Goal: Task Accomplishment & Management: Use online tool/utility

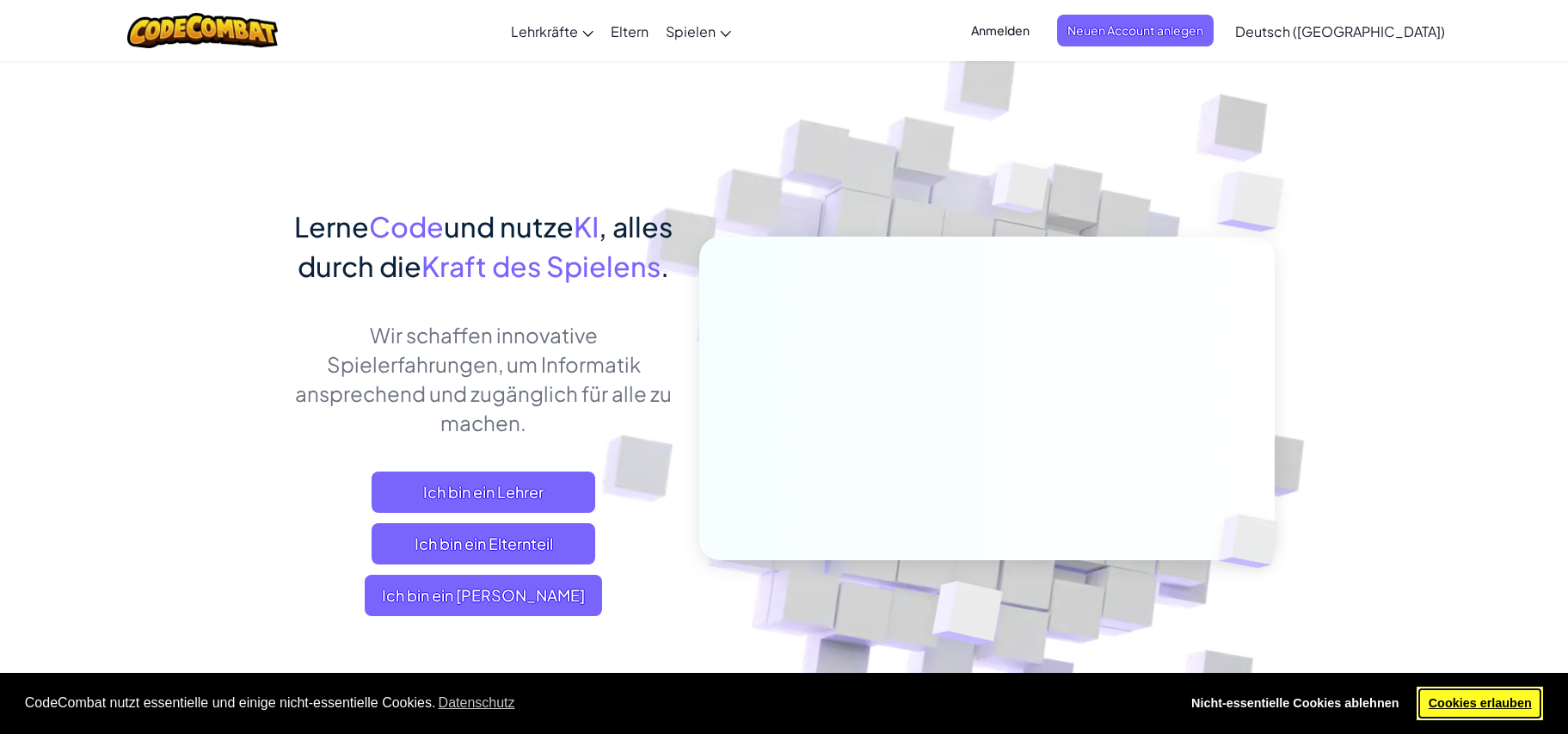
click at [1472, 698] on link "Cookies erlauben" at bounding box center [1479, 704] width 126 height 35
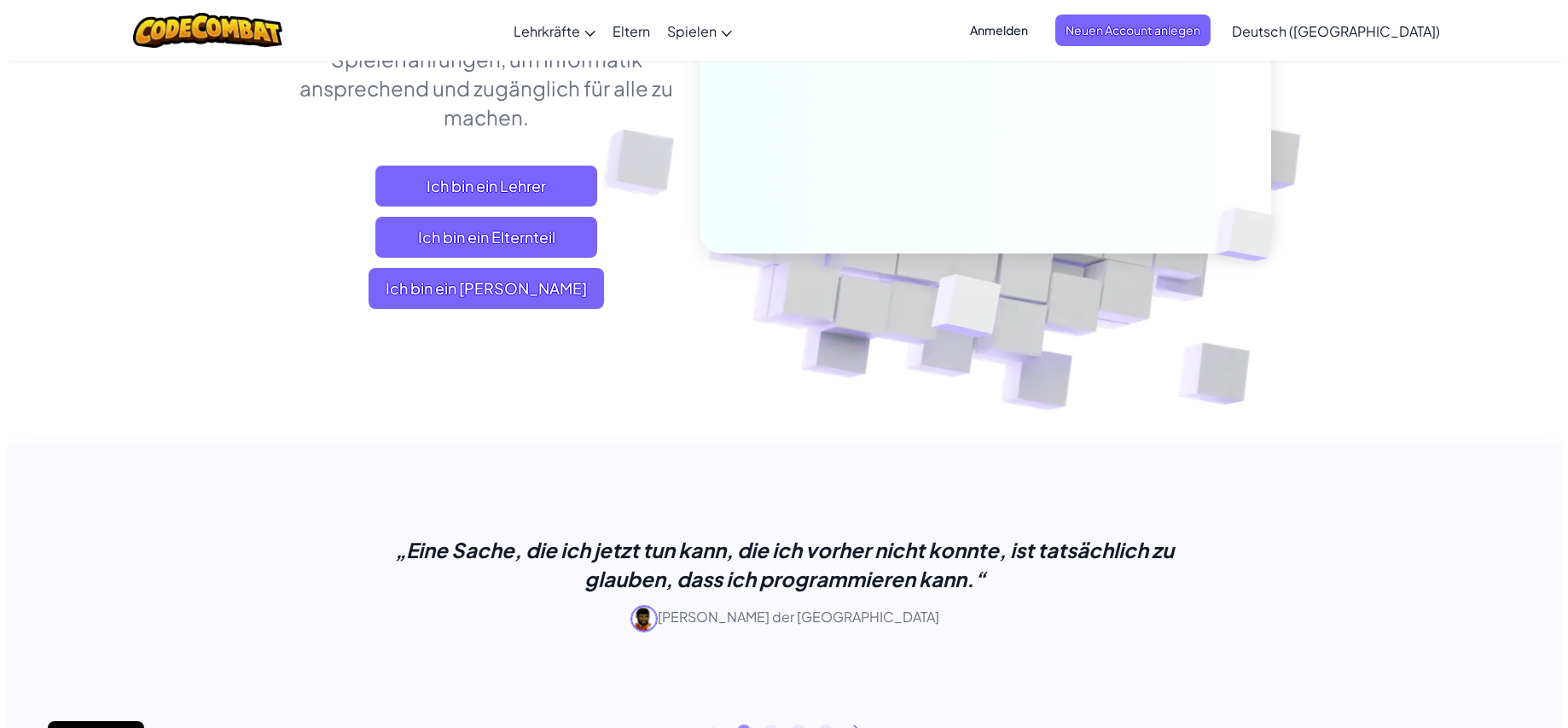
scroll to position [171, 0]
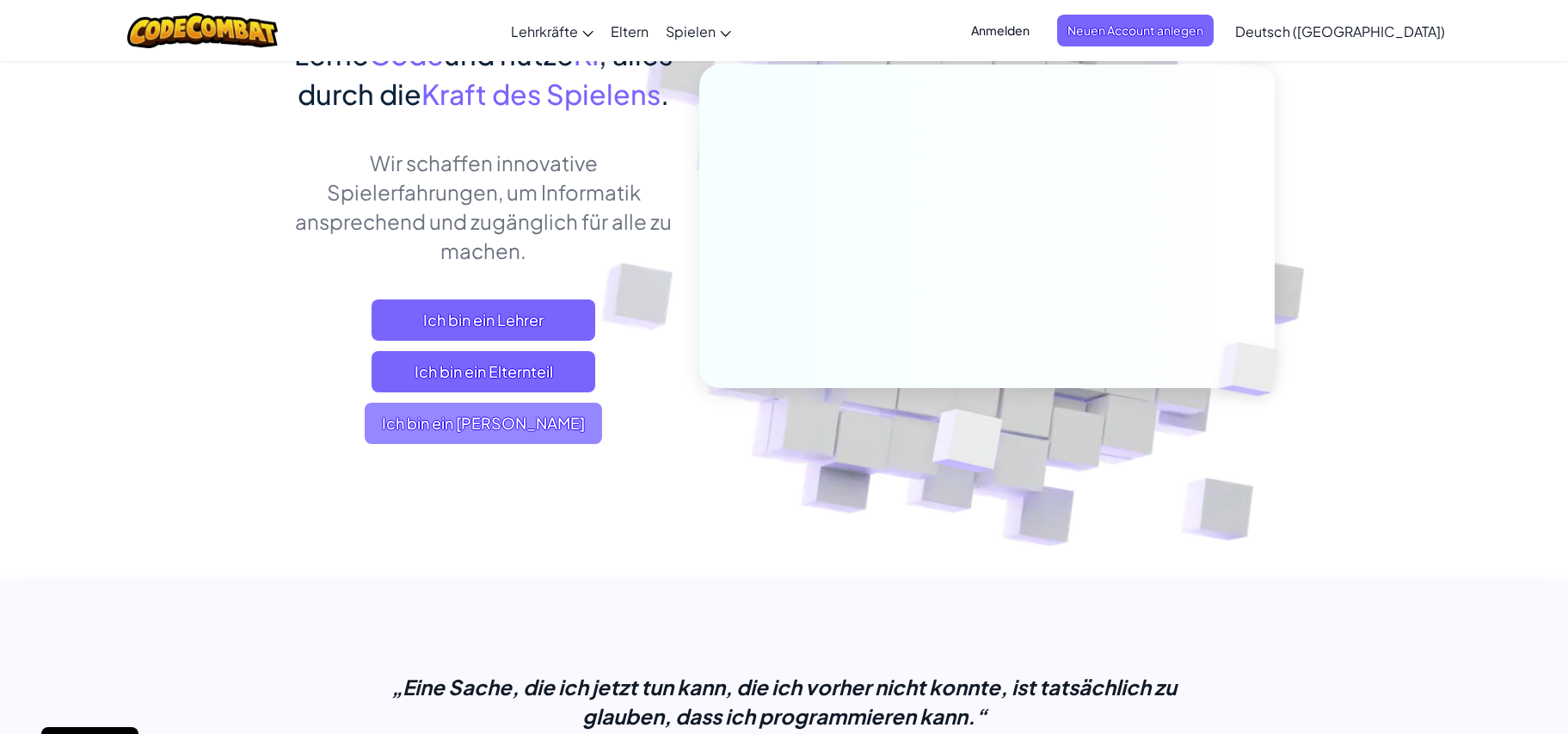
click at [540, 444] on span "Ich bin ein [PERSON_NAME]" at bounding box center [483, 423] width 237 height 41
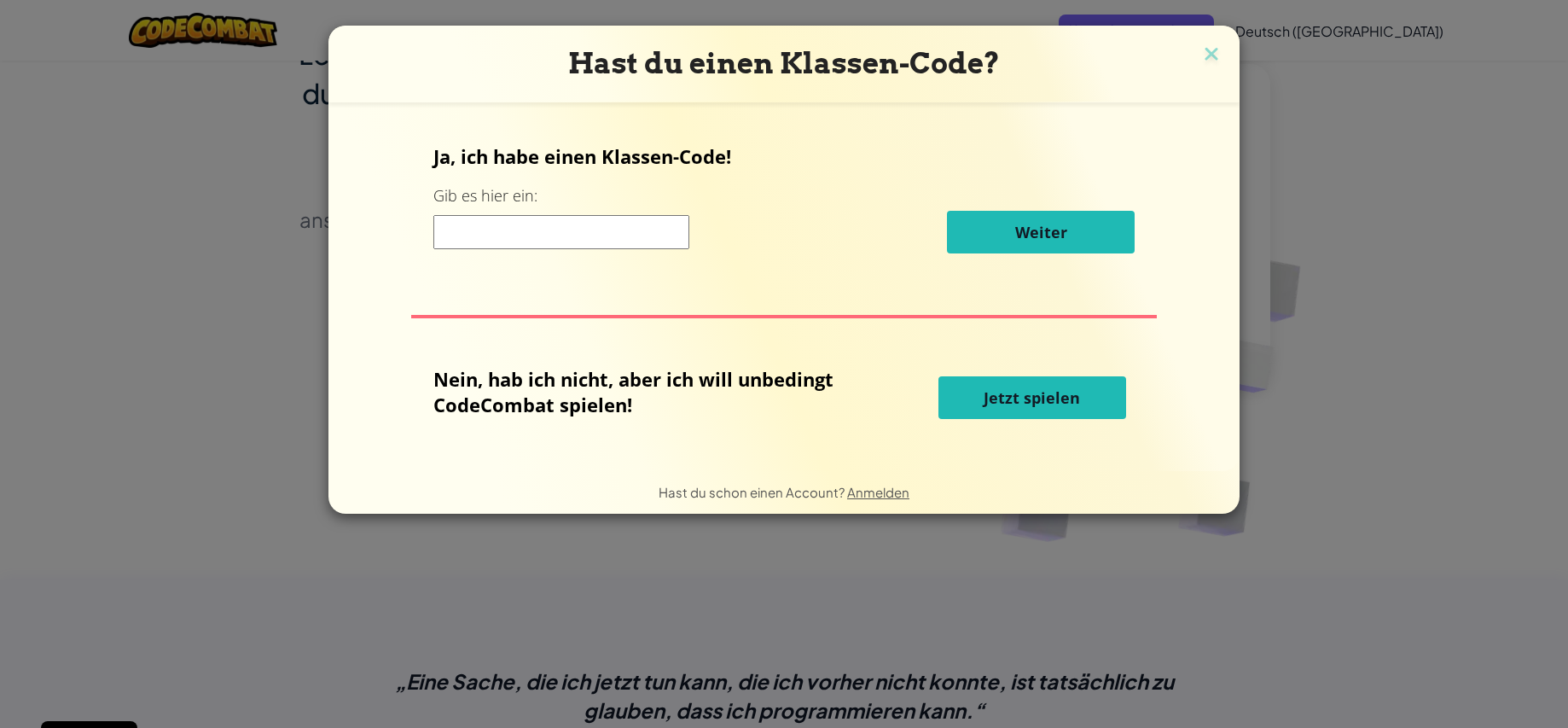
click at [1057, 405] on span "Jetzt spielen" at bounding box center [1032, 398] width 97 height 21
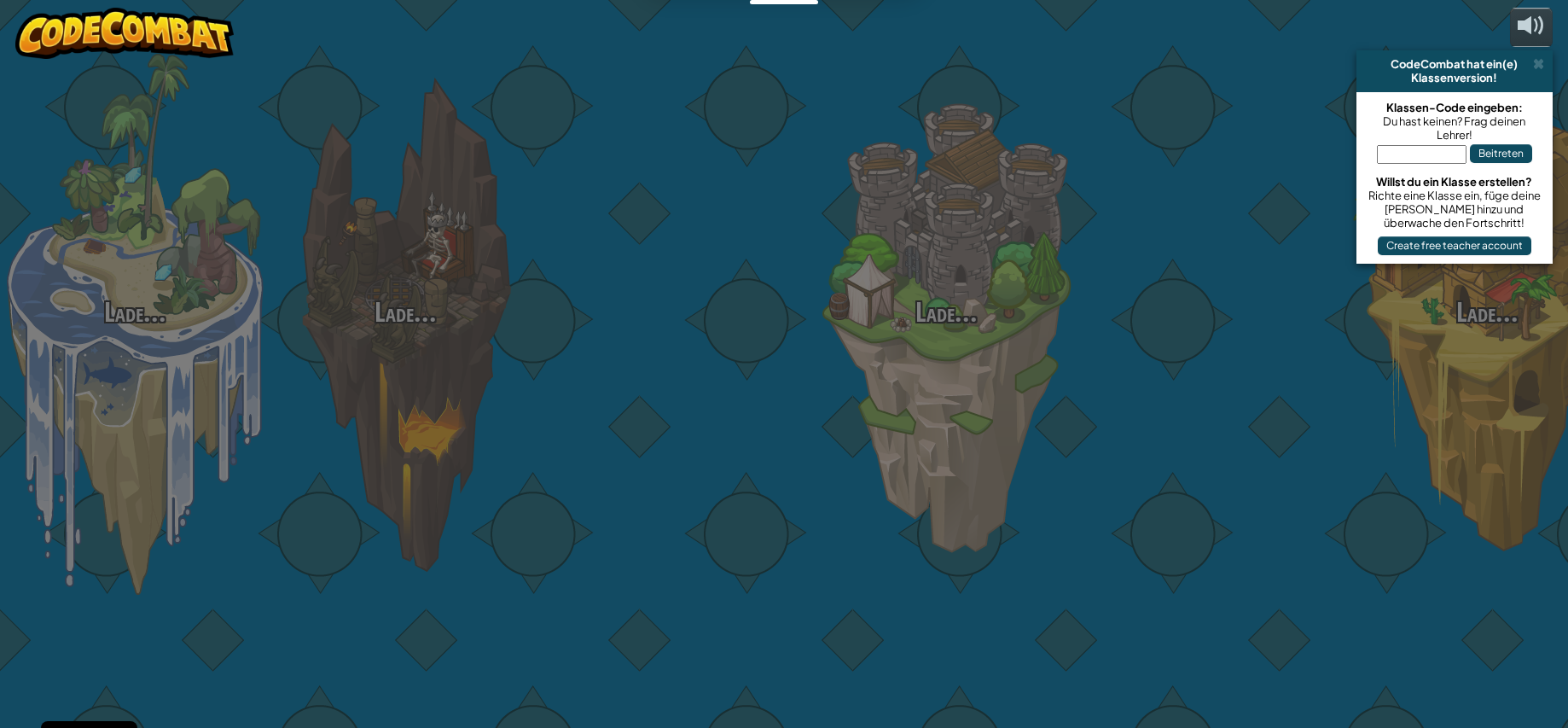
select select "de-DE"
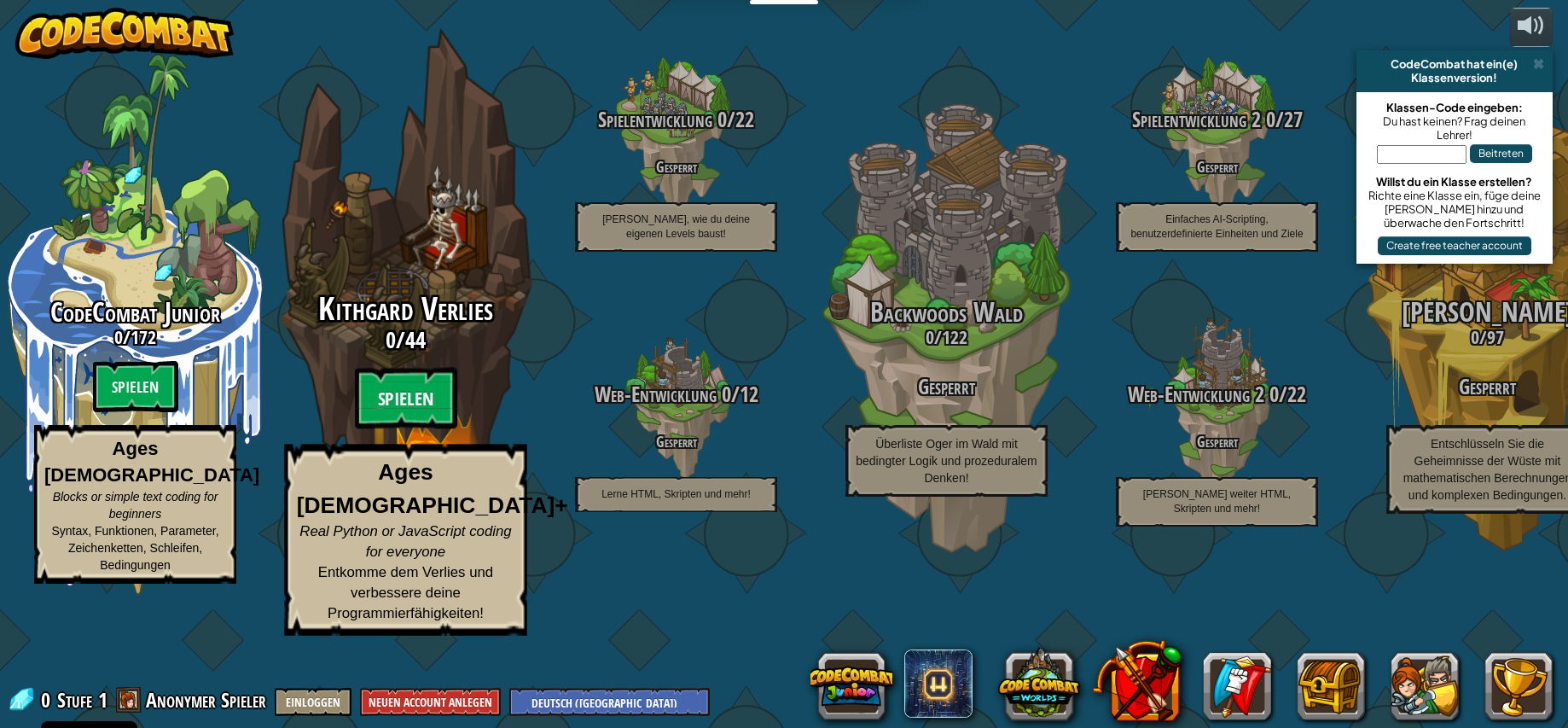
click at [395, 429] on btn "Spielen" at bounding box center [405, 398] width 103 height 61
select select "de-DE"
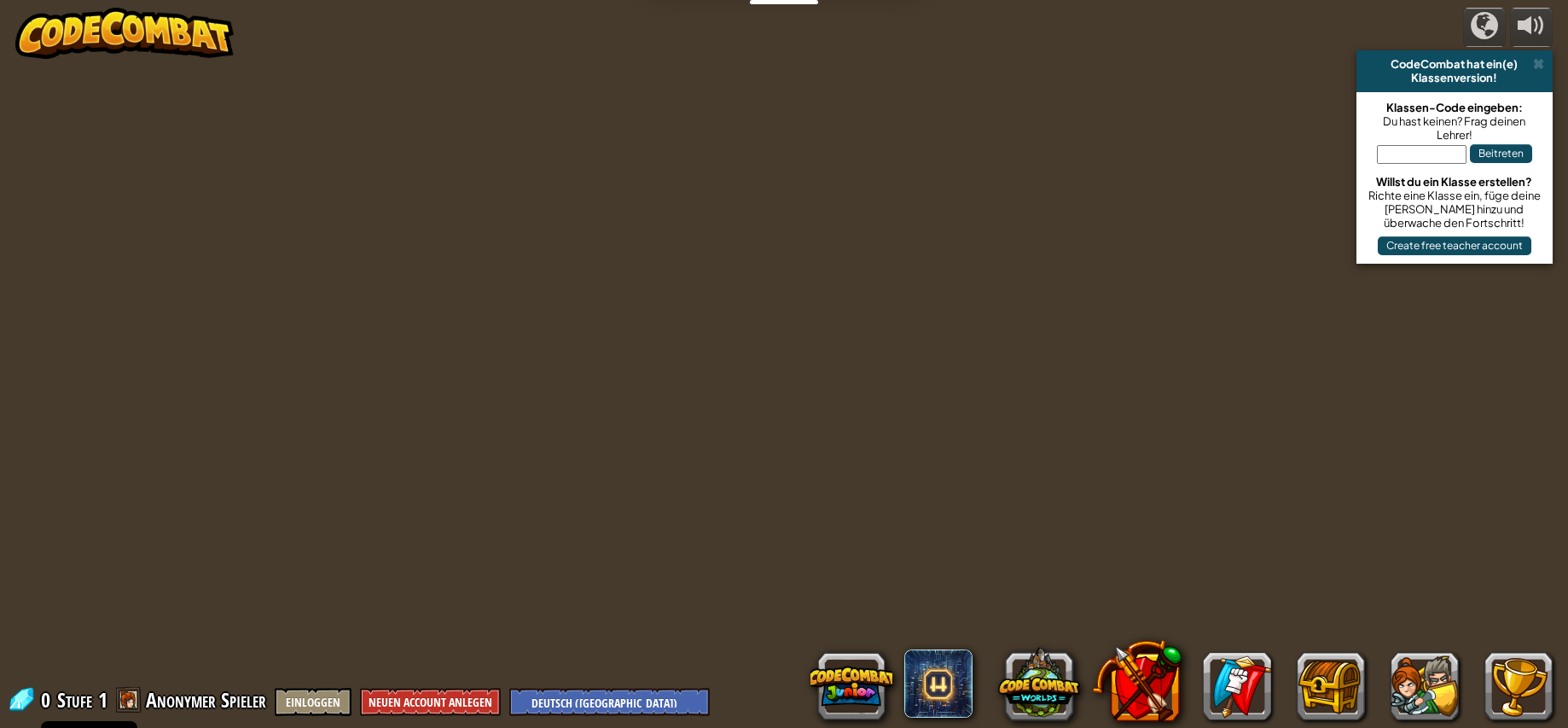
select select "de-DE"
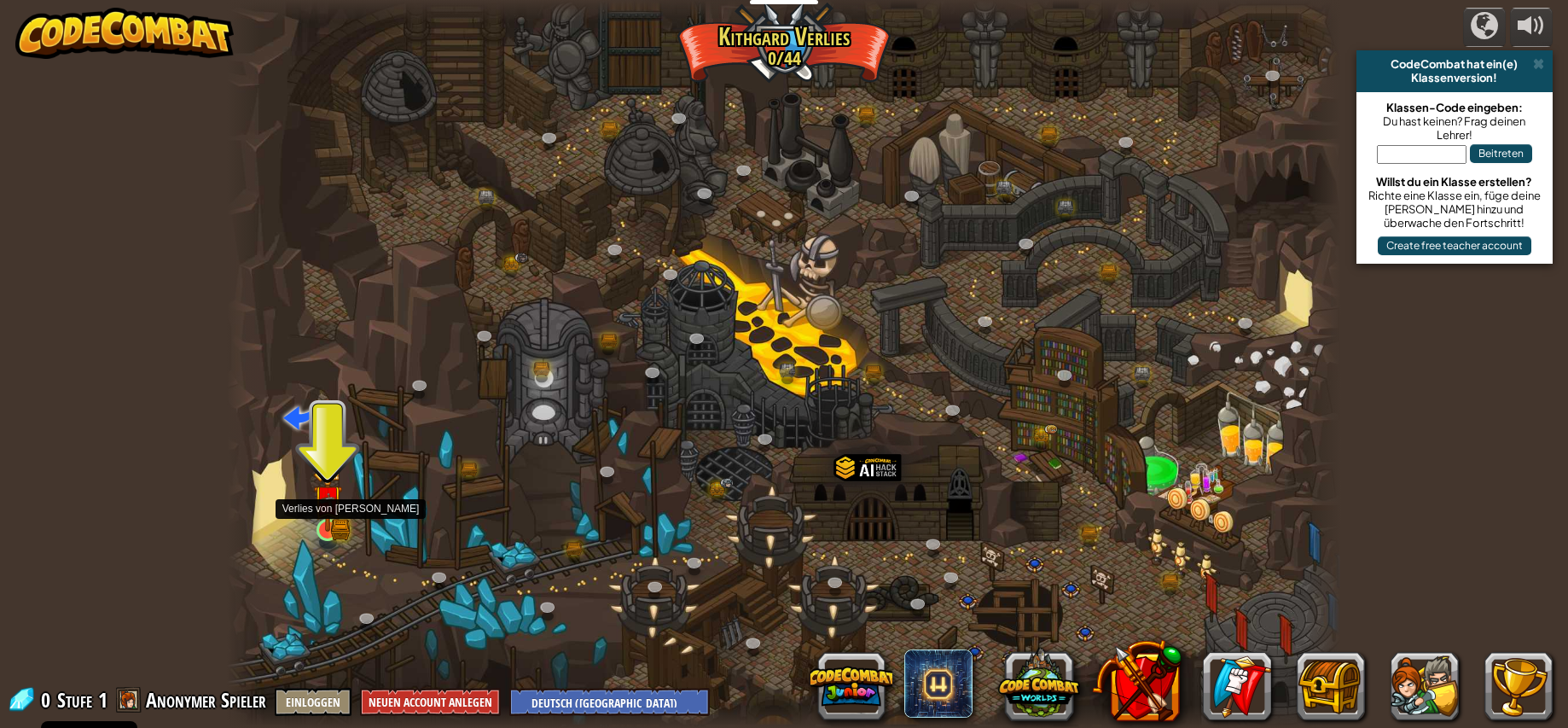
click at [330, 515] on img at bounding box center [328, 499] width 29 height 64
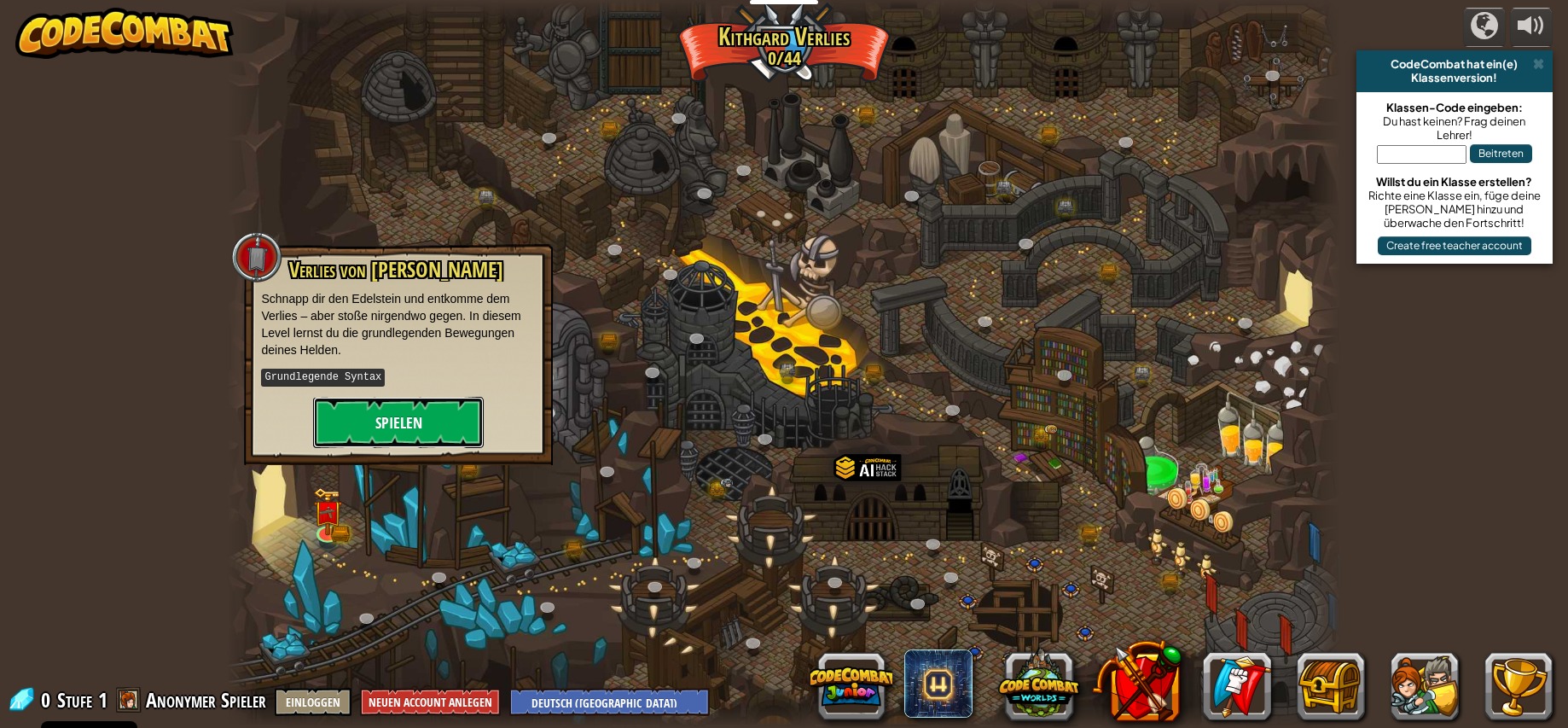
click at [377, 419] on button "Spielen" at bounding box center [398, 422] width 171 height 51
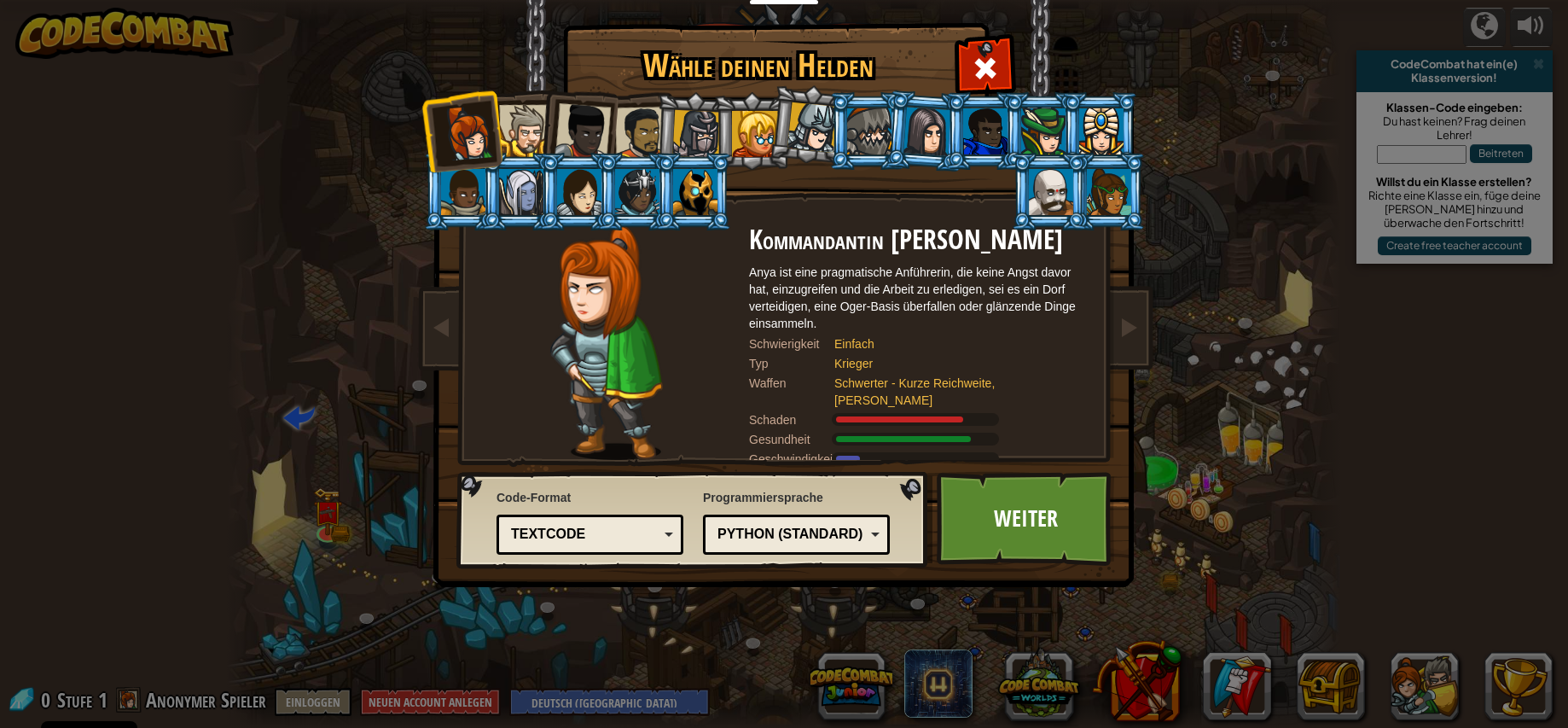
click at [810, 528] on div "Python (Standard)" at bounding box center [791, 534] width 147 height 20
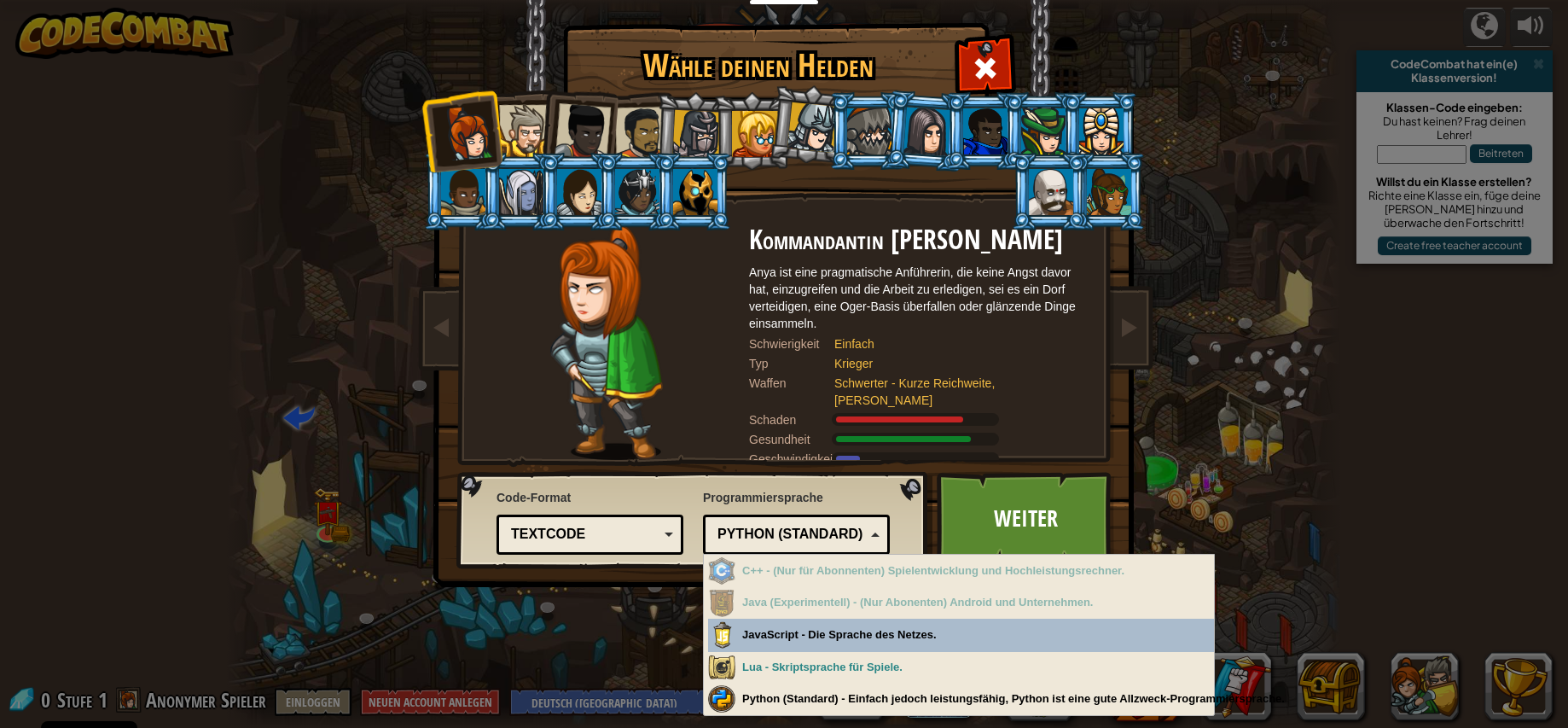
click at [811, 527] on div "Python (Standard)" at bounding box center [791, 534] width 147 height 20
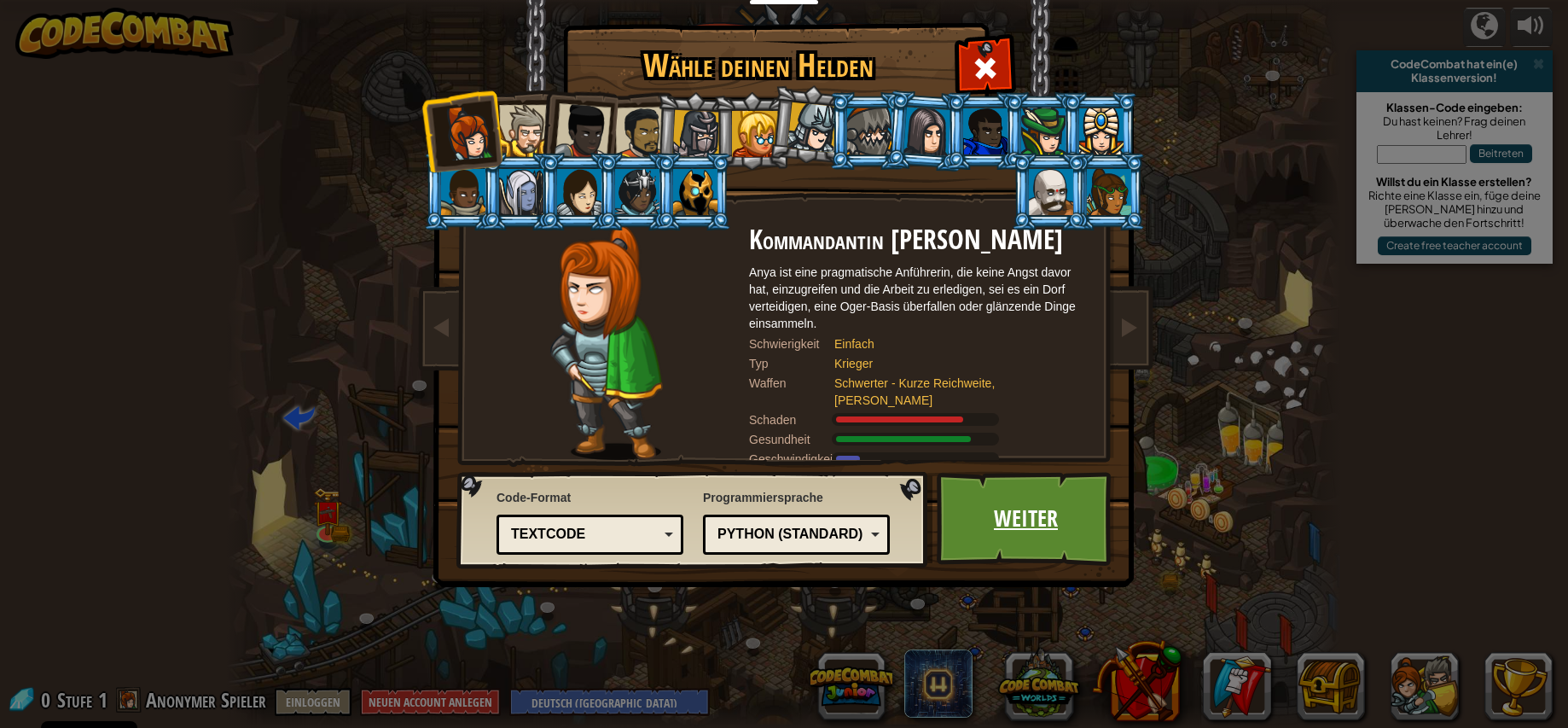
click at [978, 525] on link "Weiter" at bounding box center [1025, 518] width 179 height 94
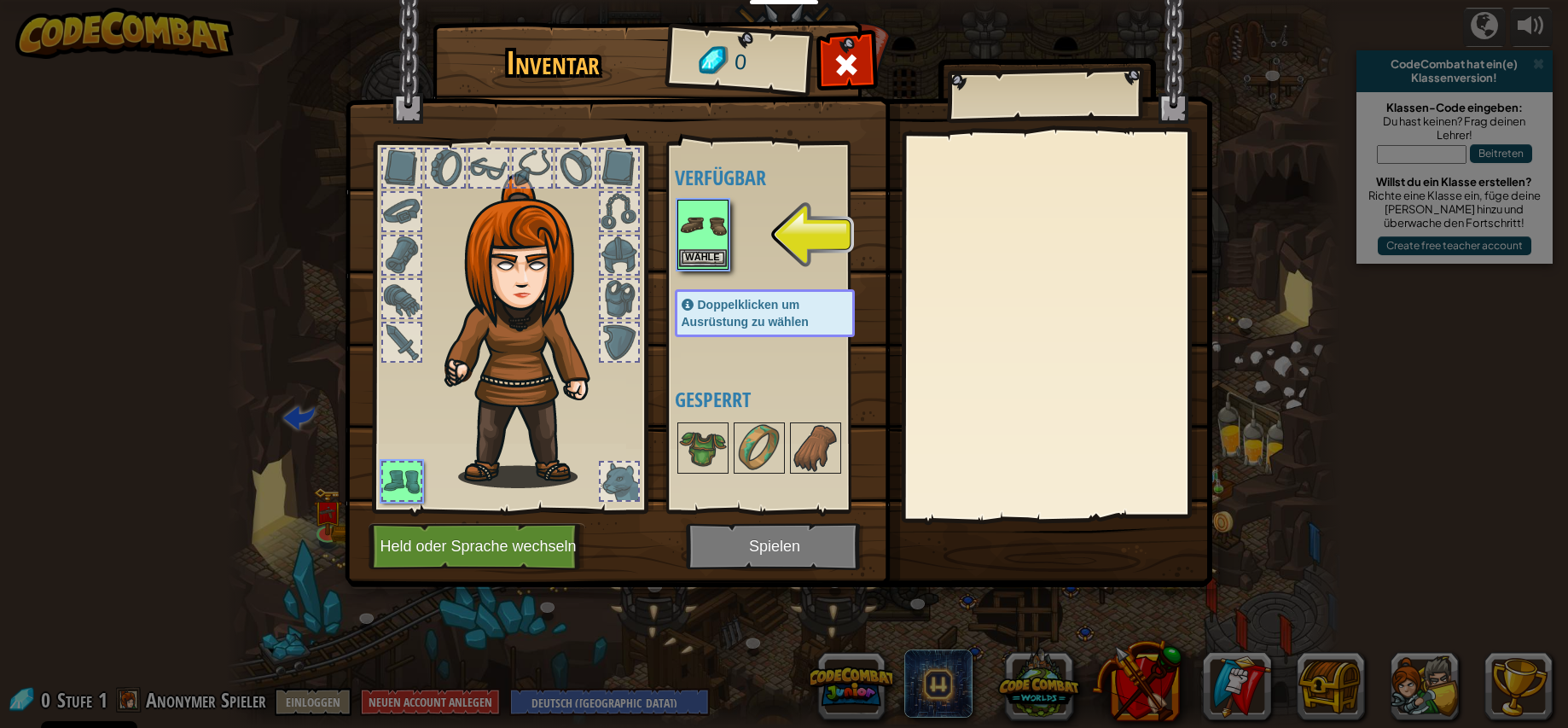
click at [701, 232] on img at bounding box center [702, 224] width 47 height 47
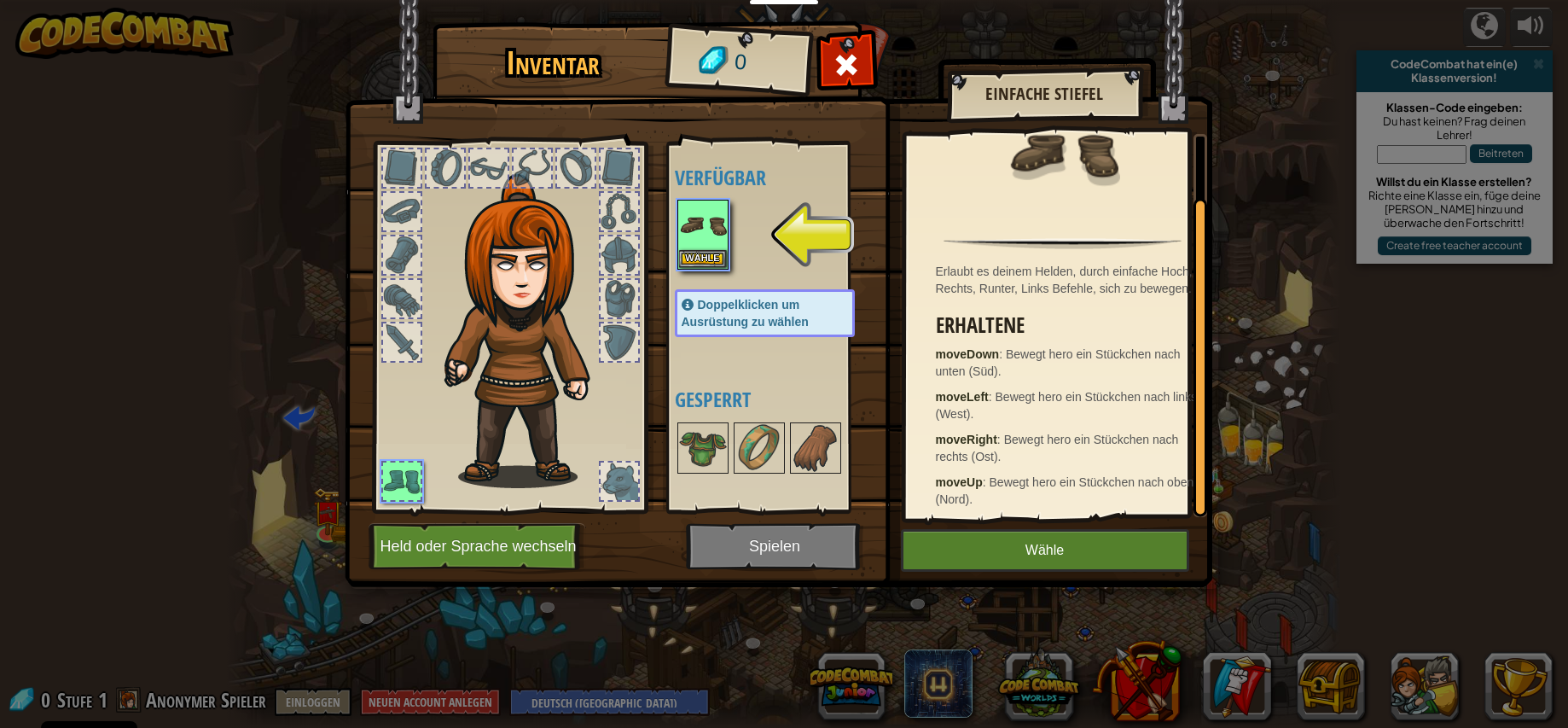
scroll to position [73, 0]
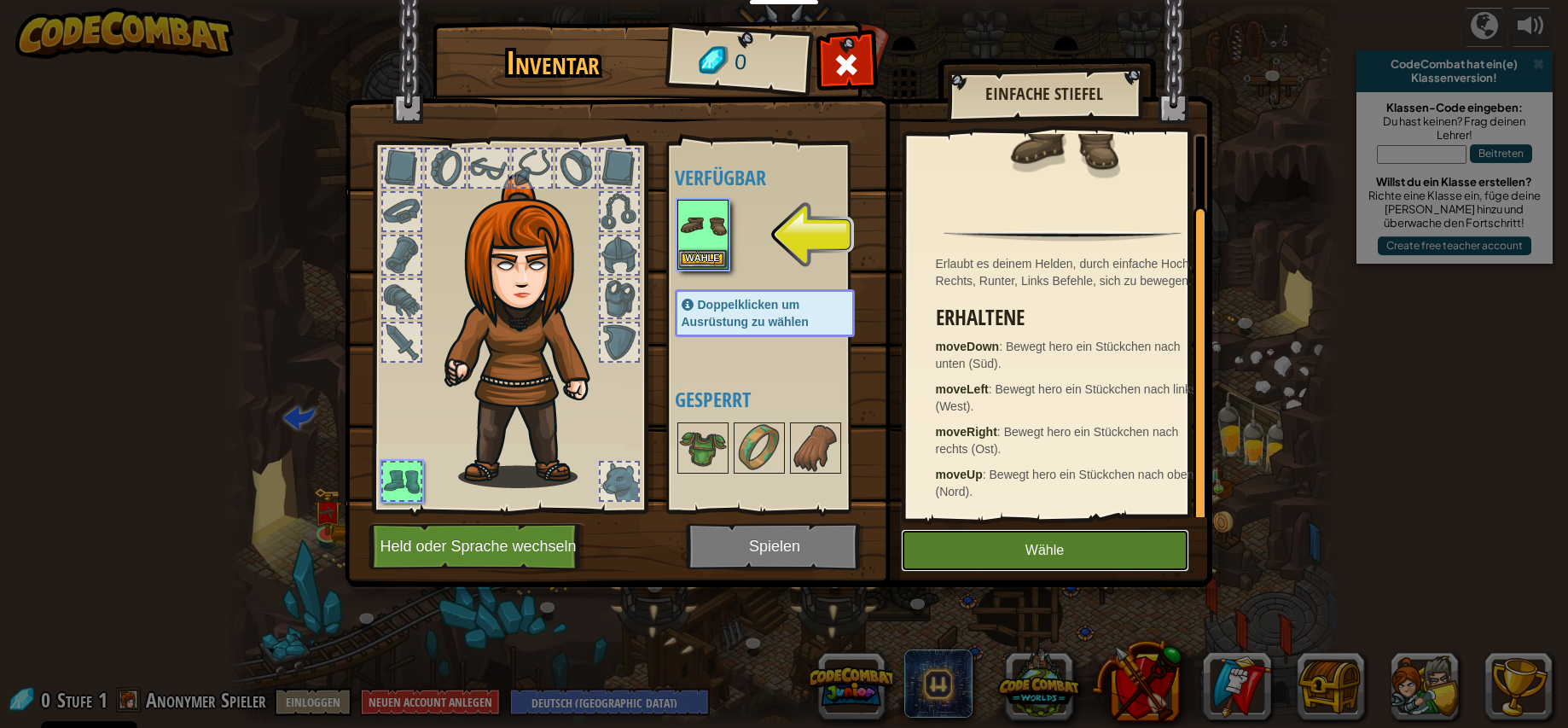
click at [1047, 548] on button "Wähle" at bounding box center [1044, 549] width 288 height 42
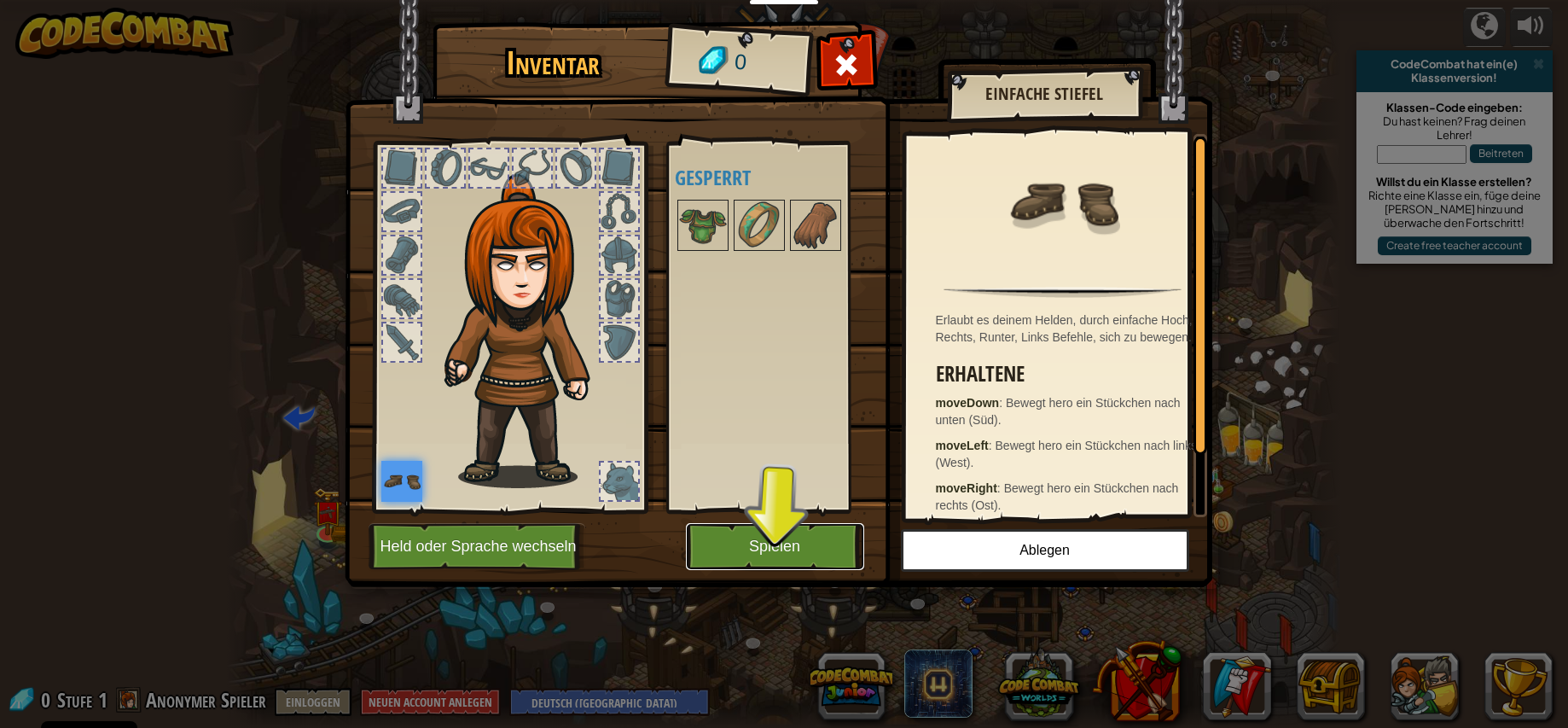
click at [831, 549] on button "Spielen" at bounding box center [775, 546] width 179 height 47
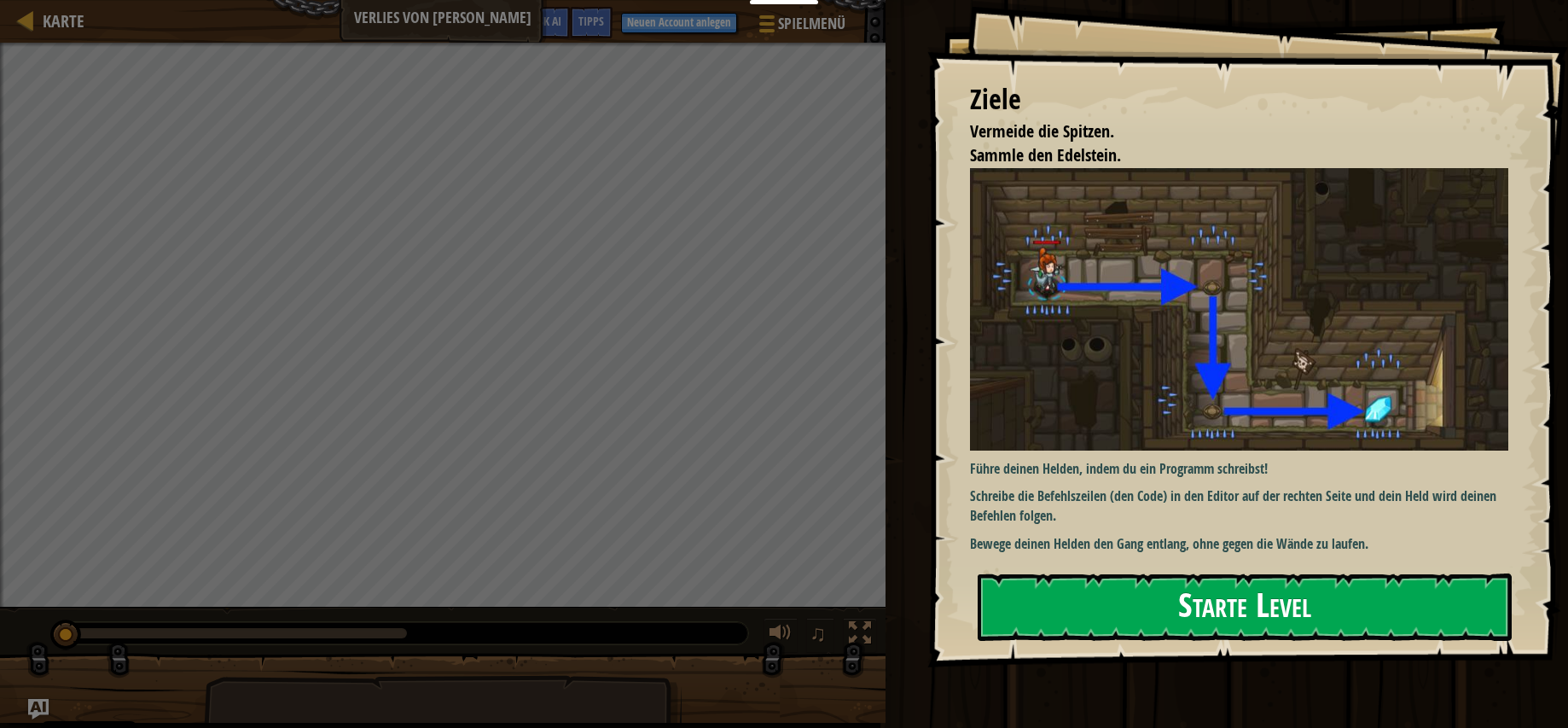
click at [1270, 610] on button "Starte Level" at bounding box center [1244, 607] width 534 height 67
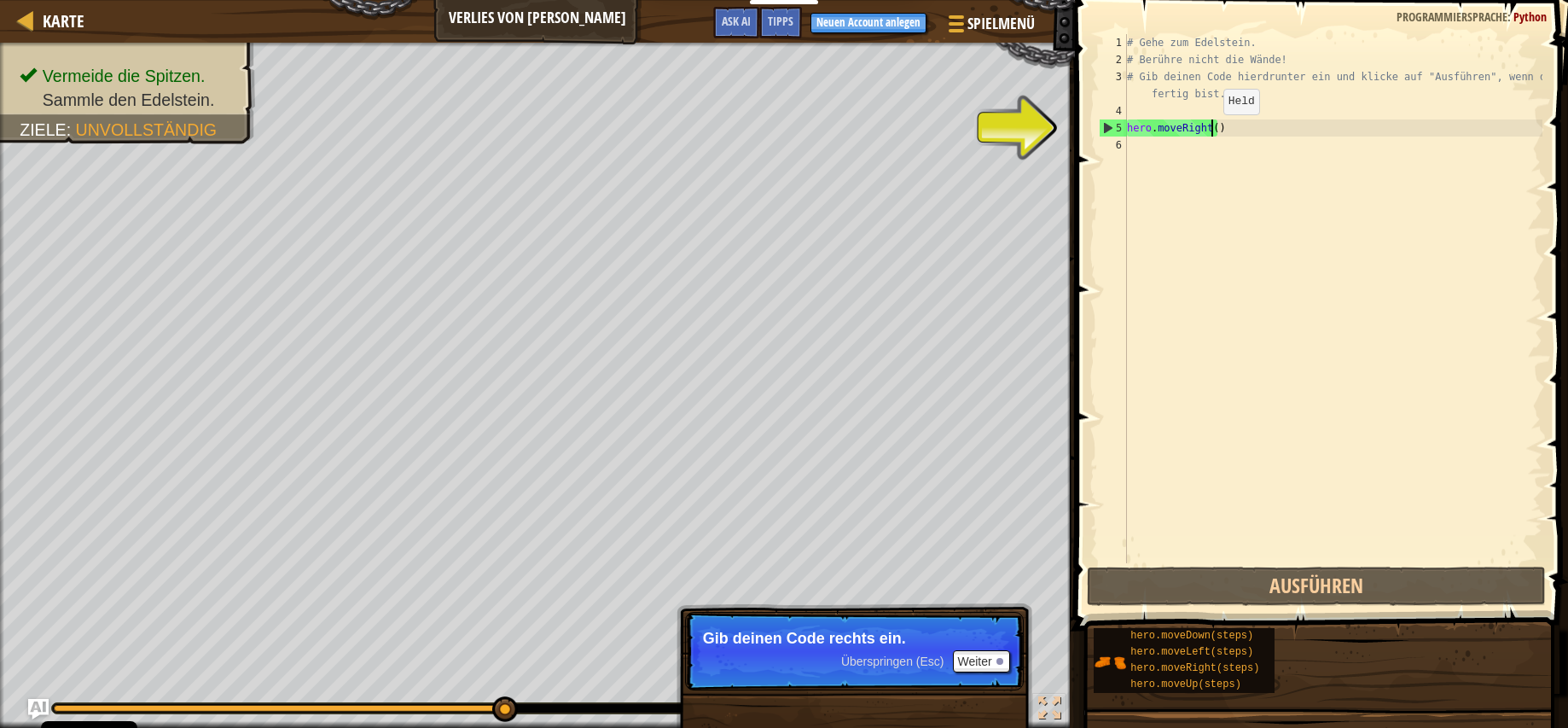
click at [1208, 131] on div "# Gehe zum Edelstein. # Berühre nicht die Wände! # Gib deinen Code hierdrunter …" at bounding box center [1333, 316] width 419 height 563
type textarea "hero.moveRight(2)"
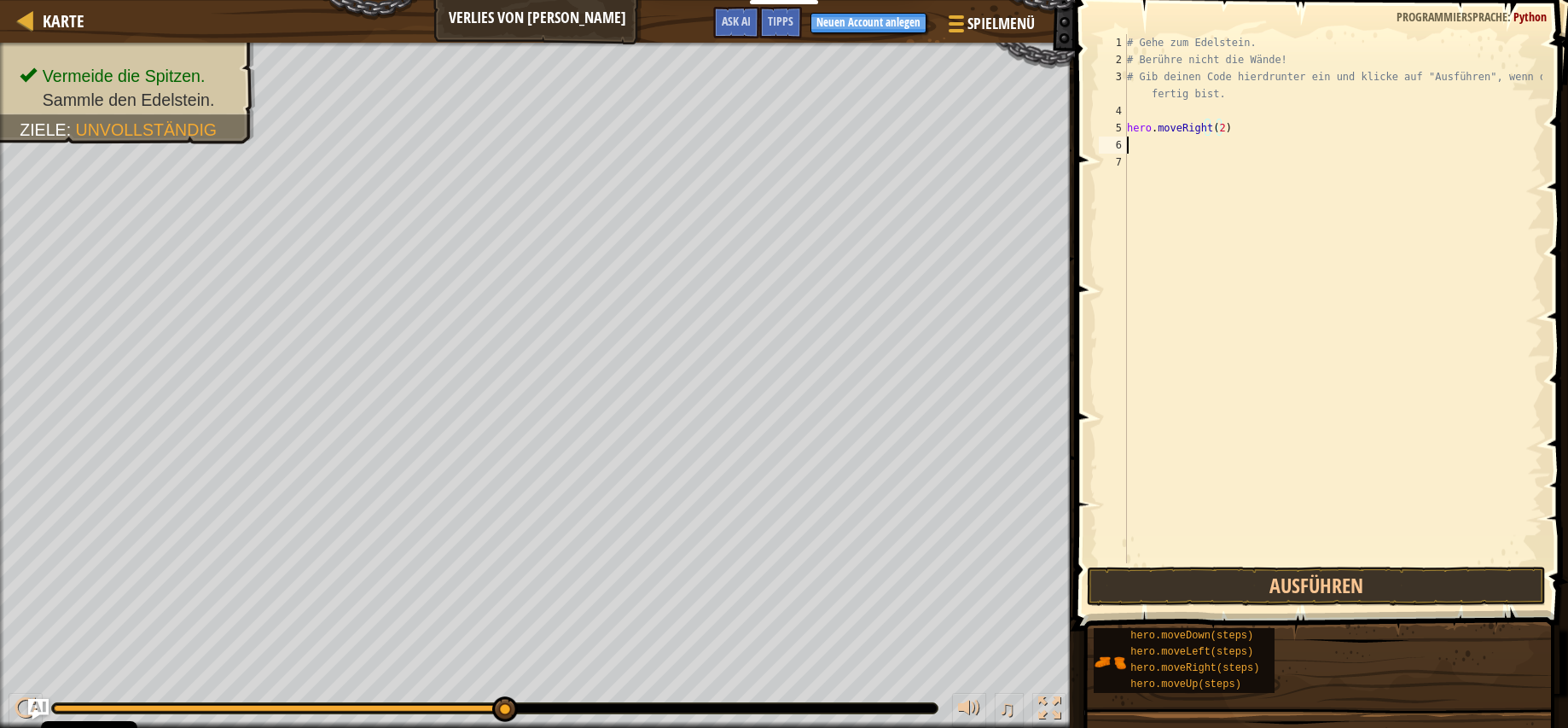
scroll to position [8, 0]
click at [1338, 574] on button "Ausführen" at bounding box center [1316, 586] width 459 height 39
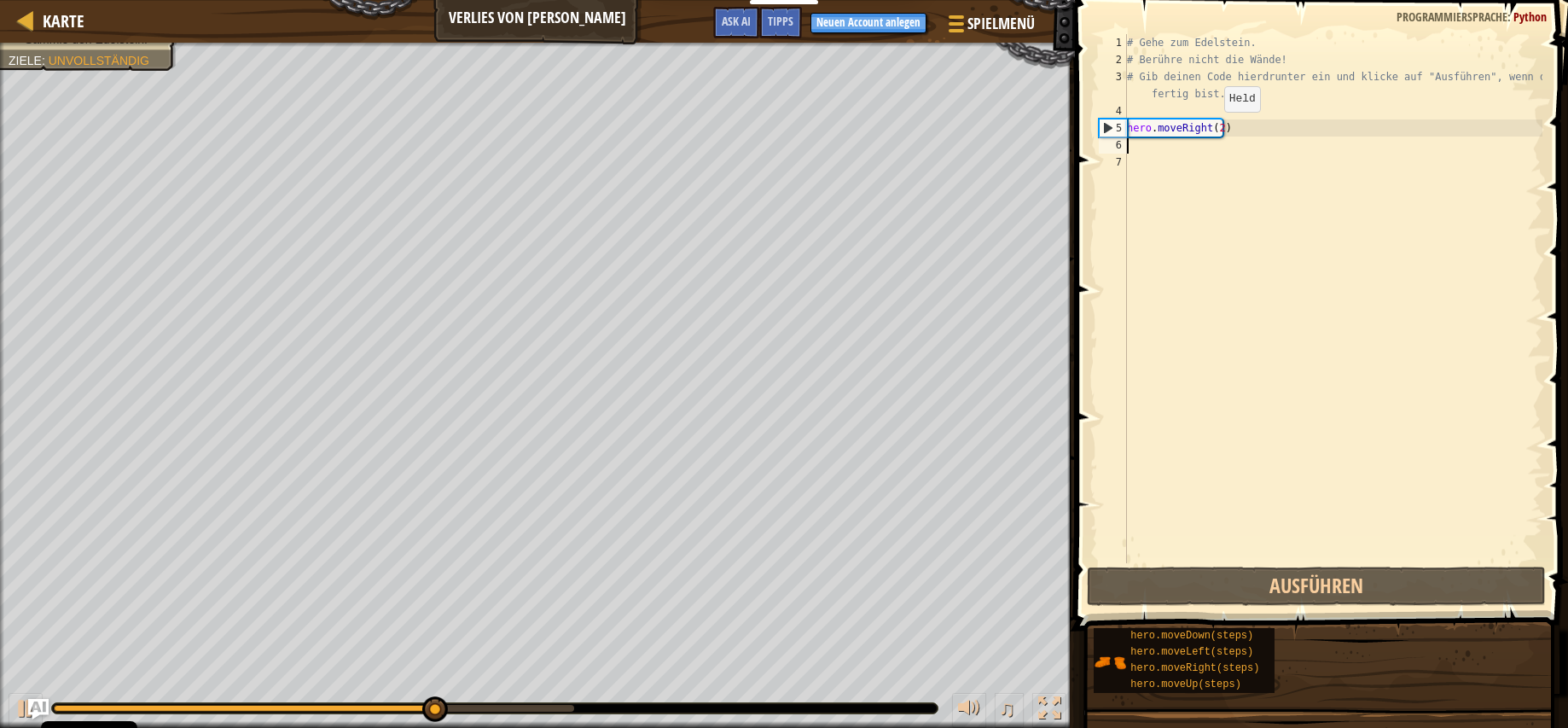
click at [1209, 125] on div "# Gehe zum Edelstein. # Berühre nicht die Wände! # Gib deinen Code hierdrunter …" at bounding box center [1333, 316] width 419 height 563
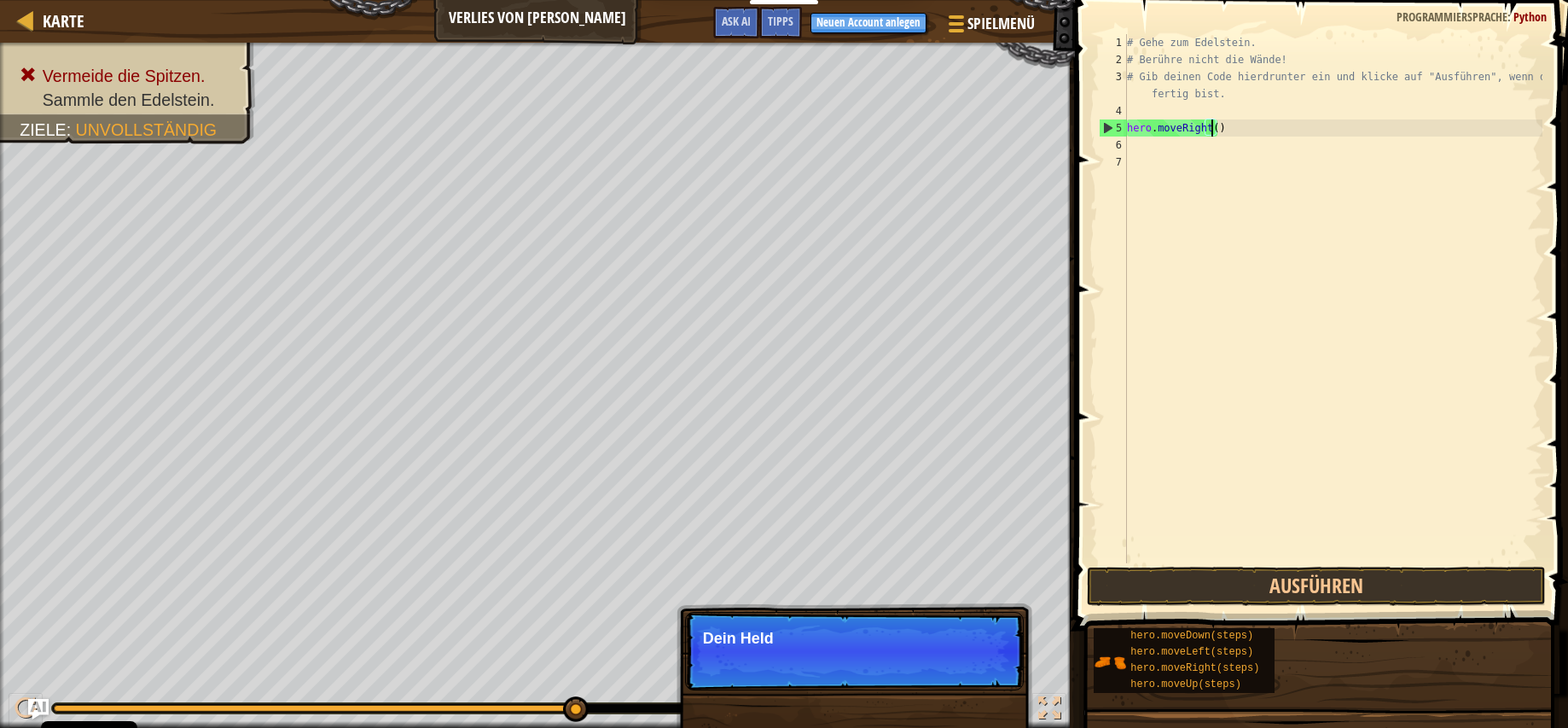
scroll to position [8, 7]
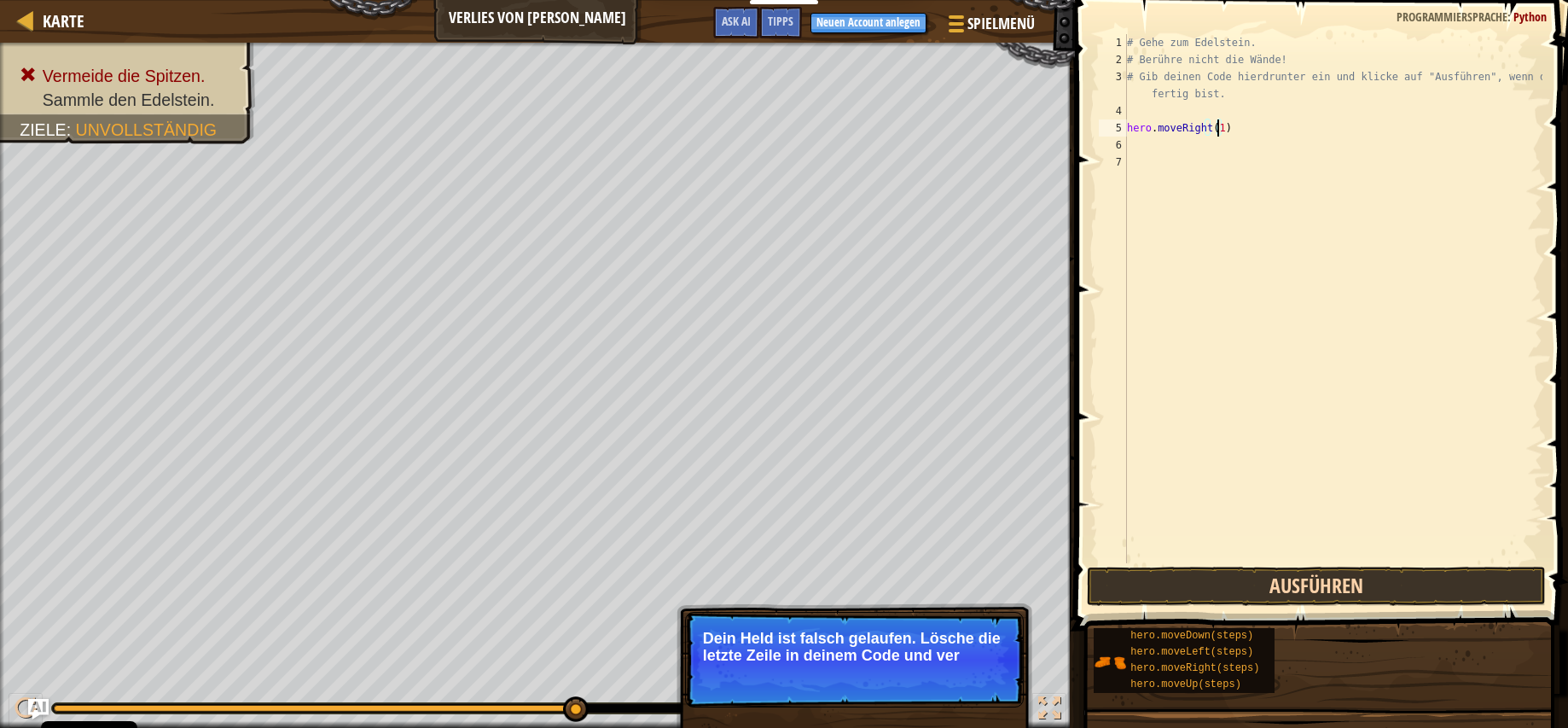
type textarea "hero.moveRight(1)"
click at [1287, 575] on button "Ausführen" at bounding box center [1316, 586] width 459 height 39
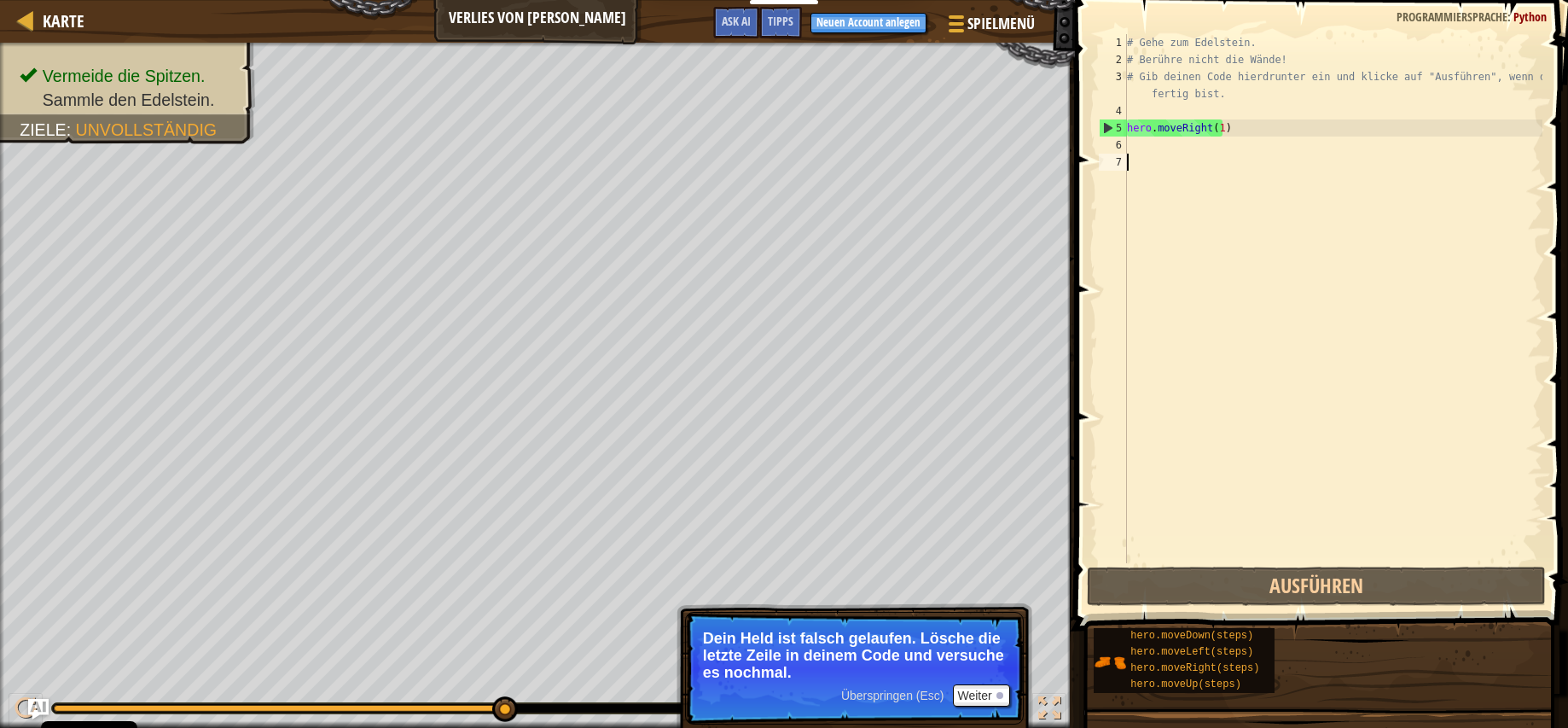
click at [1213, 154] on div "# Gehe zum Edelstein. # Berühre nicht die Wände! # Gib deinen Code hierdrunter …" at bounding box center [1333, 316] width 419 height 563
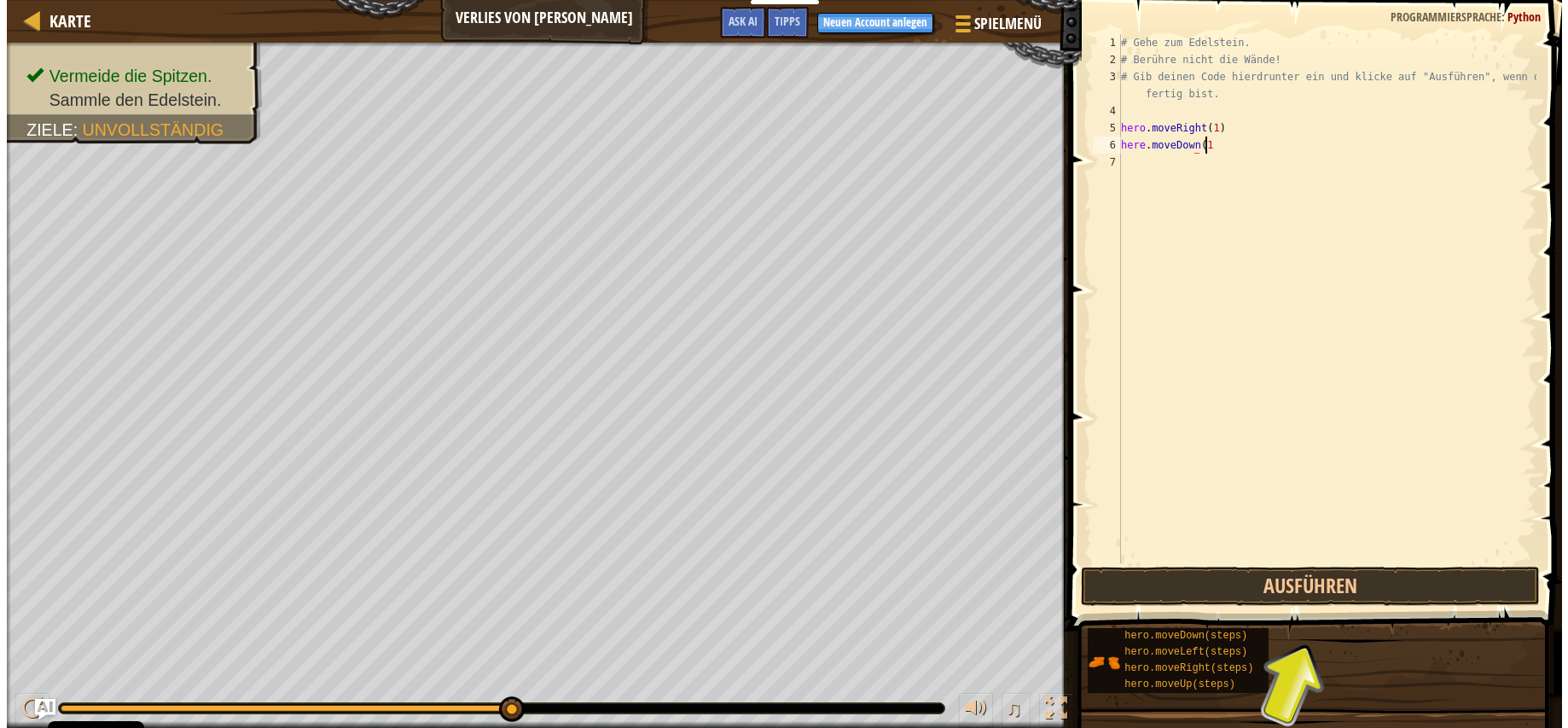
scroll to position [8, 6]
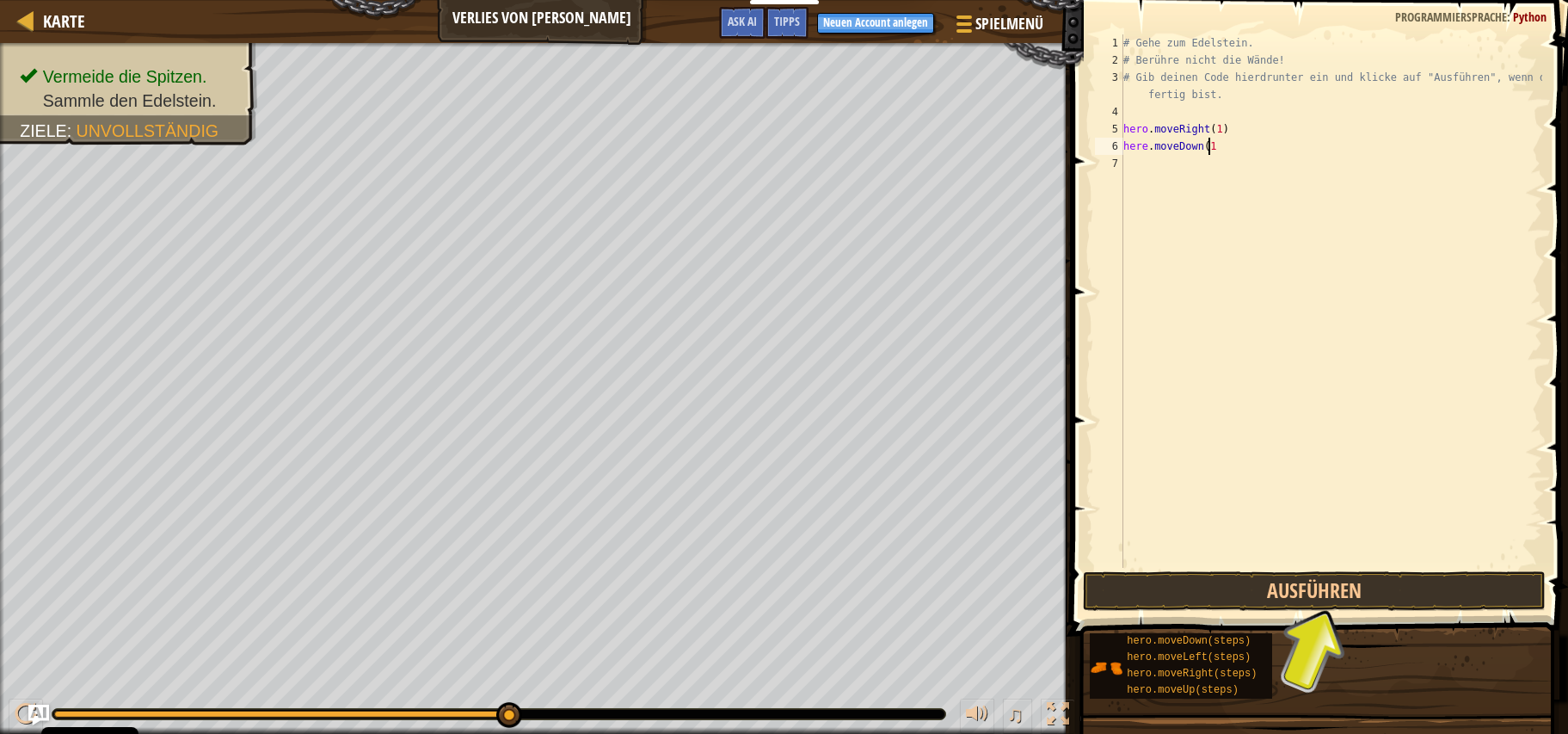
type textarea "here.moveDown(1)"
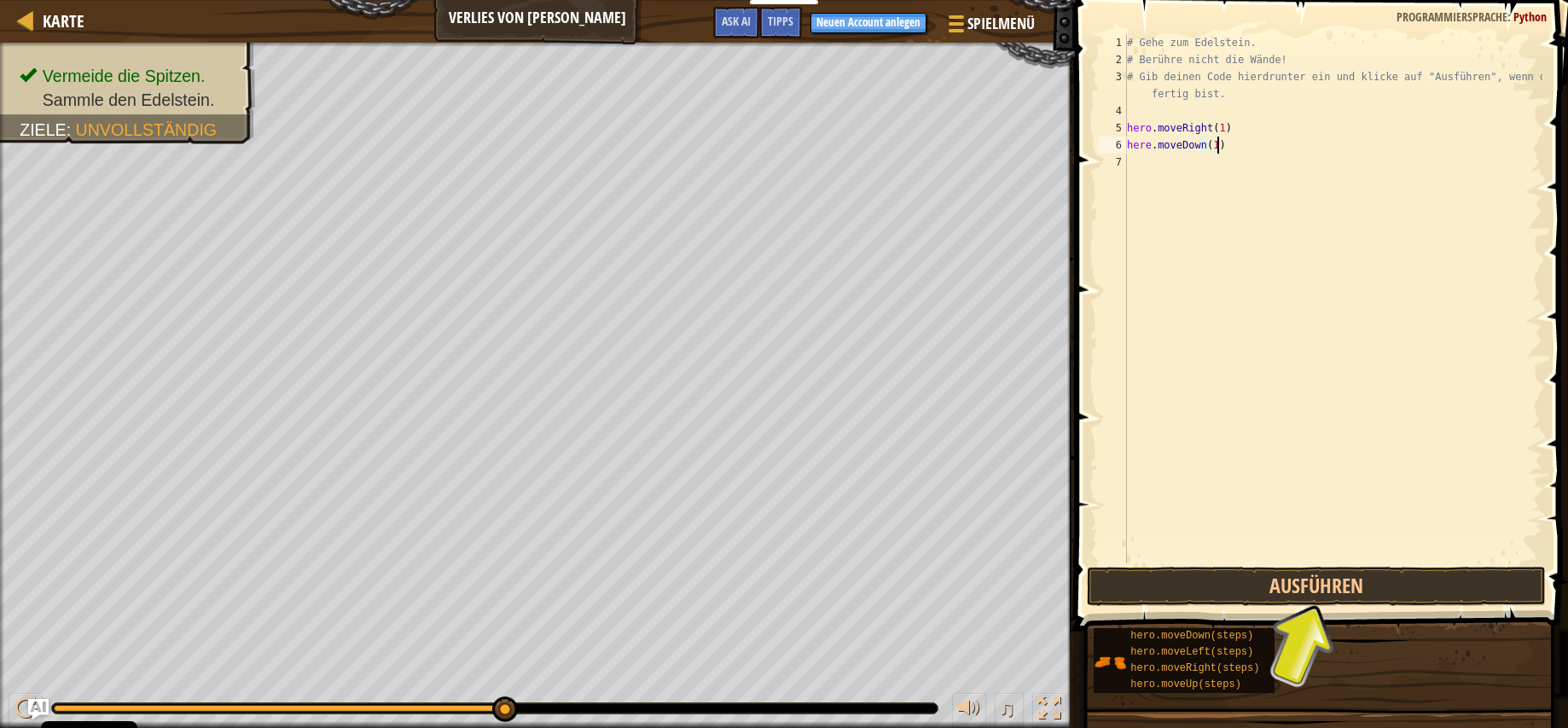
scroll to position [8, 0]
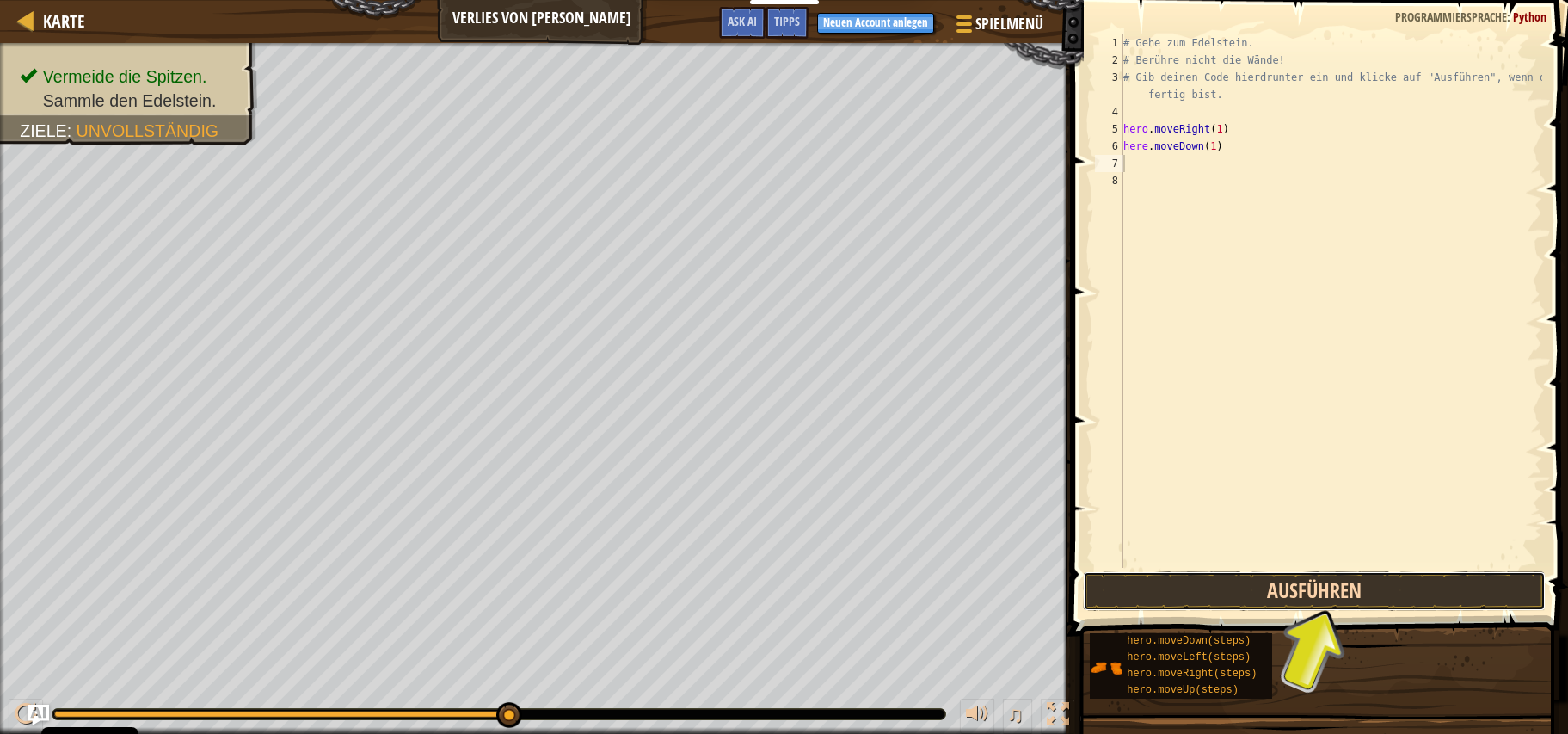
click at [1289, 593] on button "Ausführen" at bounding box center [1314, 591] width 463 height 39
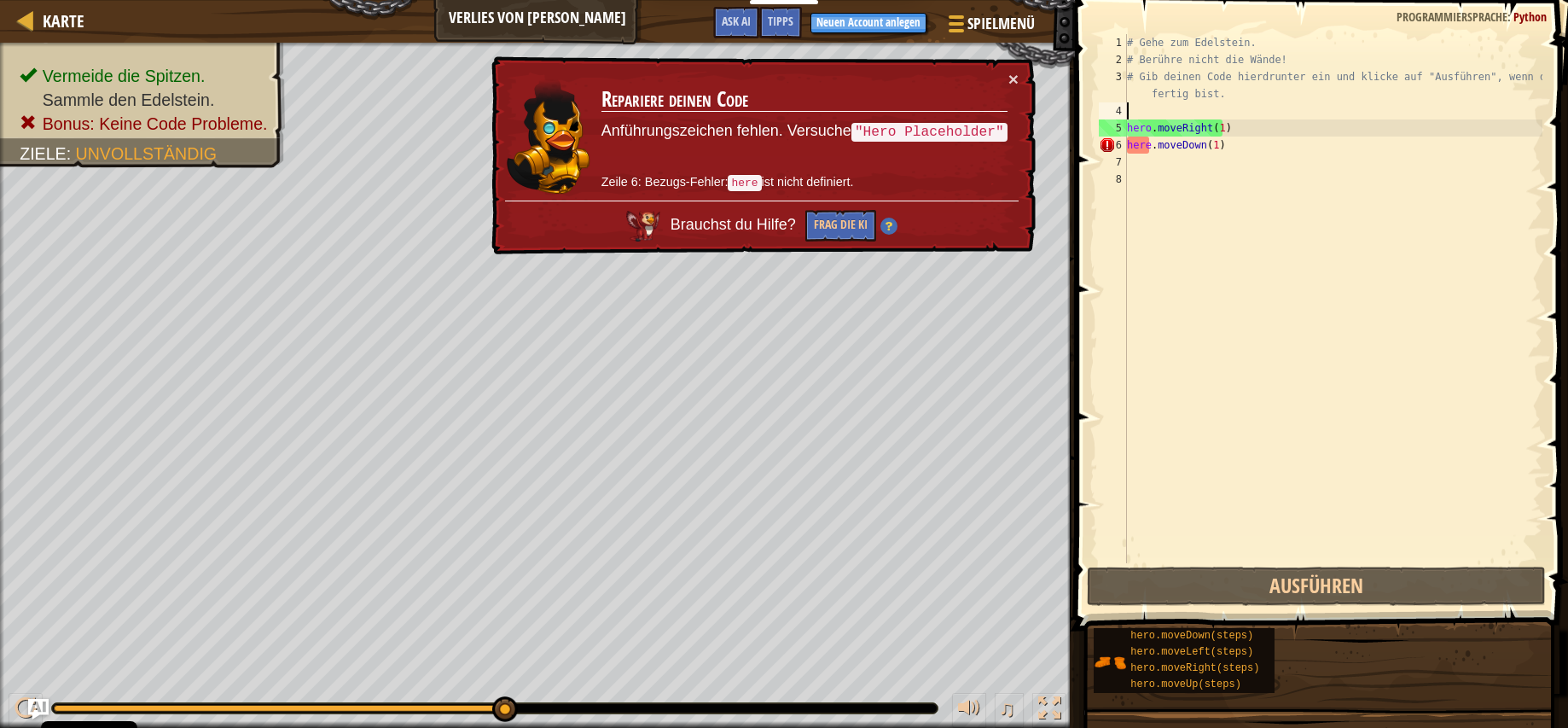
click at [1239, 103] on div "# Gehe zum Edelstein. # Berühre nicht die Wände! # Gib deinen Code hierdrunter …" at bounding box center [1333, 316] width 419 height 563
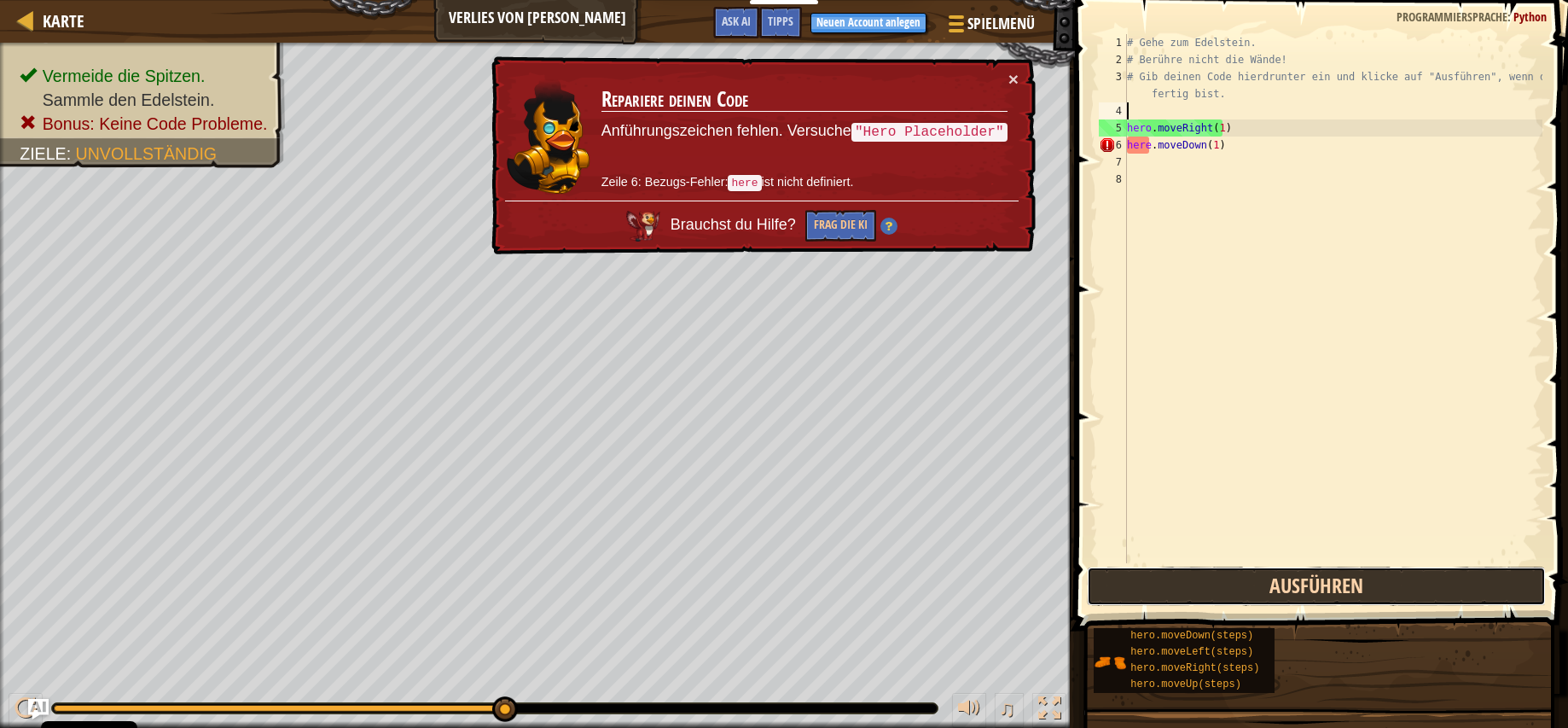
click at [1324, 578] on button "Ausführen" at bounding box center [1316, 586] width 459 height 39
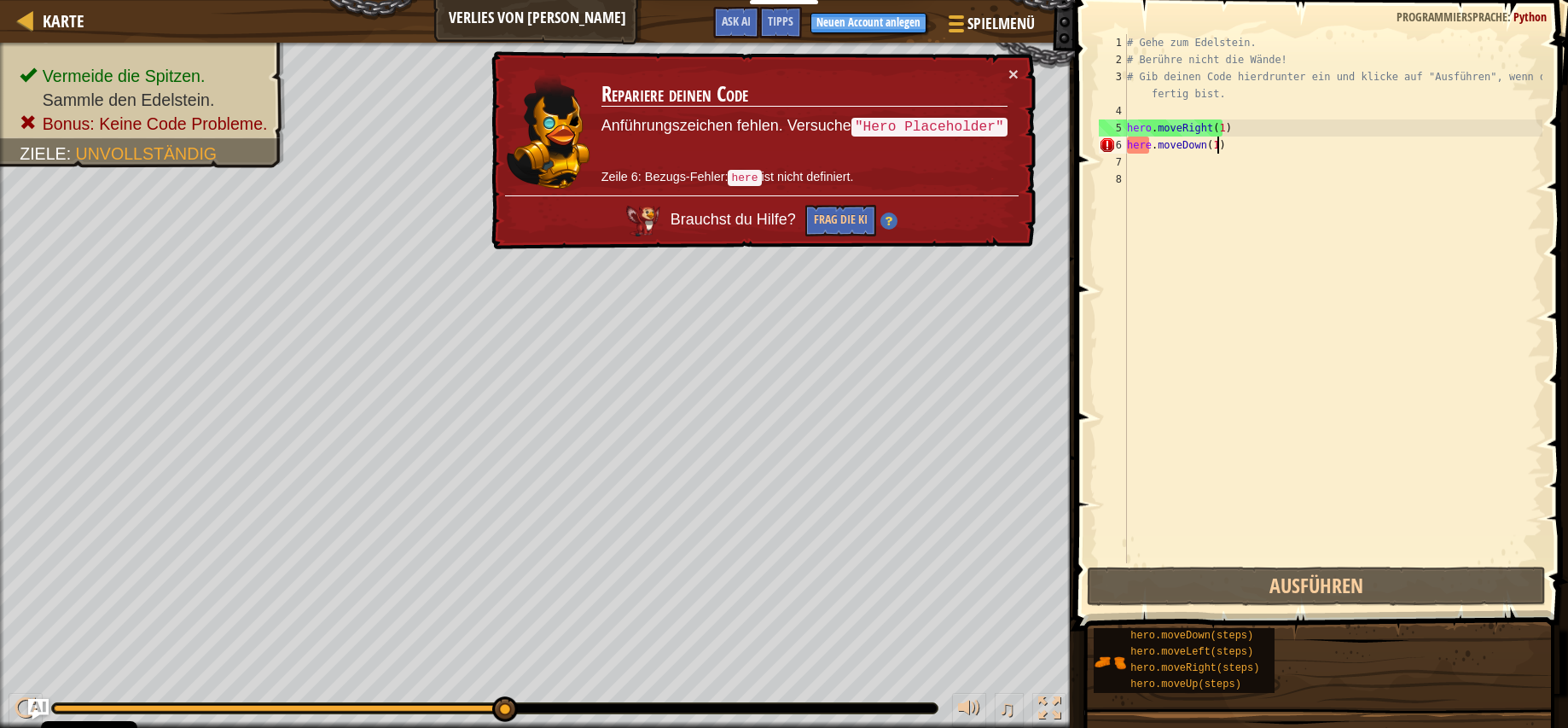
click at [1251, 143] on div "# Gehe zum Edelstein. # Berühre nicht die Wände! # Gib deinen Code hierdrunter …" at bounding box center [1333, 316] width 419 height 563
click at [1144, 141] on div "# Gehe zum Edelstein. # Berühre nicht die Wände! # Gib deinen Code hierdrunter …" at bounding box center [1333, 316] width 419 height 563
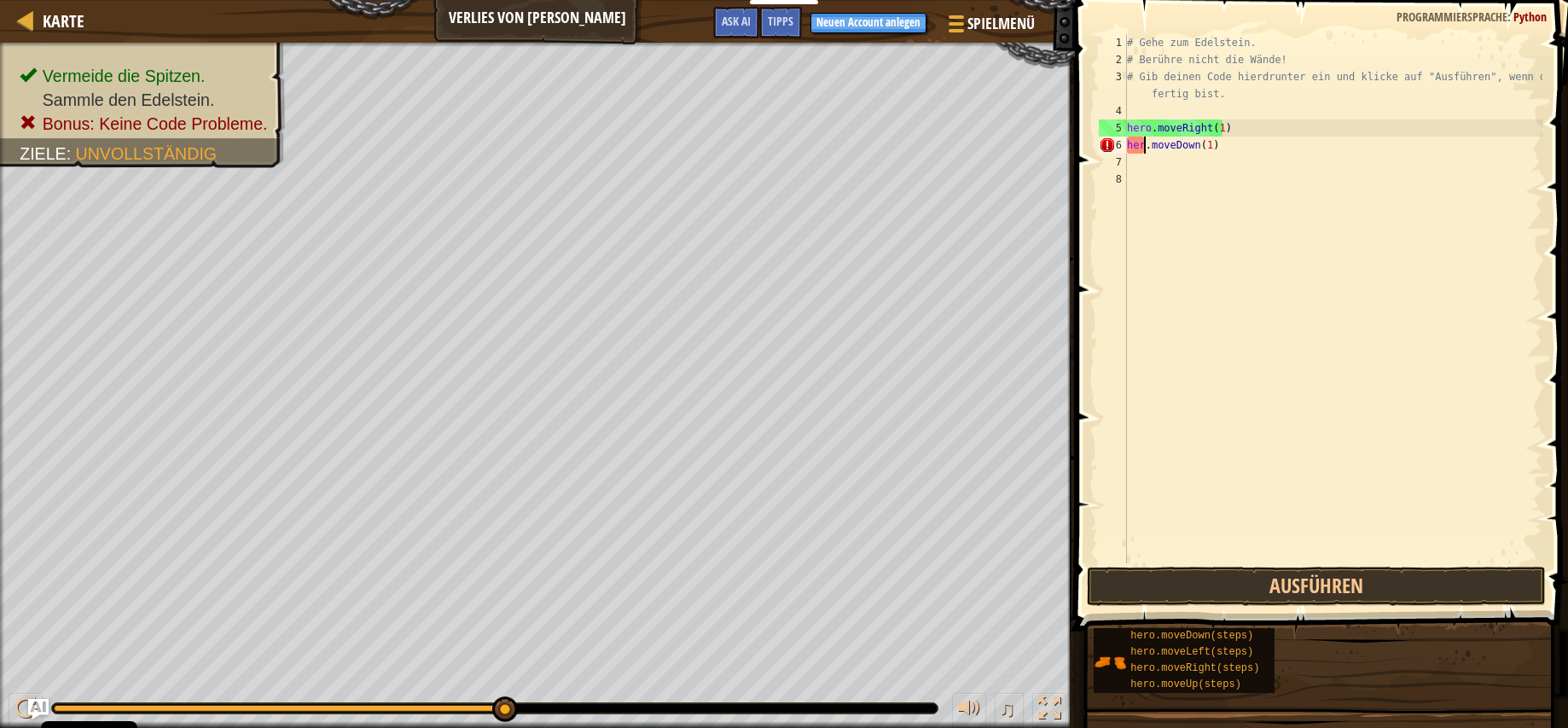
type textarea "hero.moveDown(1)"
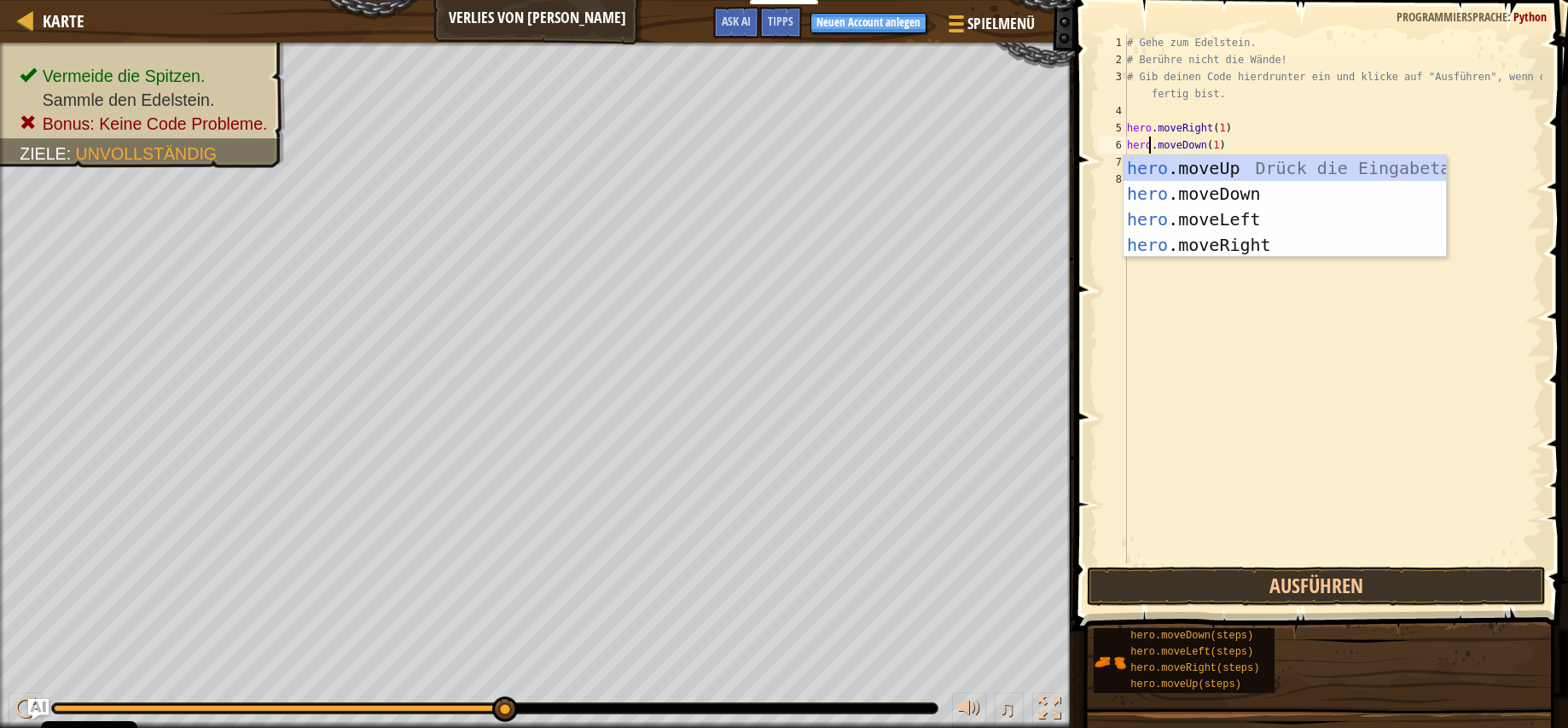
click at [1222, 106] on div "# Gehe zum Edelstein. # Berühre nicht die Wände! # Gib deinen Code hierdrunter …" at bounding box center [1333, 316] width 419 height 563
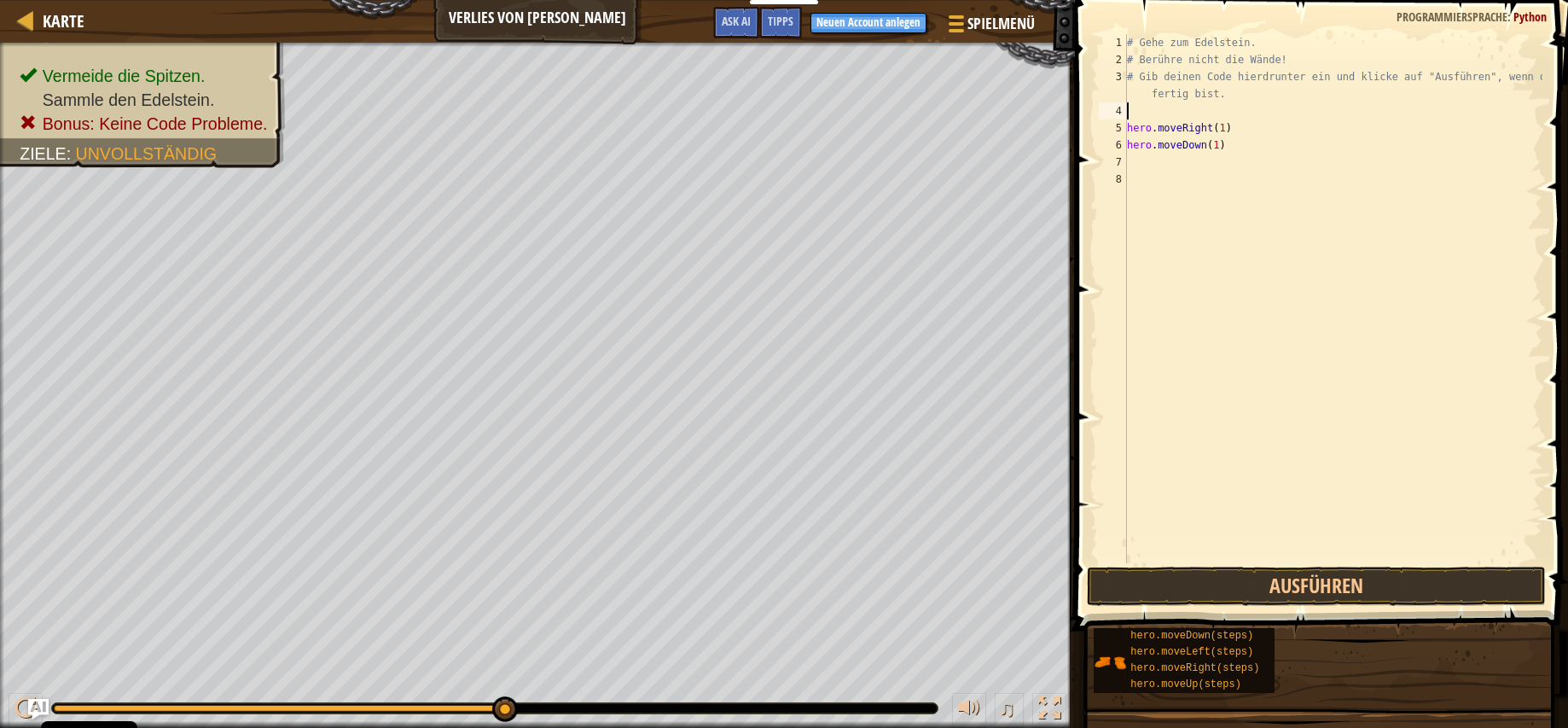
scroll to position [8, 0]
click at [1256, 580] on button "Ausführen" at bounding box center [1316, 586] width 459 height 39
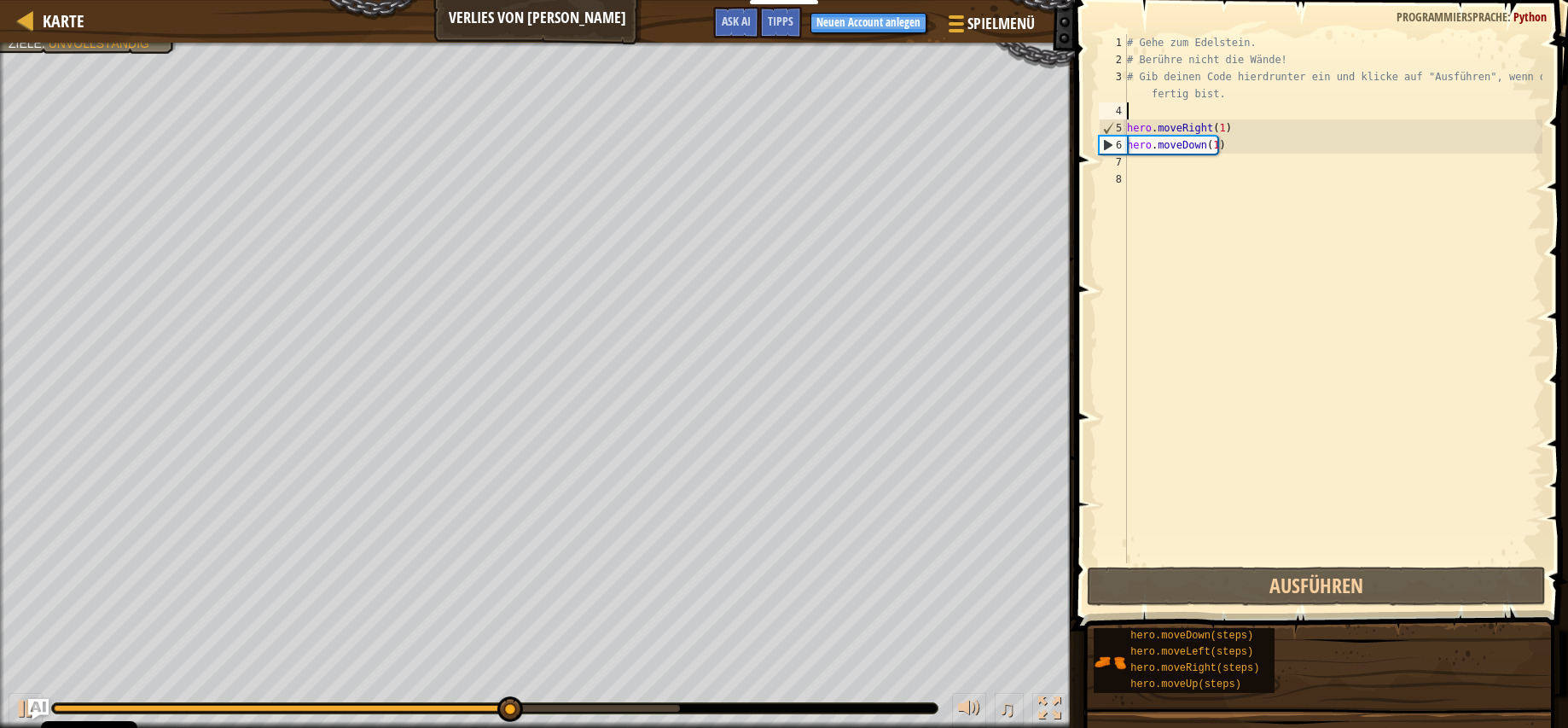
click at [1231, 129] on div "# Gehe zum Edelstein. # Berühre nicht die Wände! # Gib deinen Code hierdrunter …" at bounding box center [1333, 316] width 419 height 563
type textarea "hero.moveRight(1)"
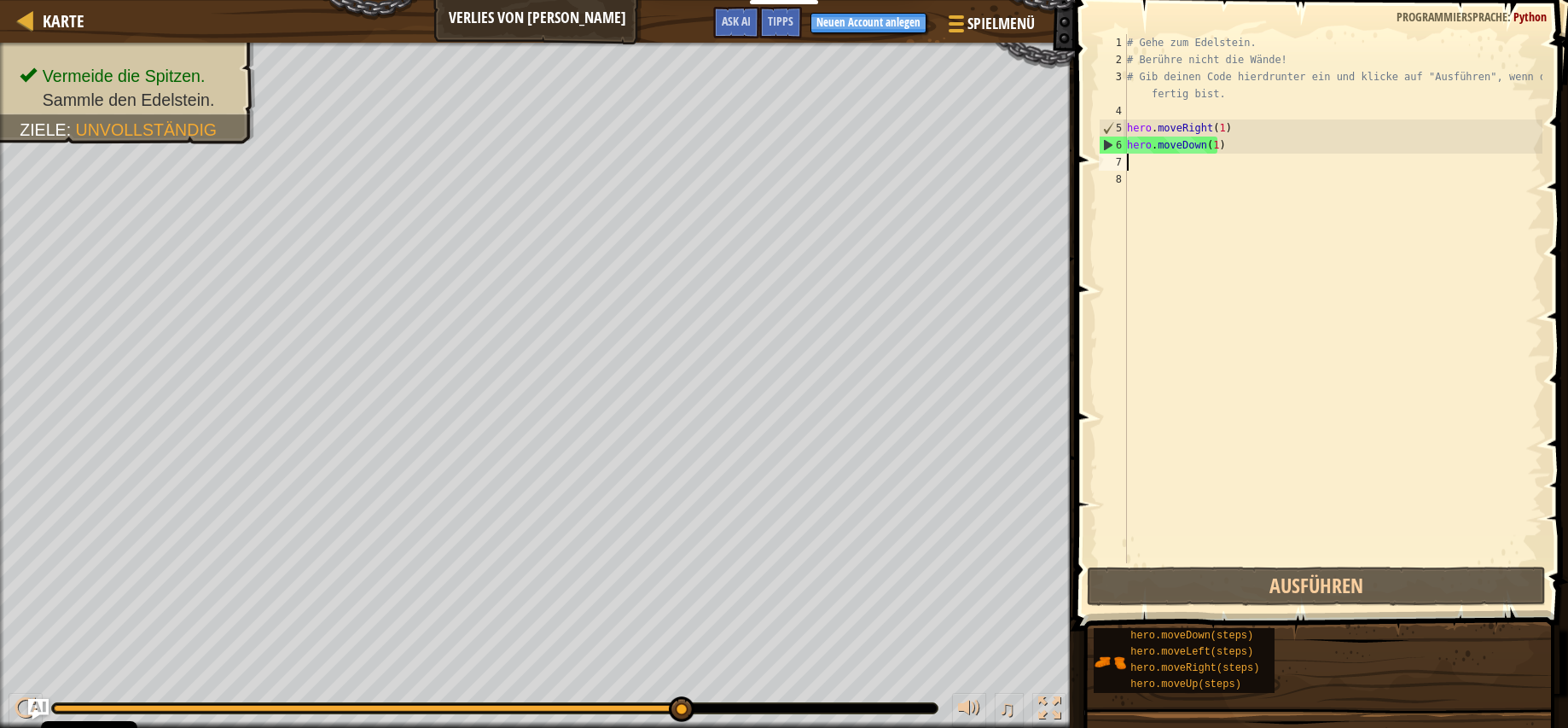
paste textarea "hero.moveRight(1)"
type textarea "hero.moveRight(1)"
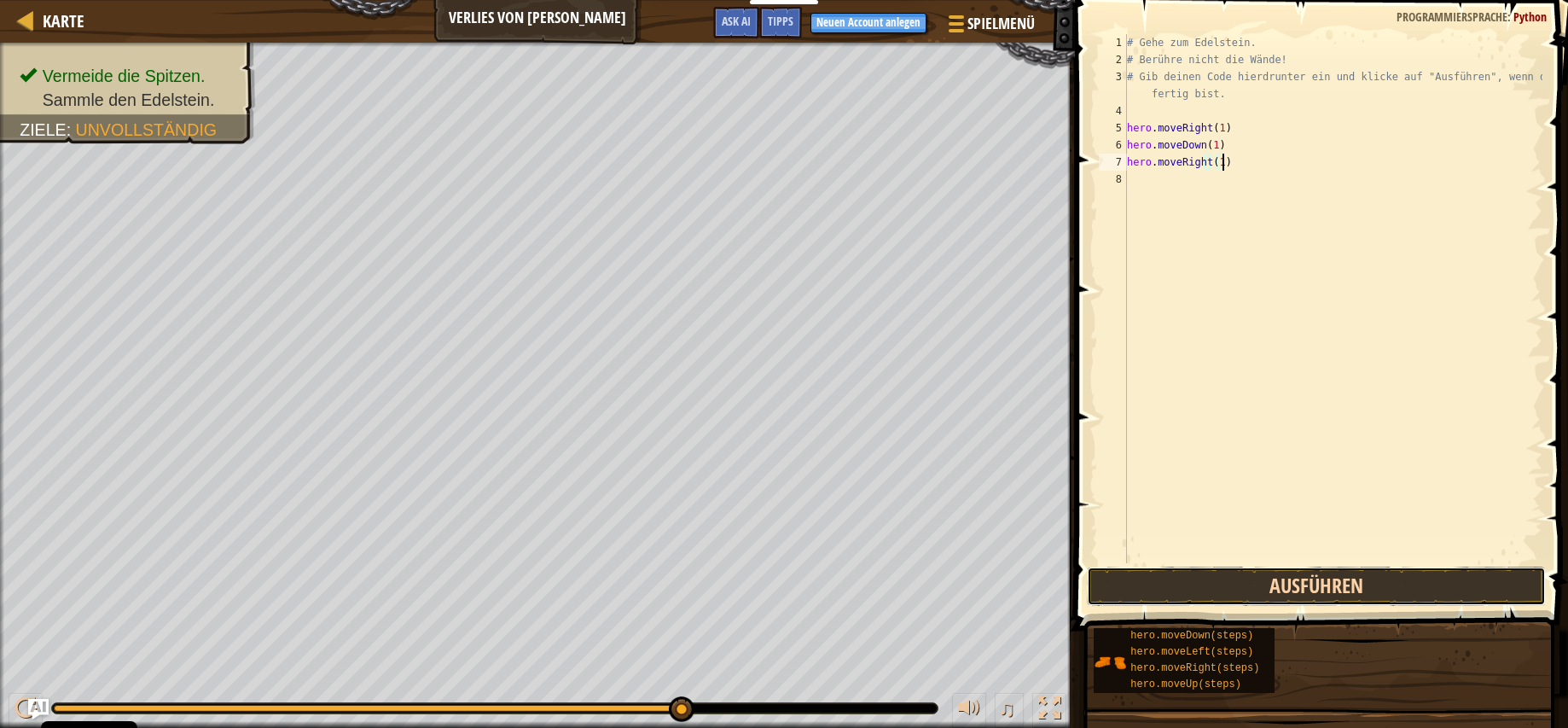
click at [1284, 584] on button "Ausführen" at bounding box center [1316, 586] width 459 height 39
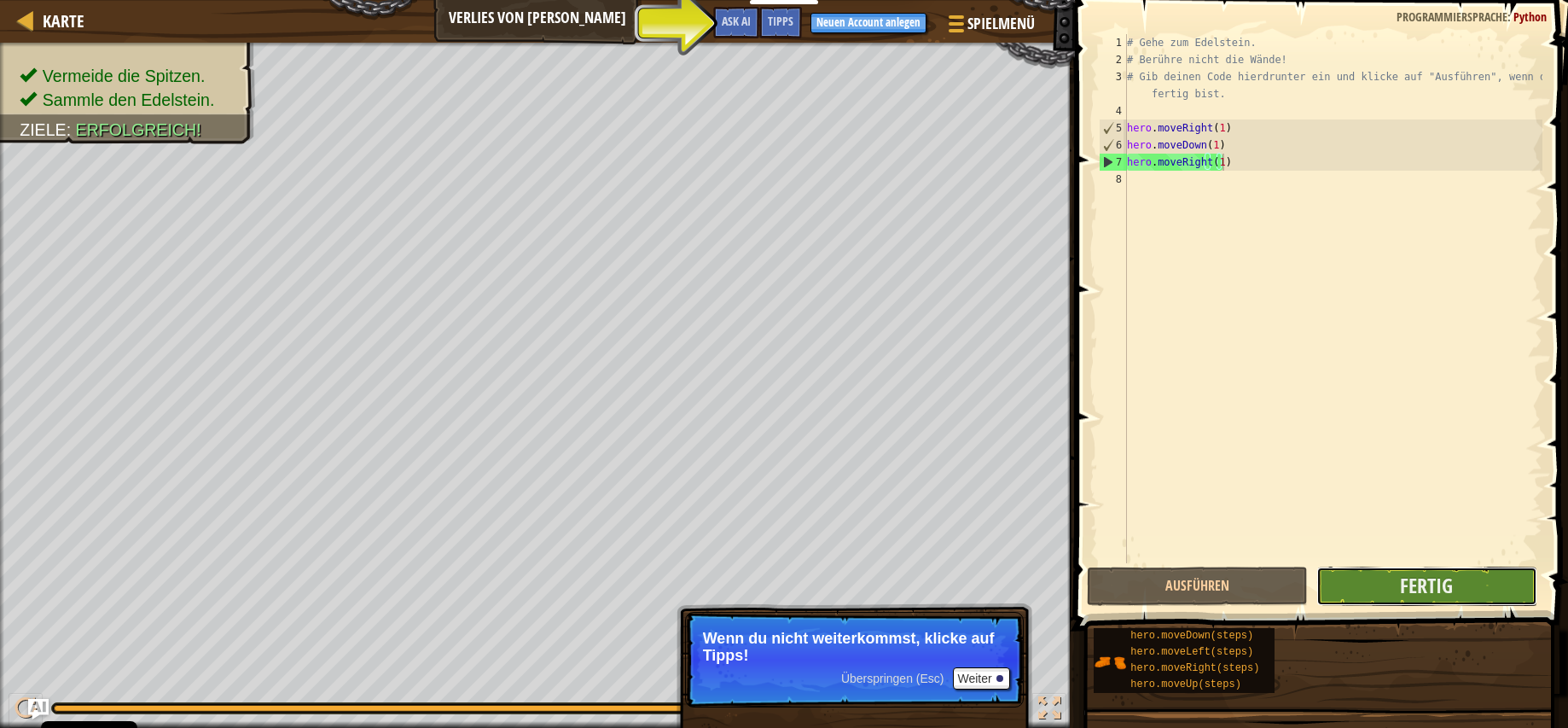
click at [1396, 575] on button "Fertig" at bounding box center [1427, 586] width 221 height 39
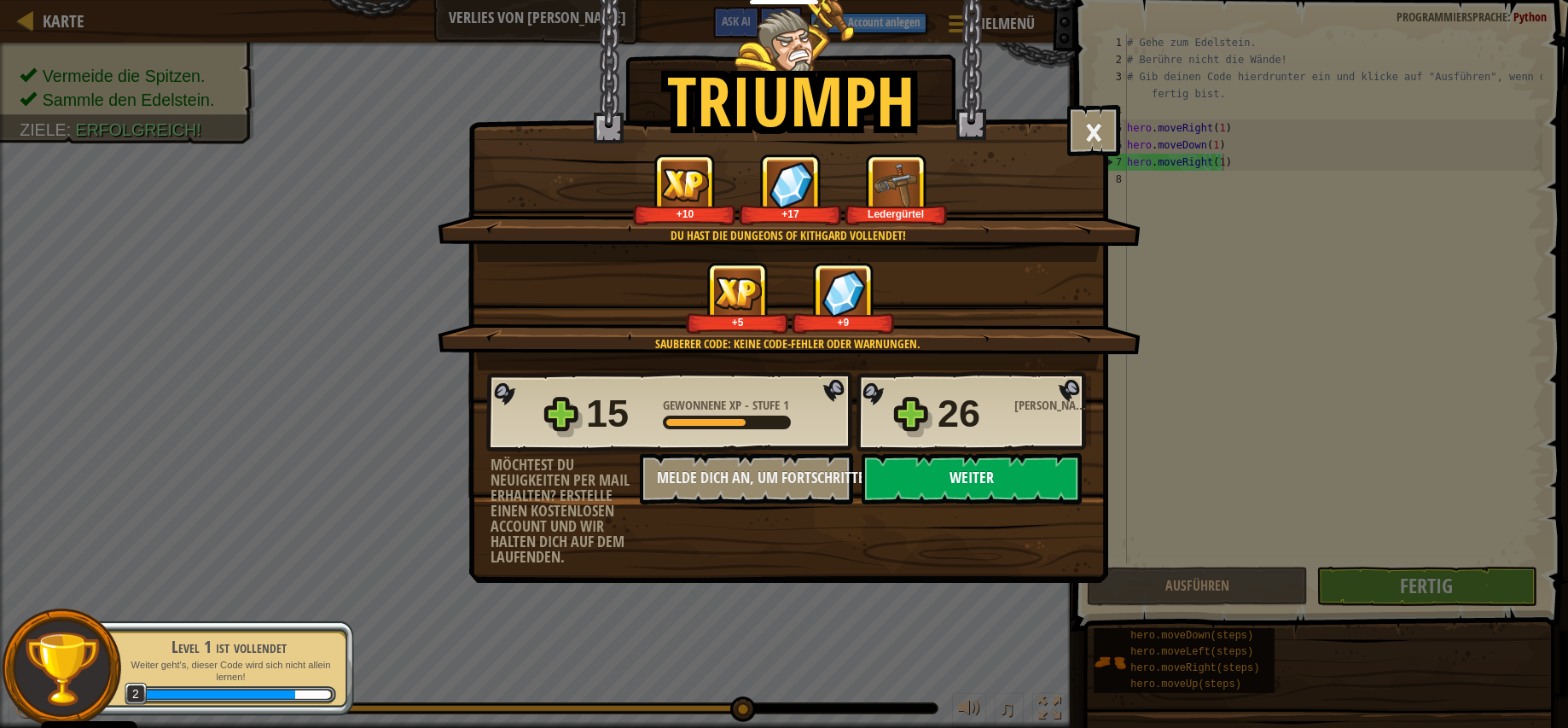
click at [971, 476] on button "Weiter" at bounding box center [971, 478] width 220 height 51
select select "de-DE"
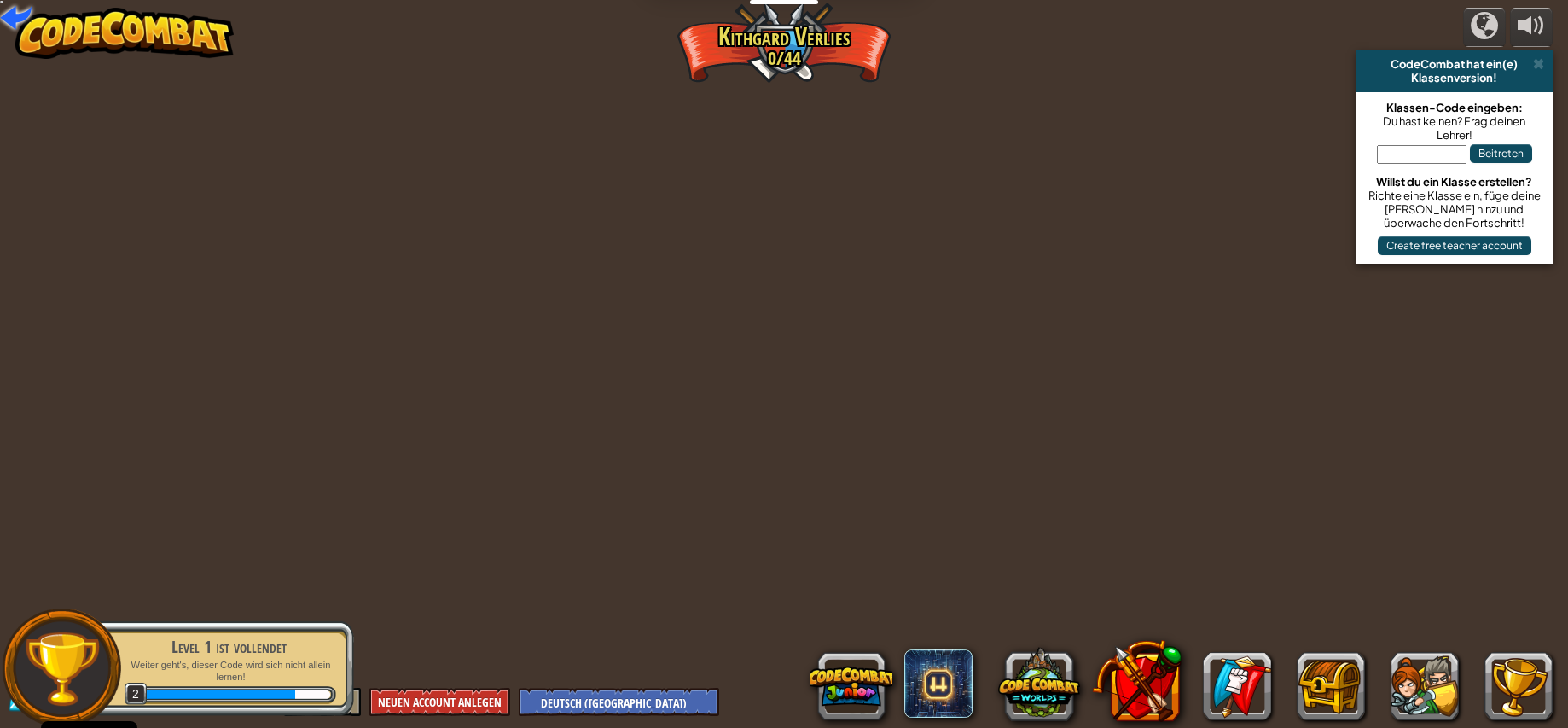
select select "de-DE"
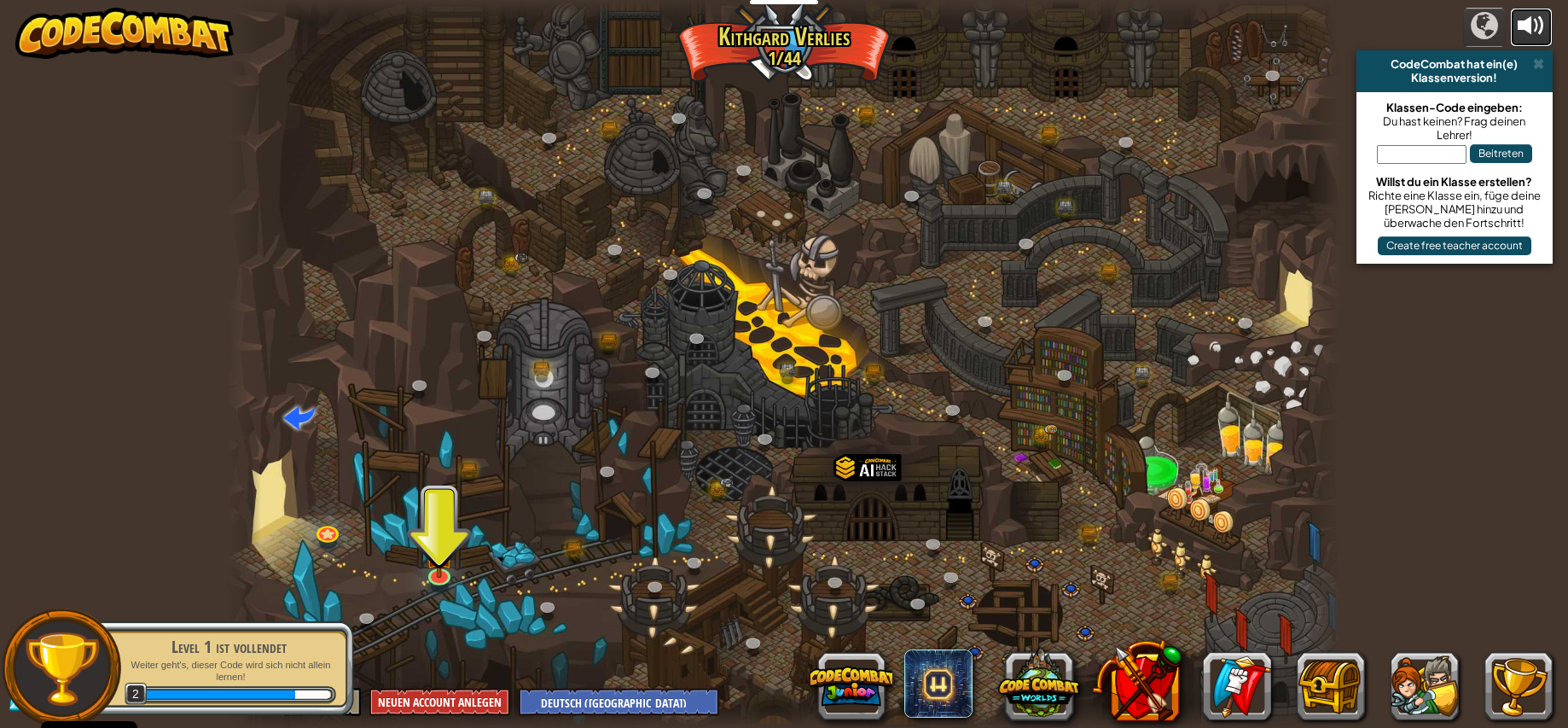
click at [1538, 22] on div at bounding box center [1531, 26] width 28 height 28
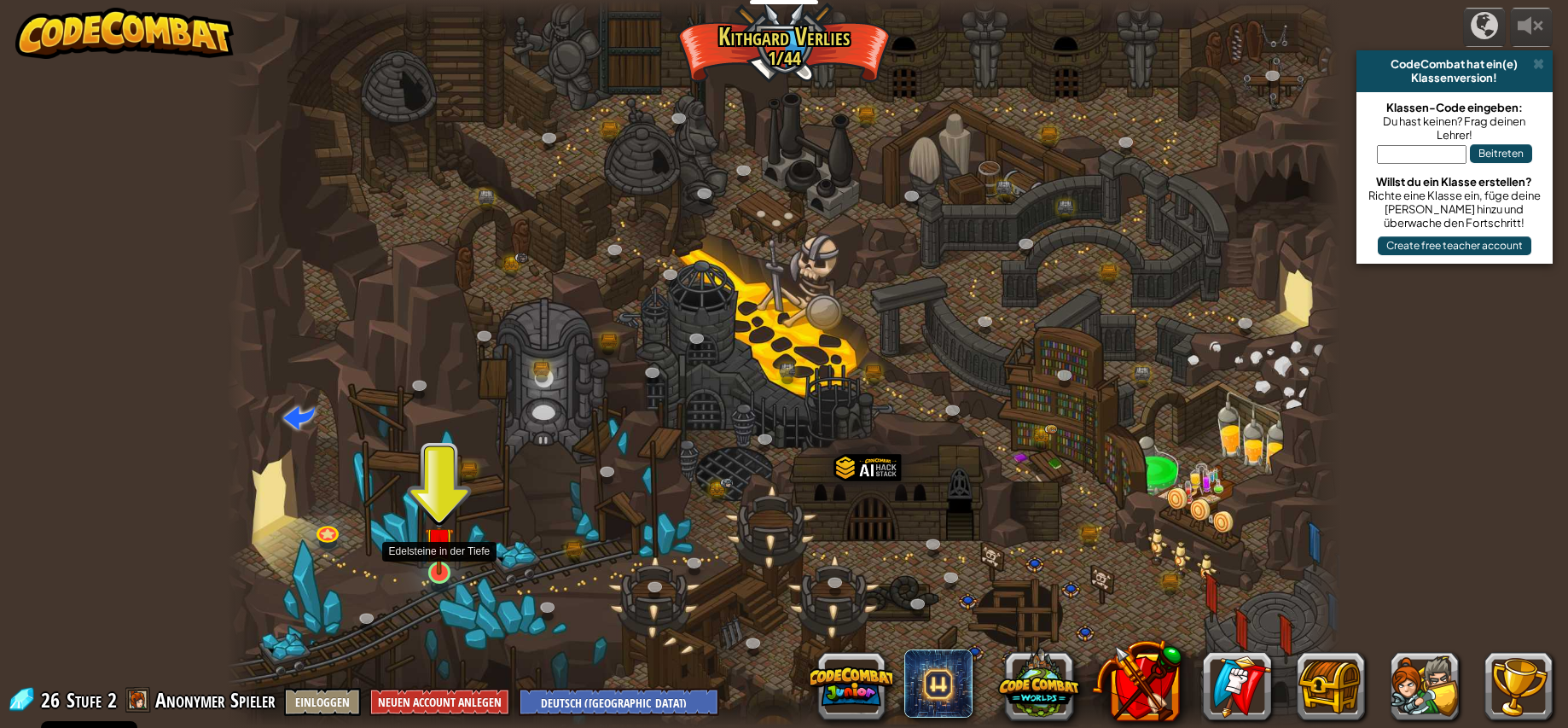
click at [441, 563] on img at bounding box center [440, 540] width 29 height 66
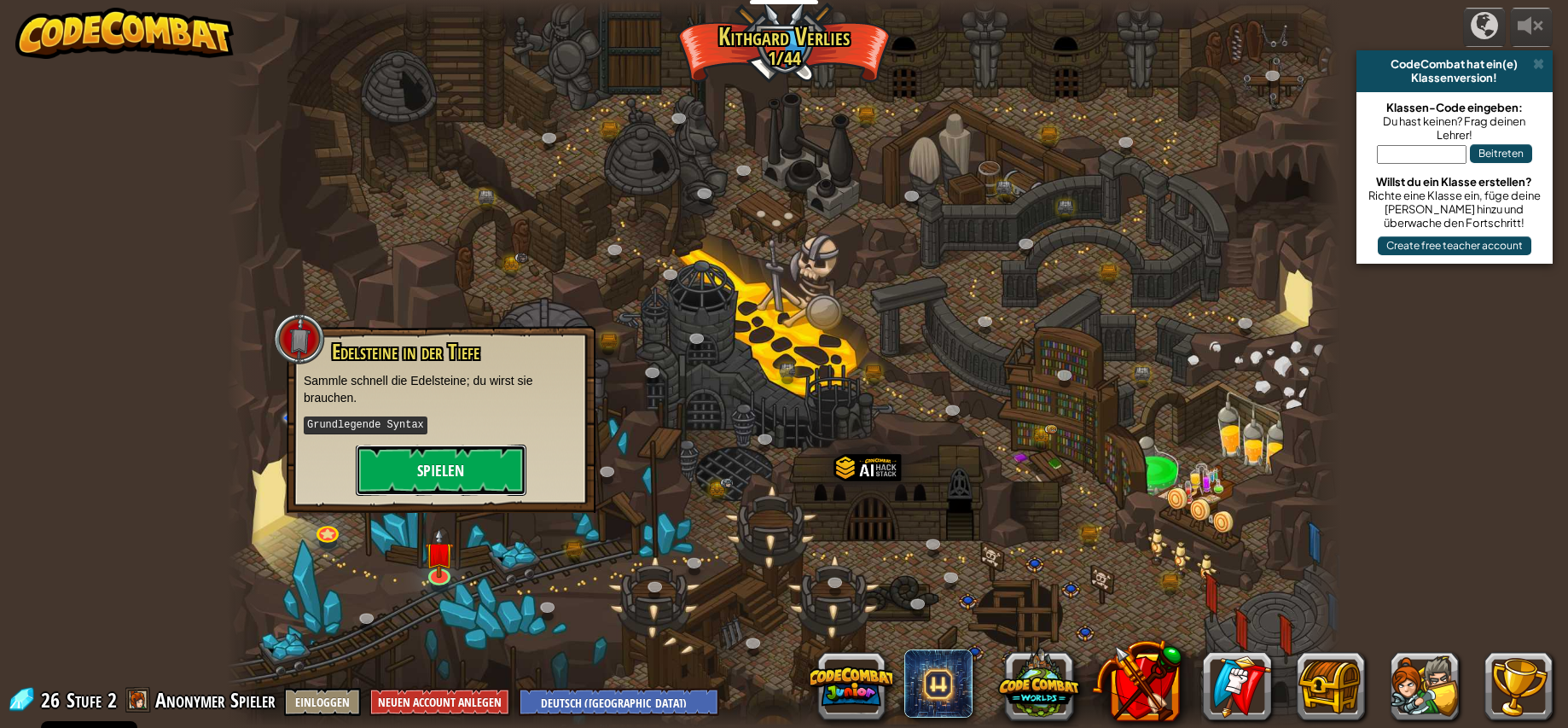
click at [452, 474] on button "Spielen" at bounding box center [441, 469] width 171 height 51
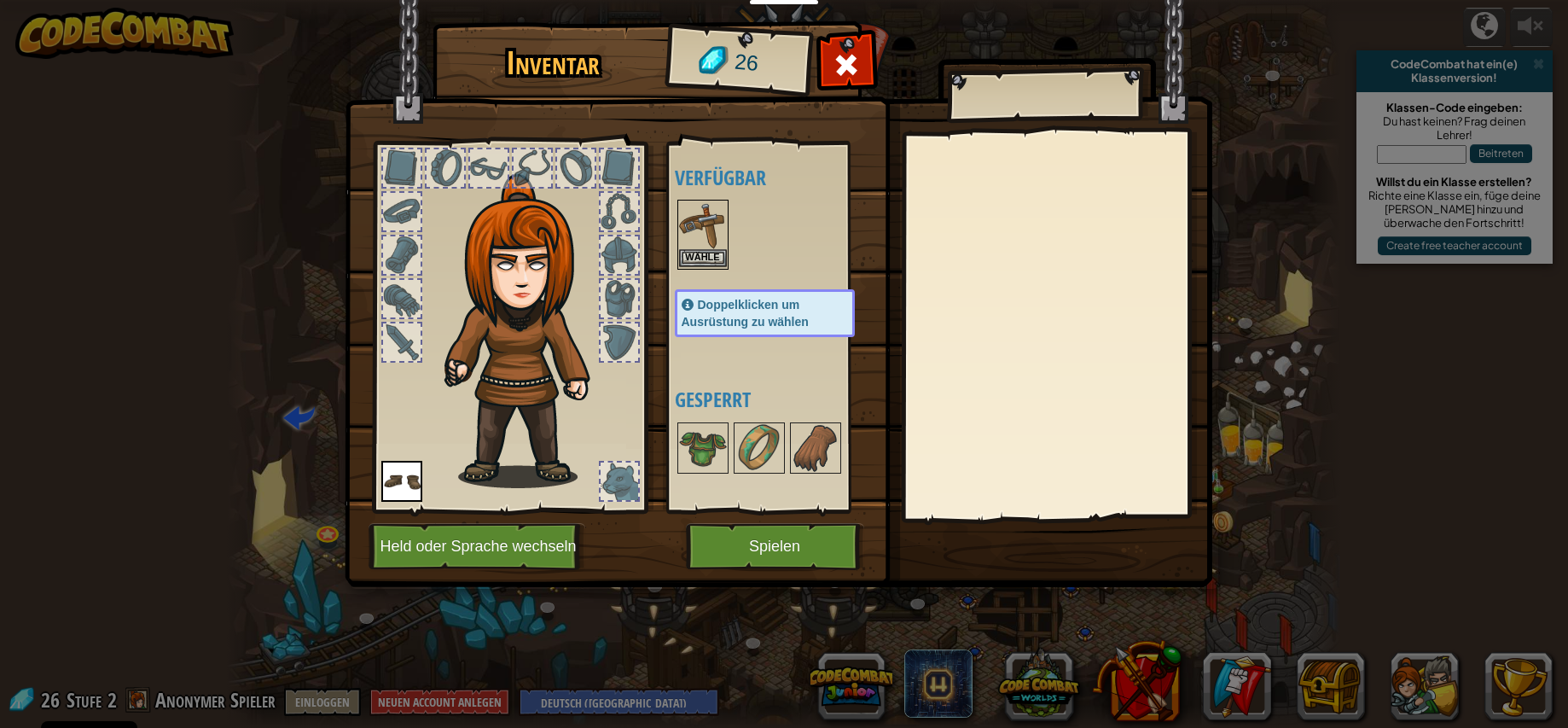
click at [689, 226] on img at bounding box center [702, 224] width 47 height 47
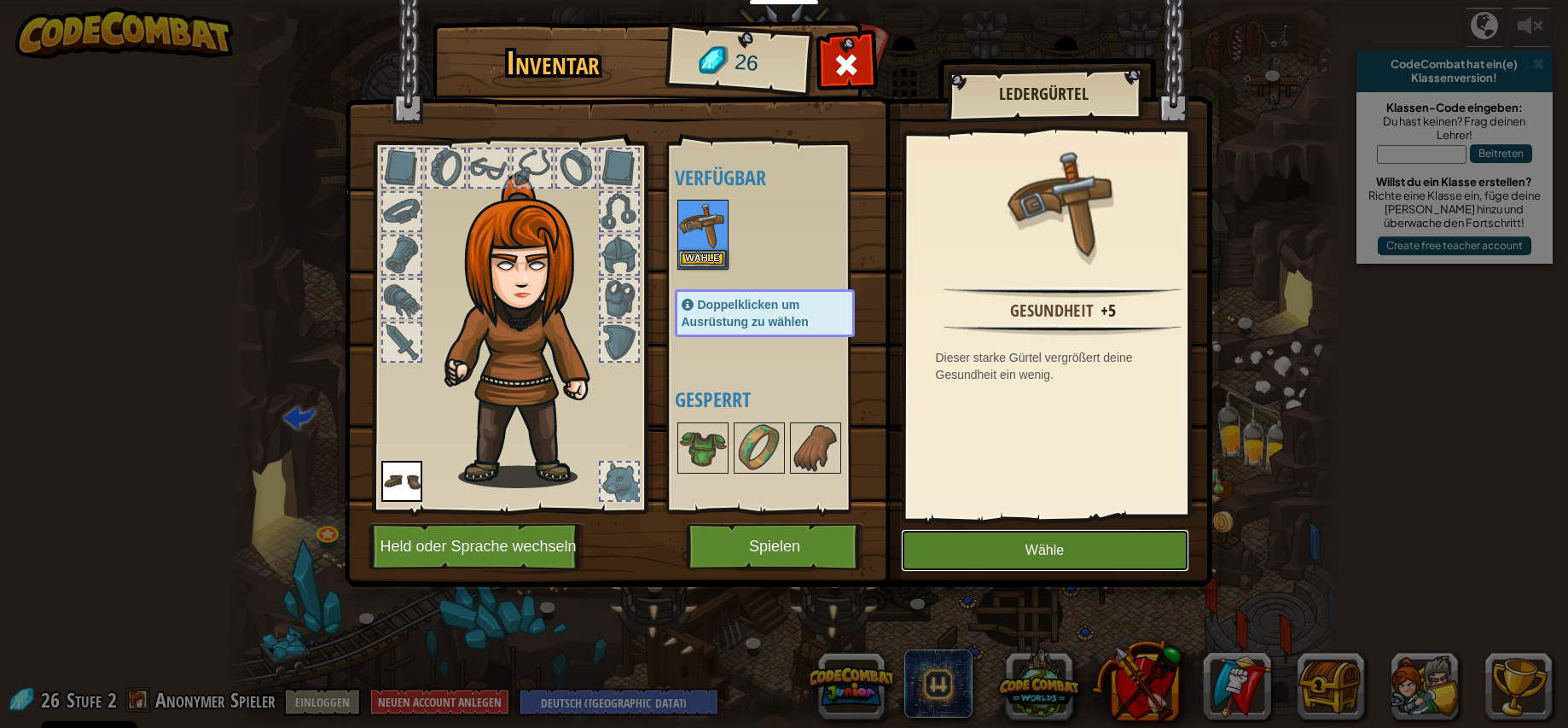
click at [1007, 543] on button "Wähle" at bounding box center [1044, 549] width 288 height 42
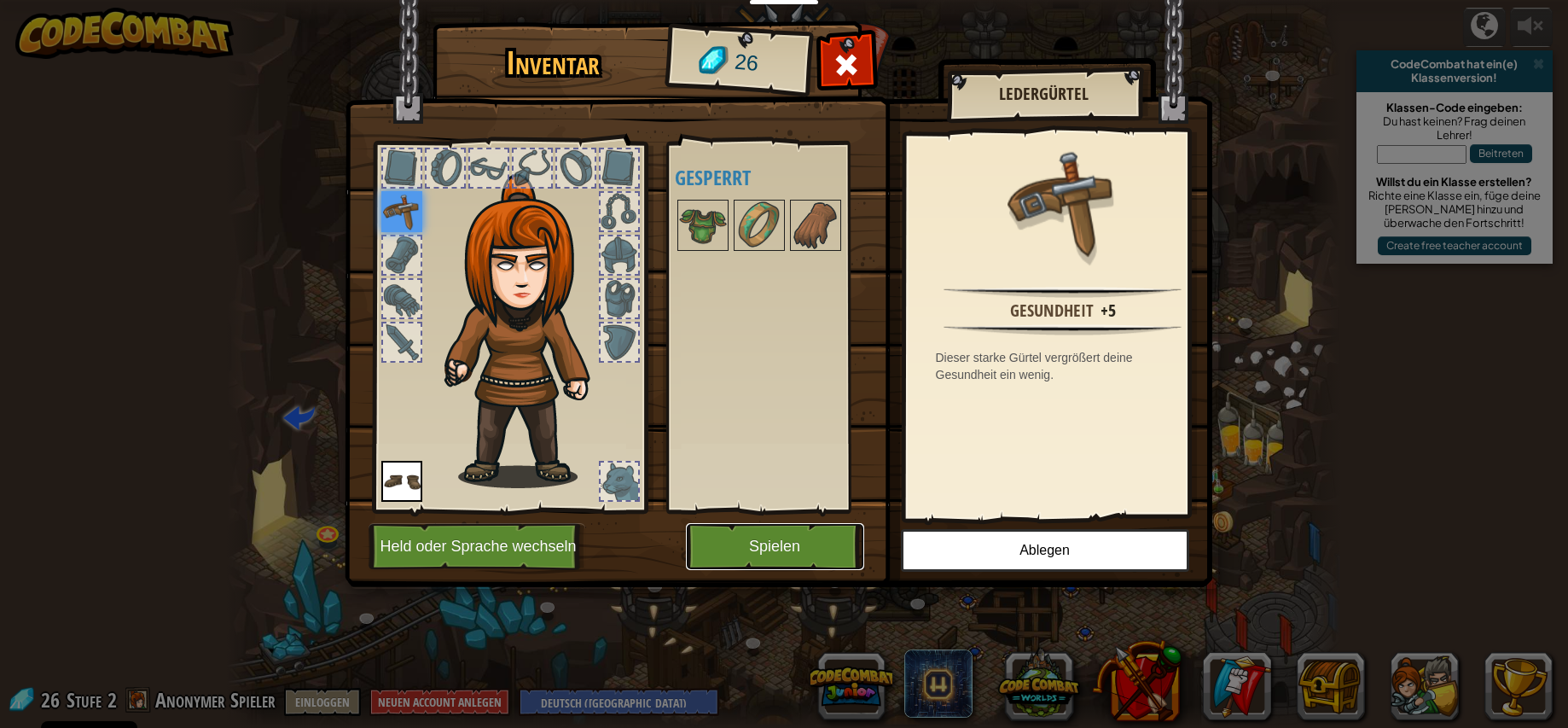
click at [738, 538] on button "Spielen" at bounding box center [775, 546] width 179 height 47
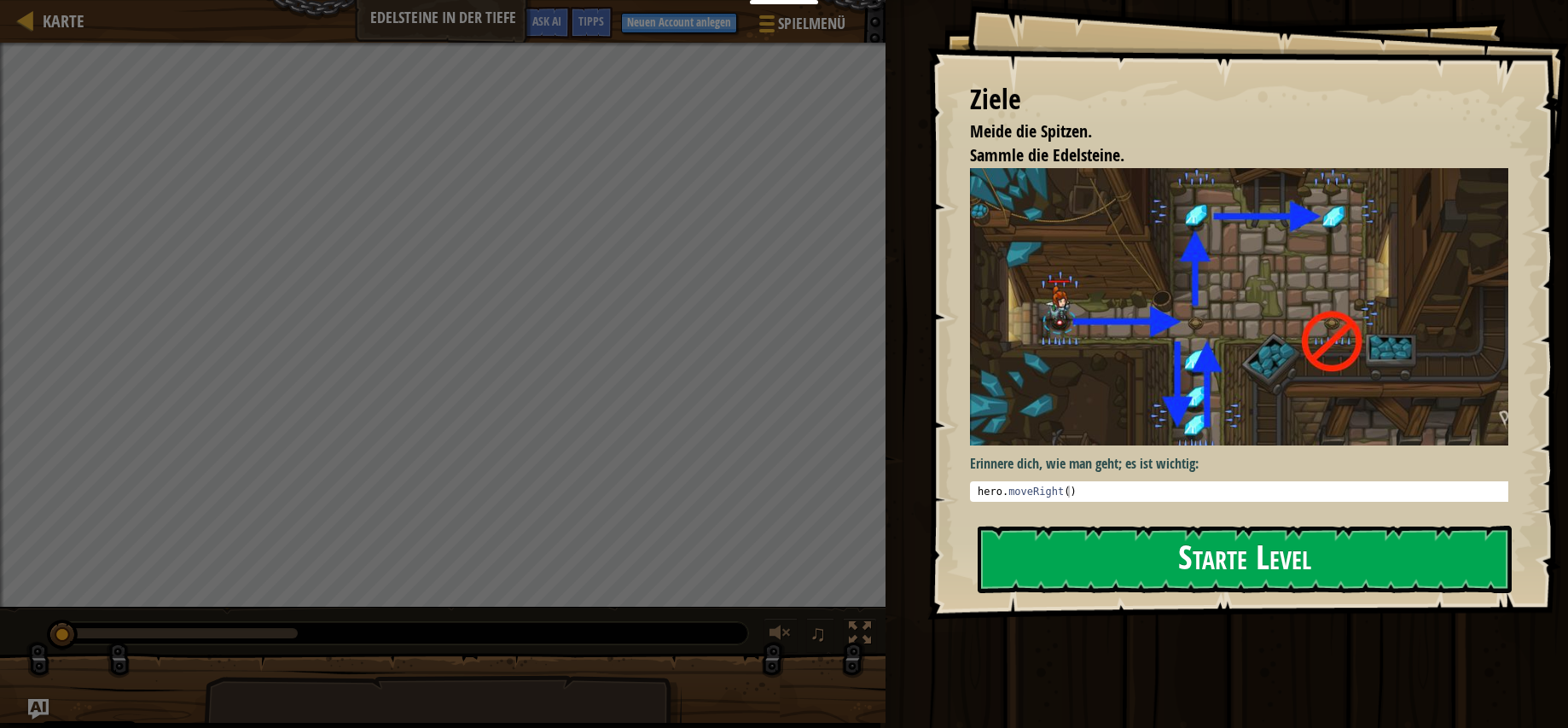
click at [1135, 557] on button "Starte Level" at bounding box center [1244, 559] width 534 height 67
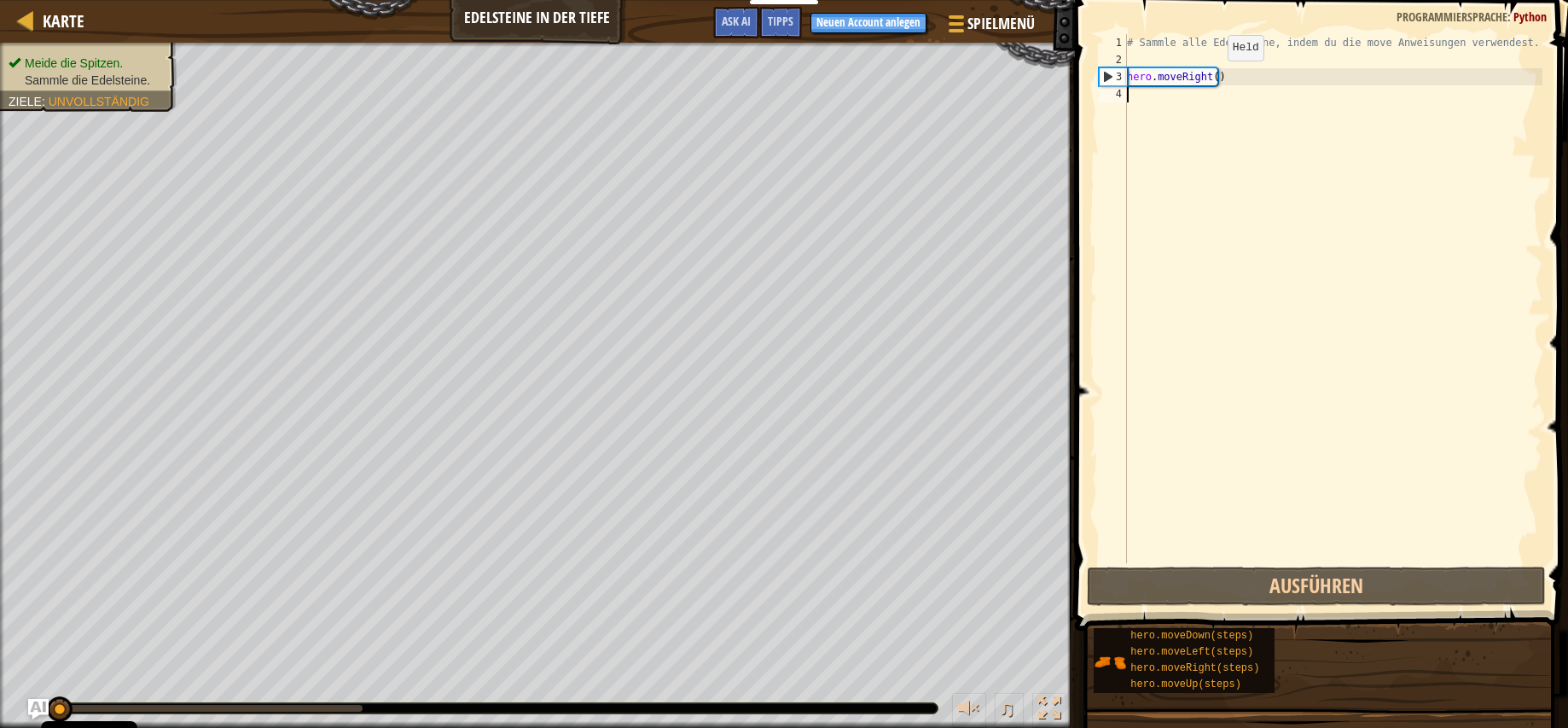
click at [1213, 78] on div "# Sammle alle Edelsteine, indem du die move Anweisungen verwendest. hero . move…" at bounding box center [1333, 316] width 419 height 563
type textarea "hero.moveRight(1)"
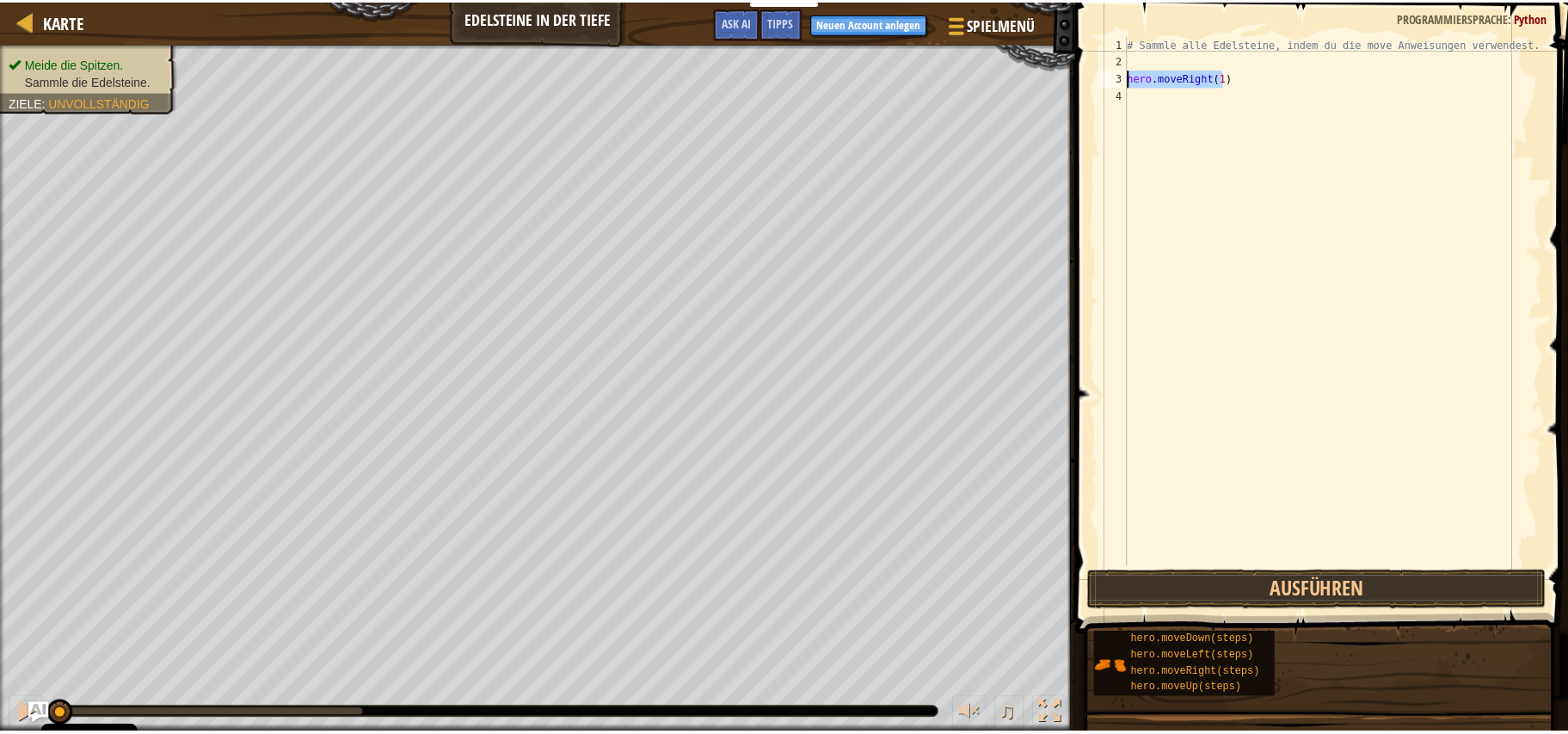
scroll to position [8, 0]
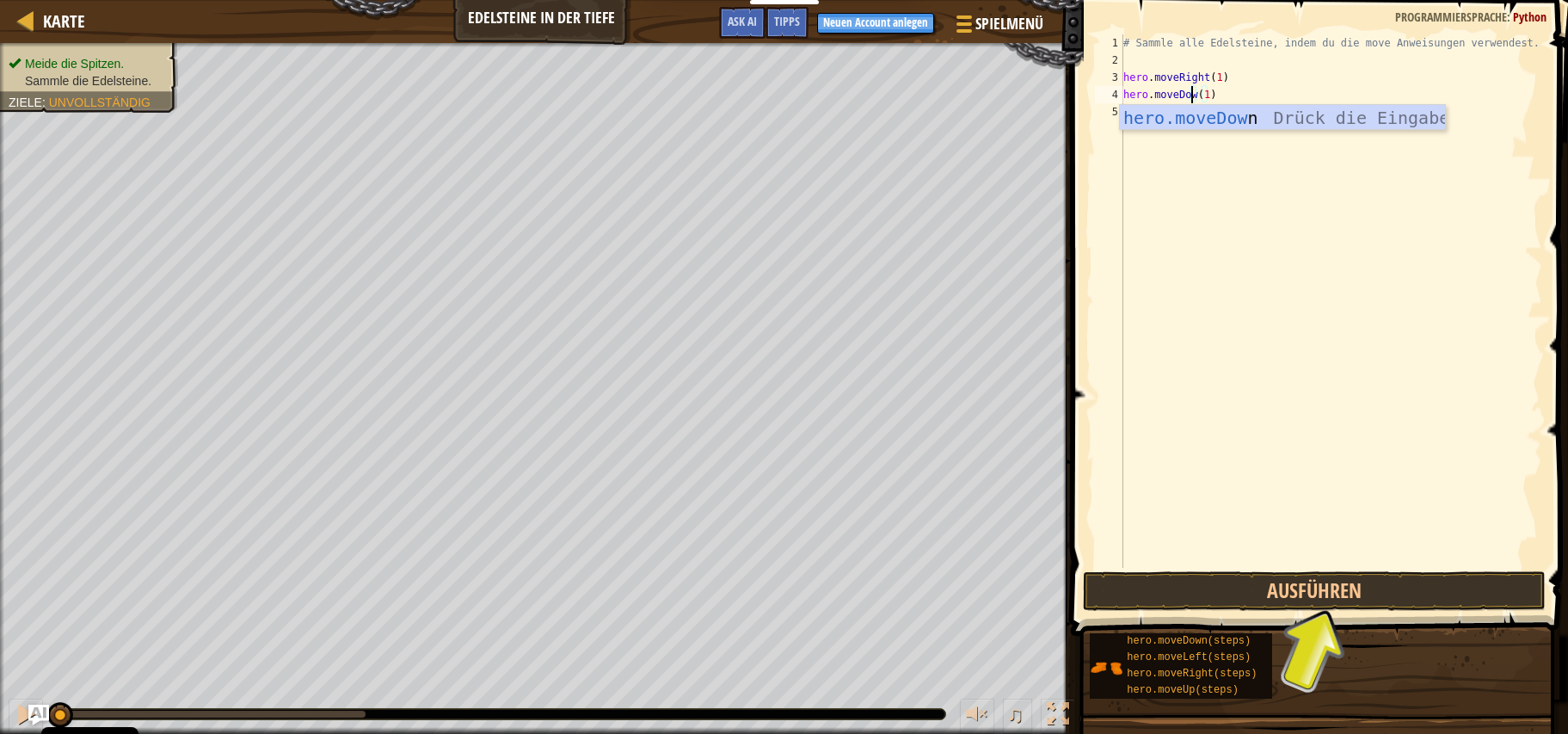
type textarea "hero.moveDown(1)"
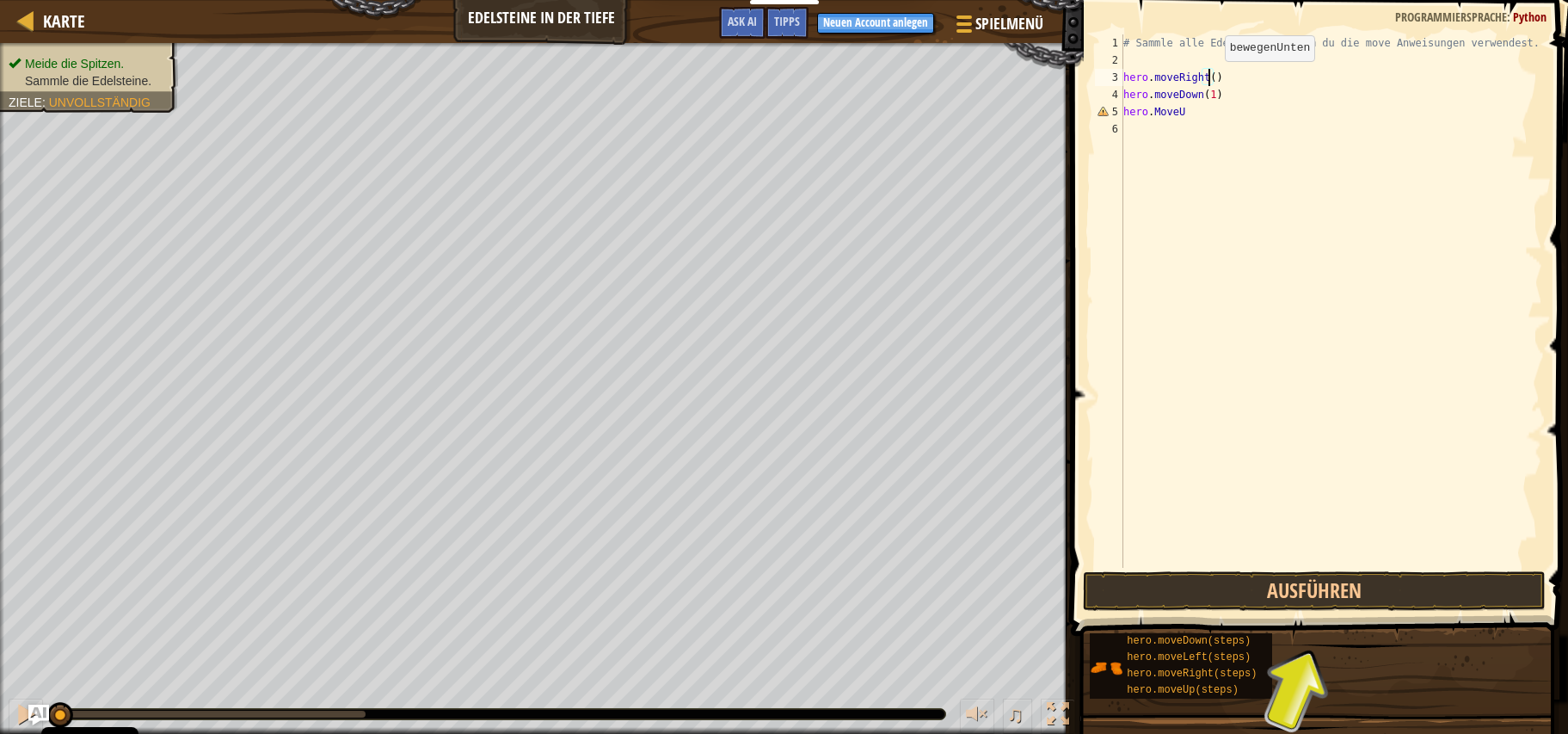
scroll to position [8, 7]
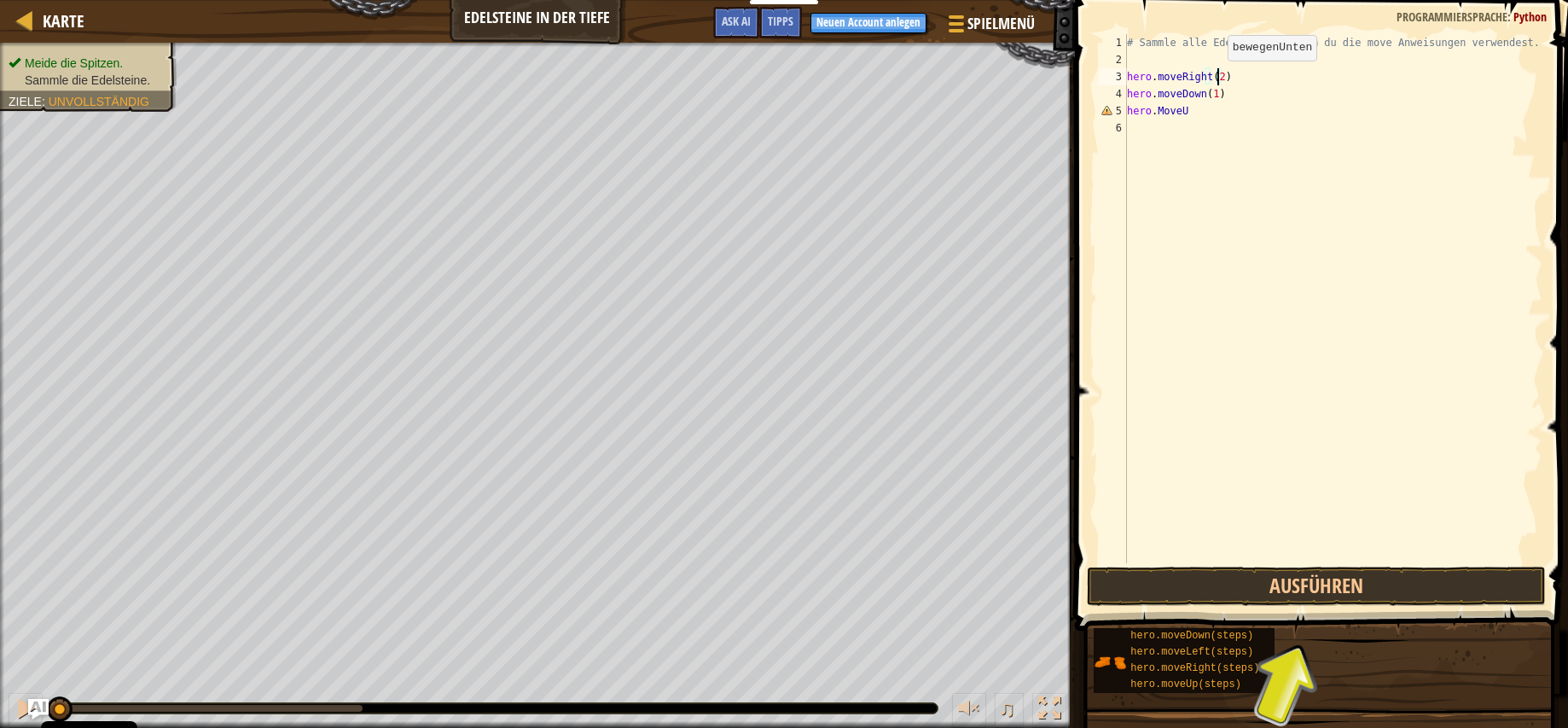
type textarea "hero.moveDown(1)"
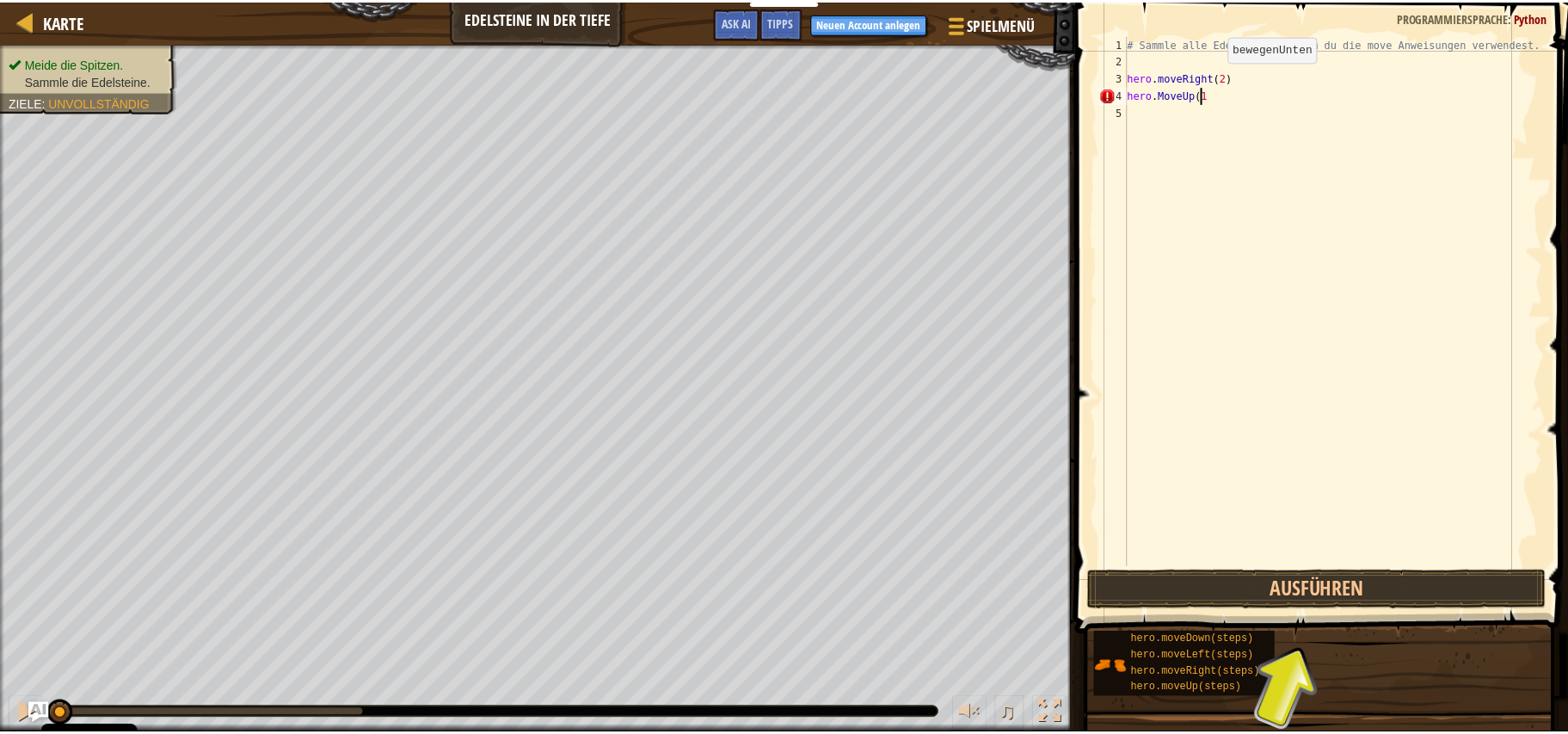
scroll to position [8, 5]
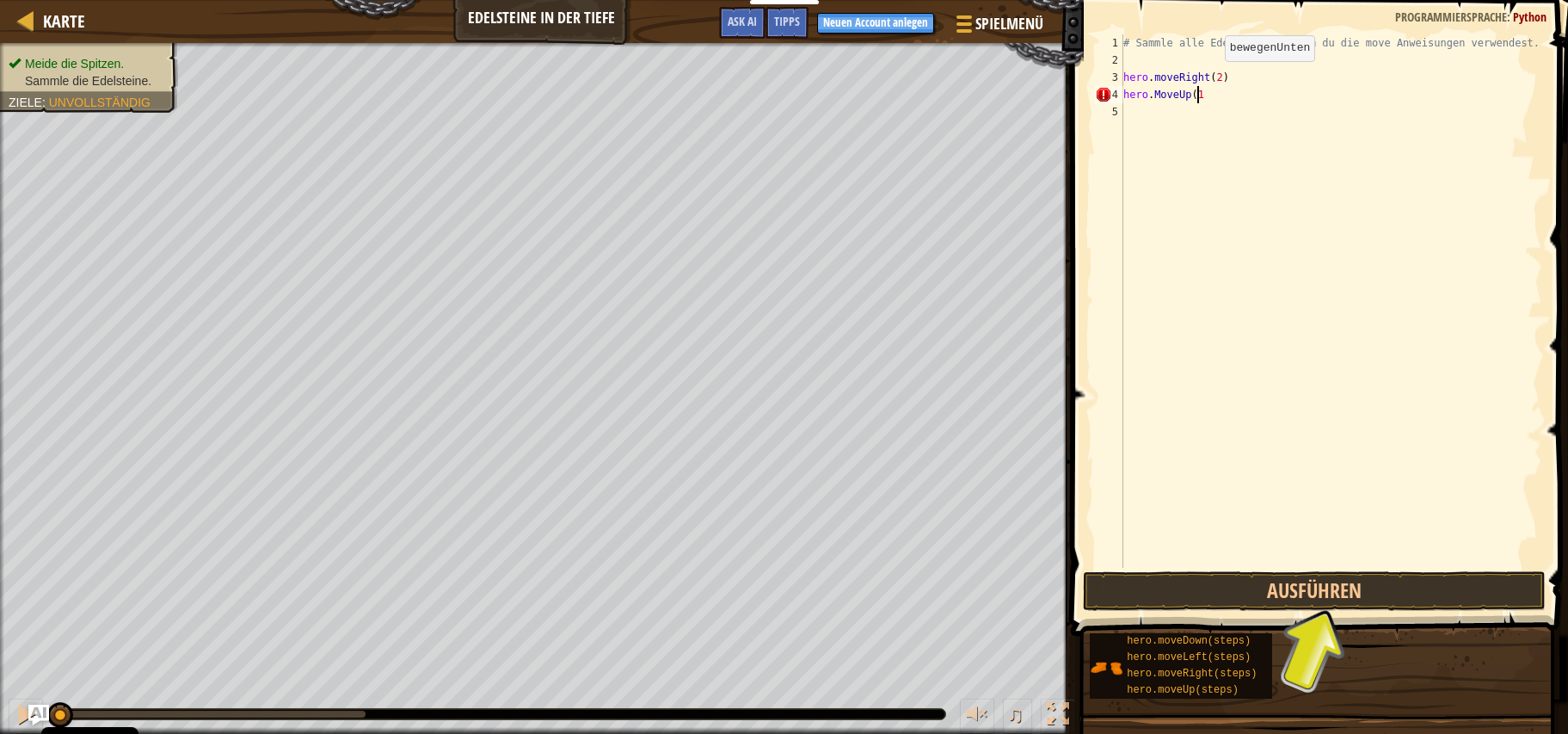
type textarea "hero.MoveUp(1)"
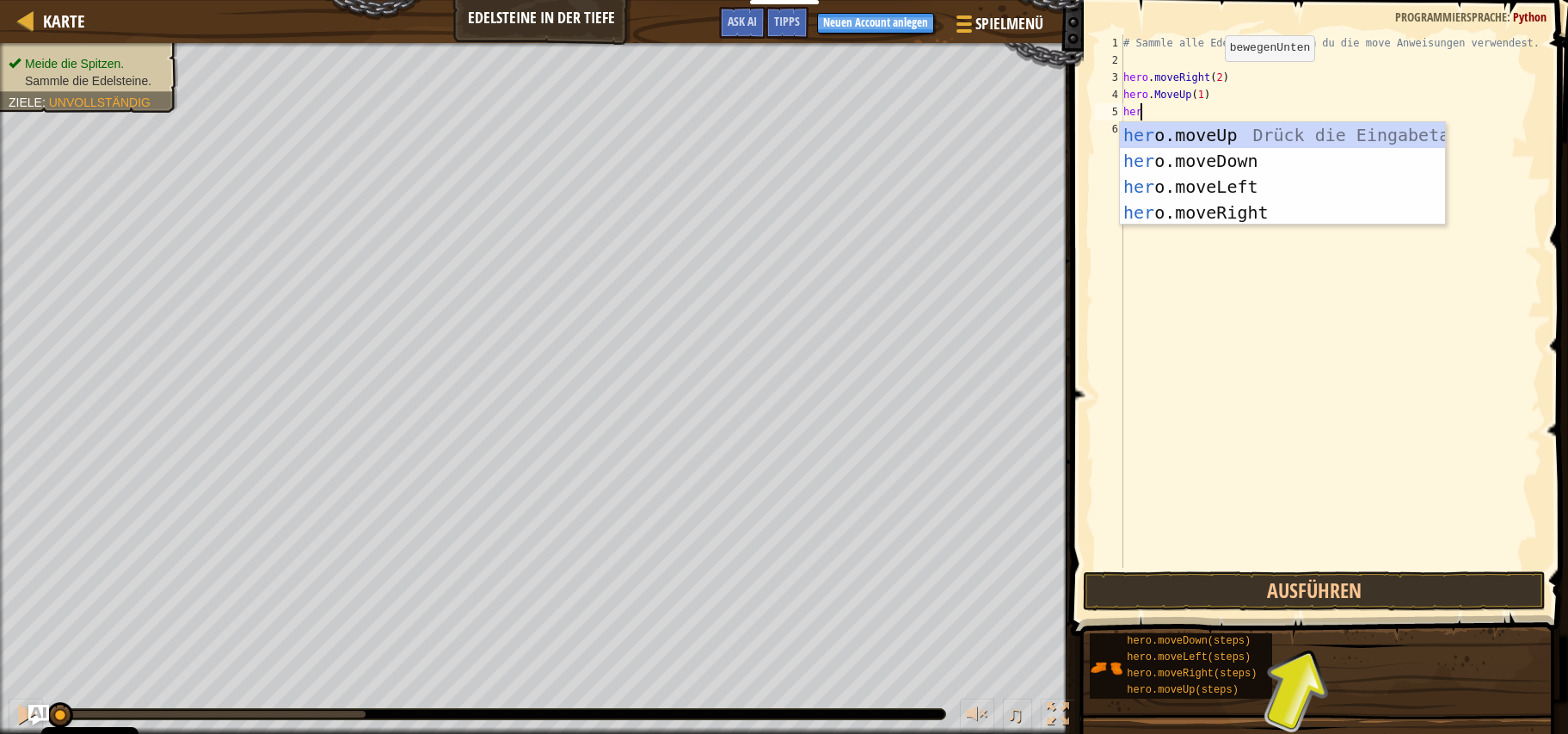
scroll to position [8, 1]
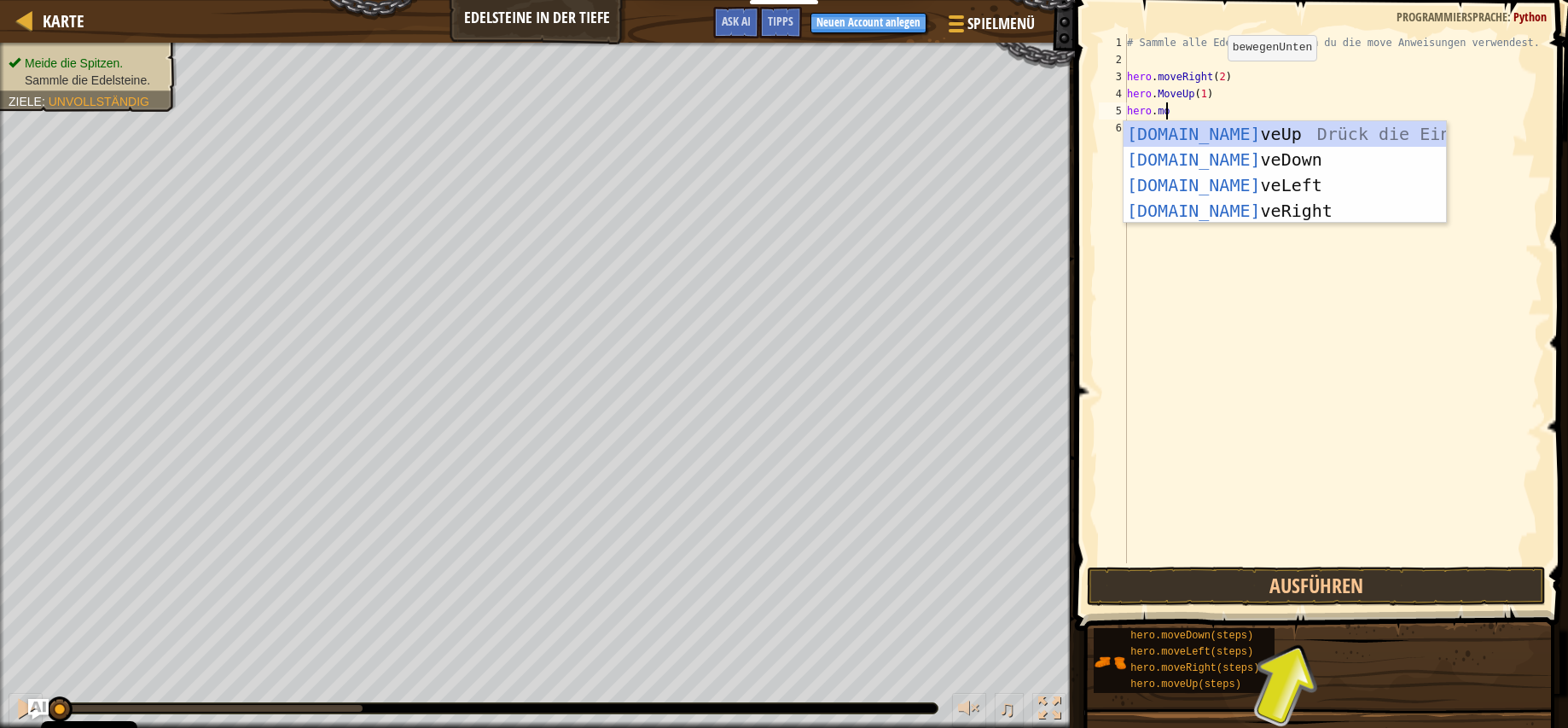
type textarea "hero.mov"
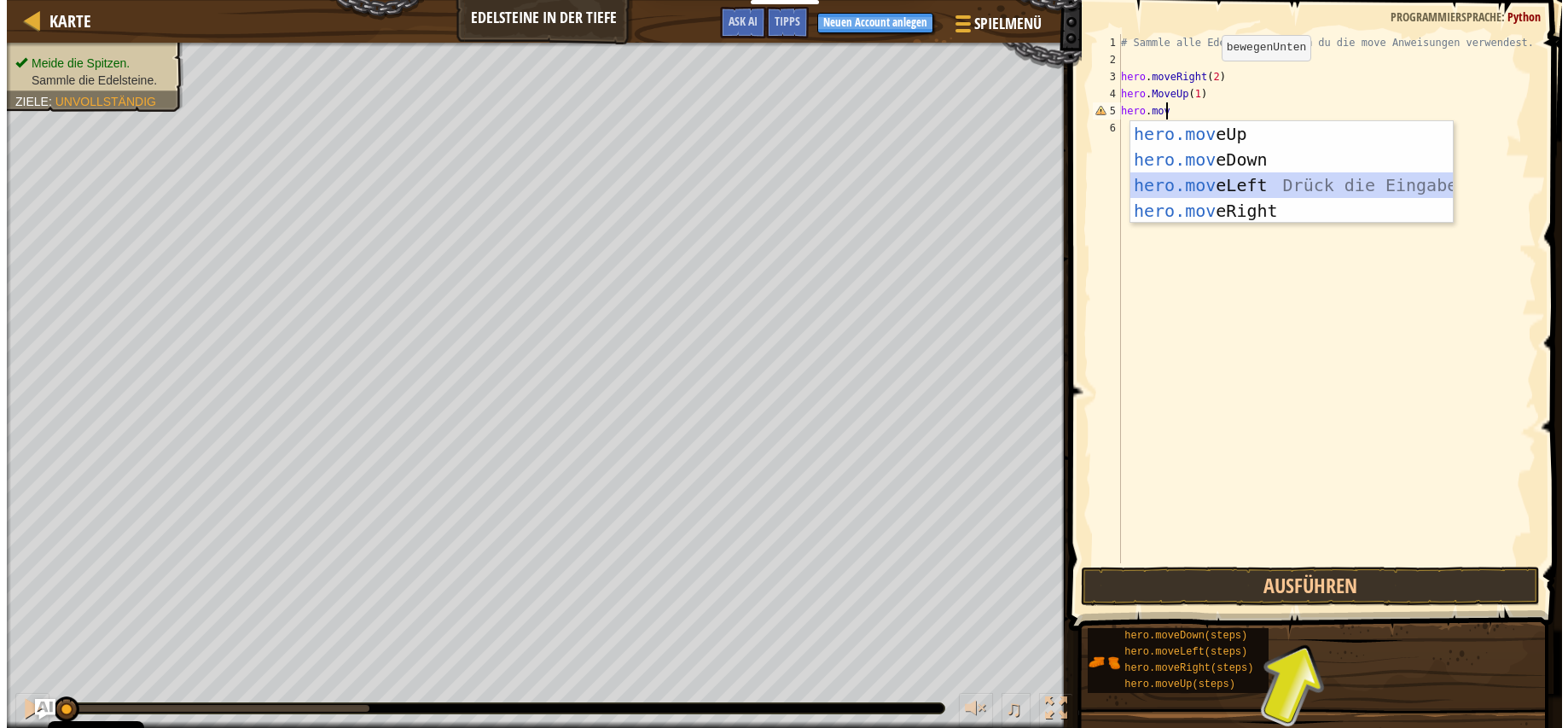
scroll to position [8, 0]
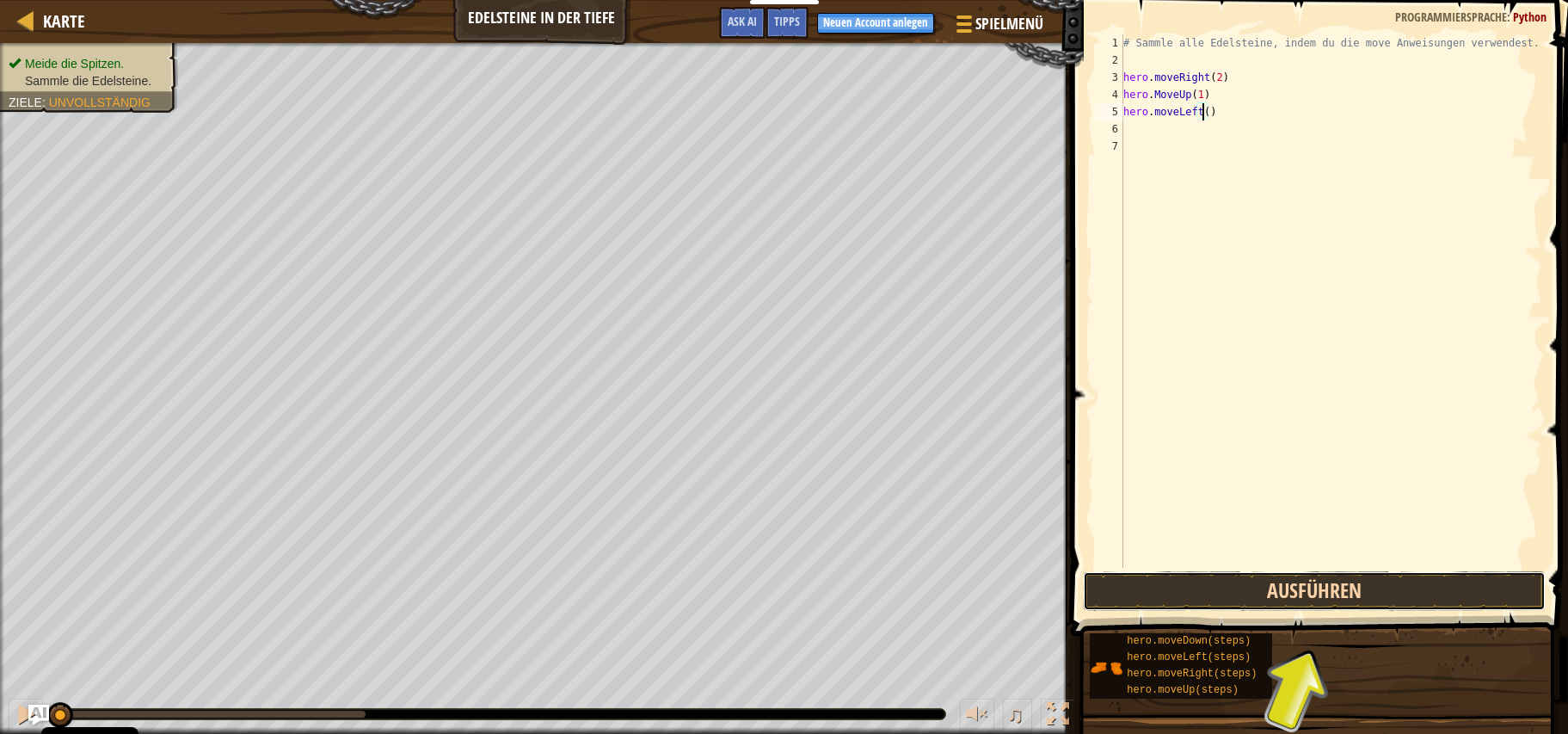
click at [1311, 587] on button "Ausführen" at bounding box center [1314, 591] width 463 height 39
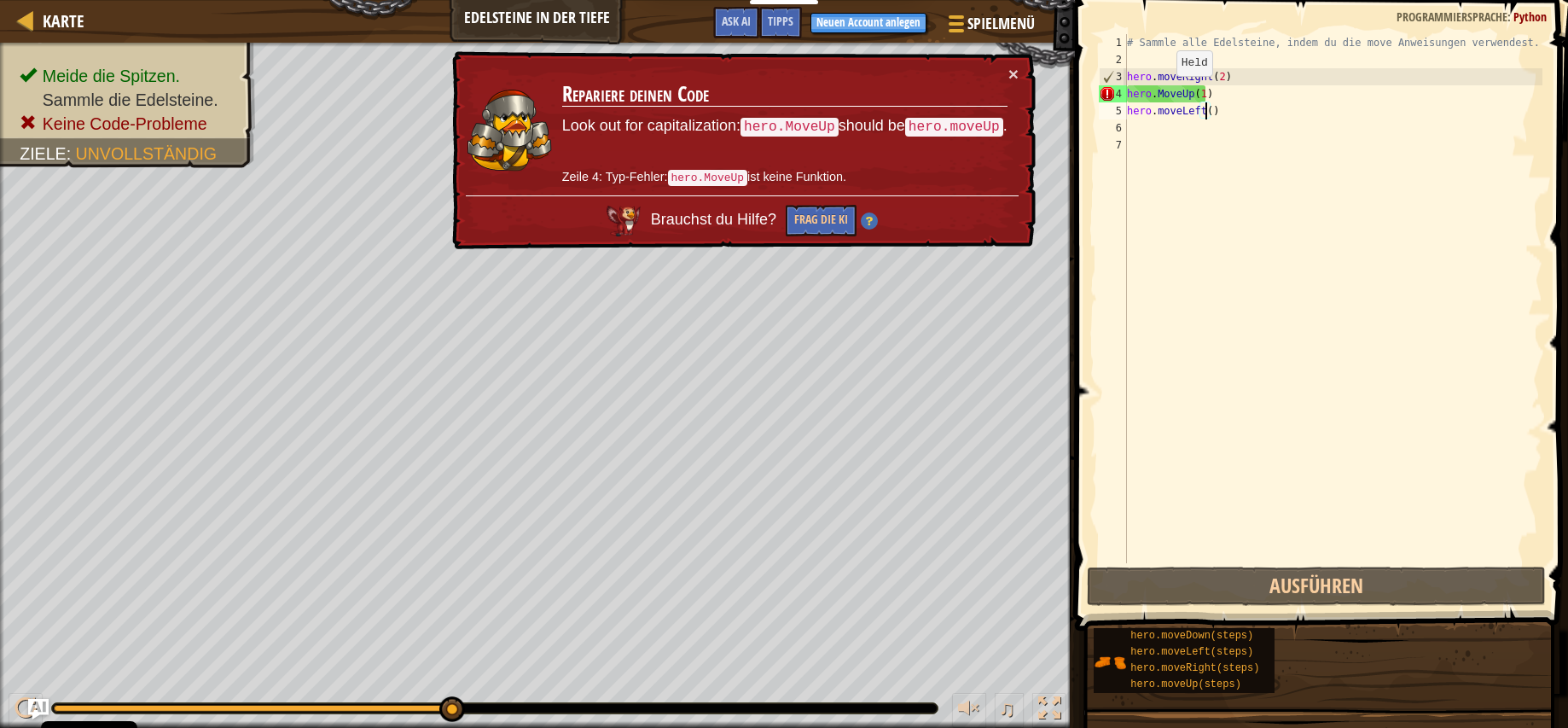
click at [1162, 93] on div "# Sammle alle Edelsteine, indem du die move Anweisungen verwendest. hero . move…" at bounding box center [1333, 316] width 419 height 563
type textarea "hero.moveUp(1)"
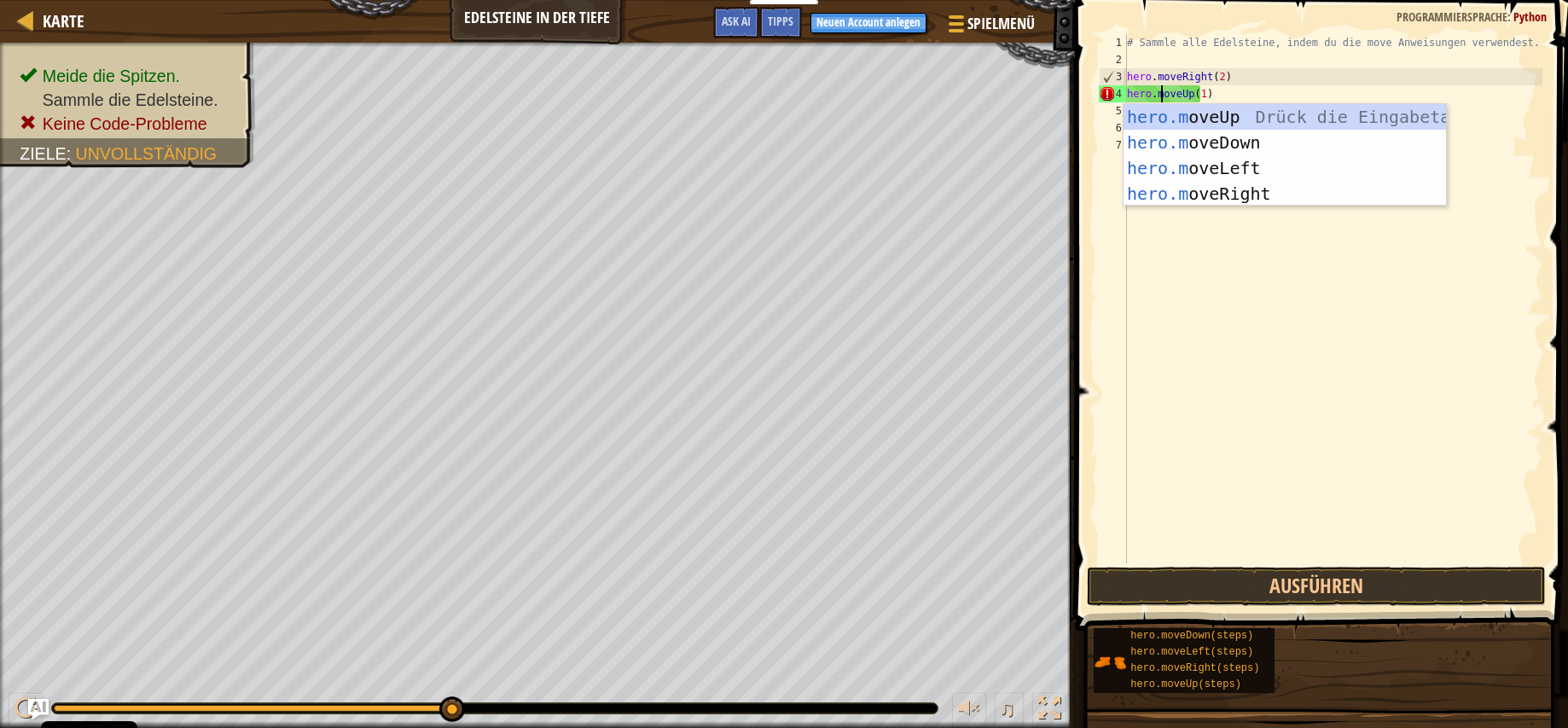
scroll to position [8, 3]
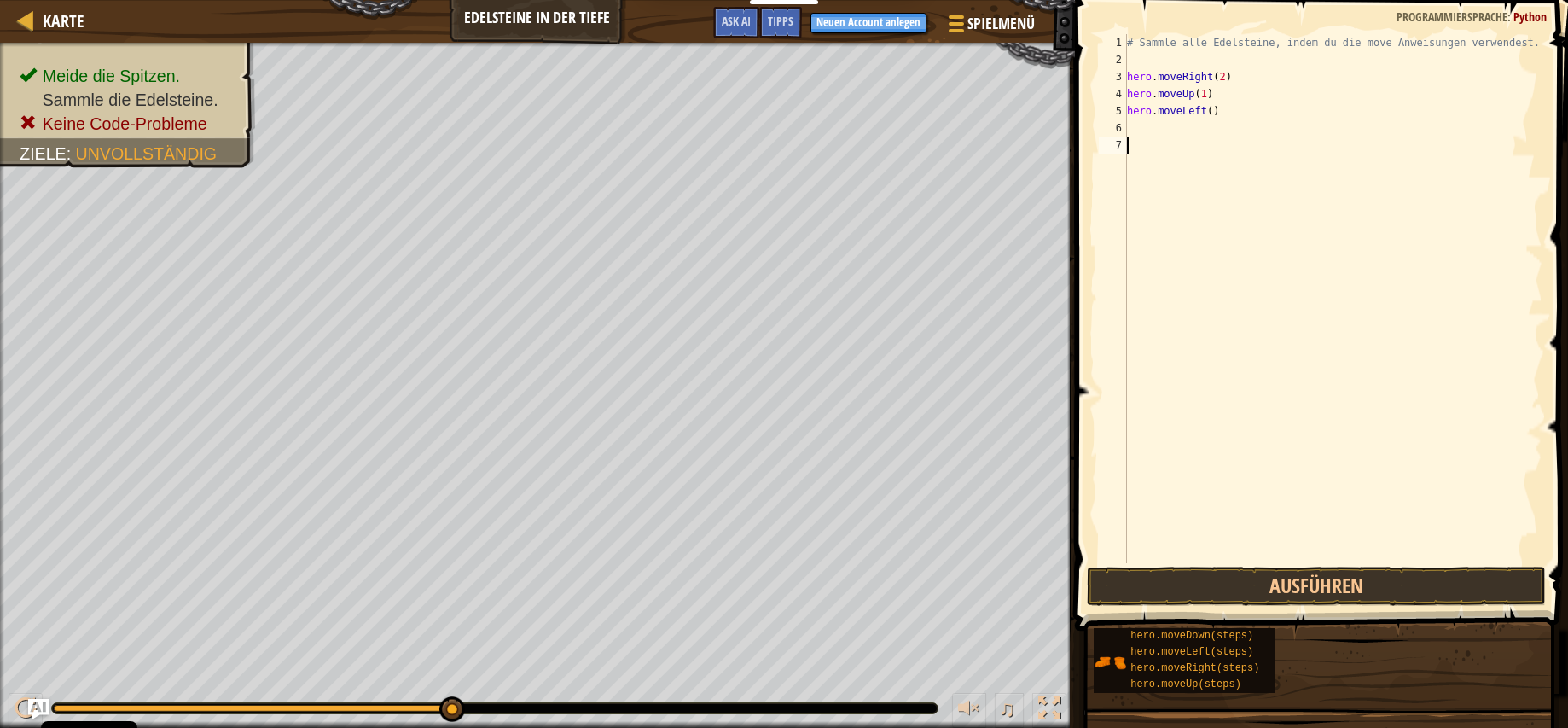
click at [1267, 292] on div "# Sammle alle Edelsteine, indem du die move Anweisungen verwendest. hero . move…" at bounding box center [1333, 316] width 419 height 563
click at [1314, 576] on button "Ausführen" at bounding box center [1316, 586] width 459 height 39
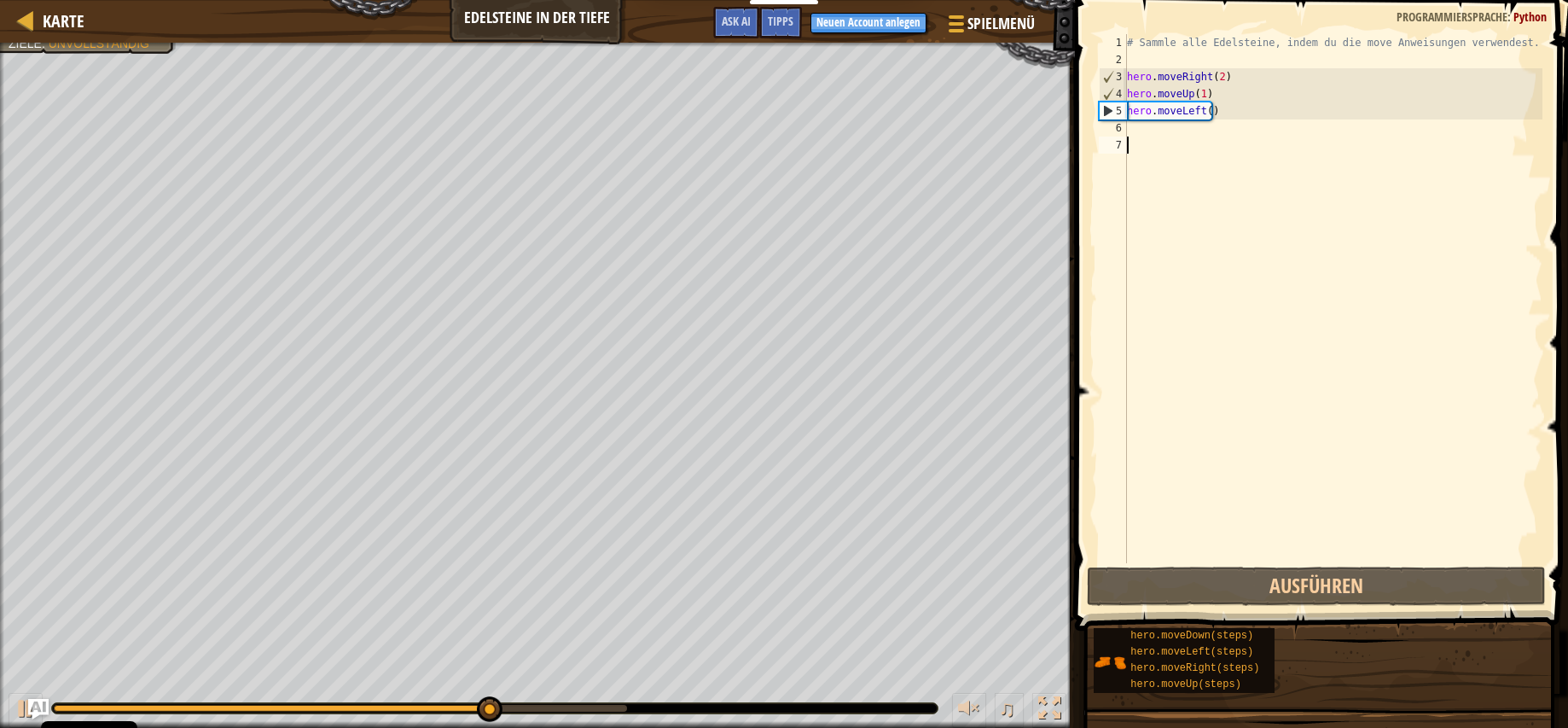
click at [1172, 133] on div "# Sammle alle Edelsteine, indem du die move Anweisungen verwendest. hero . move…" at bounding box center [1333, 316] width 419 height 563
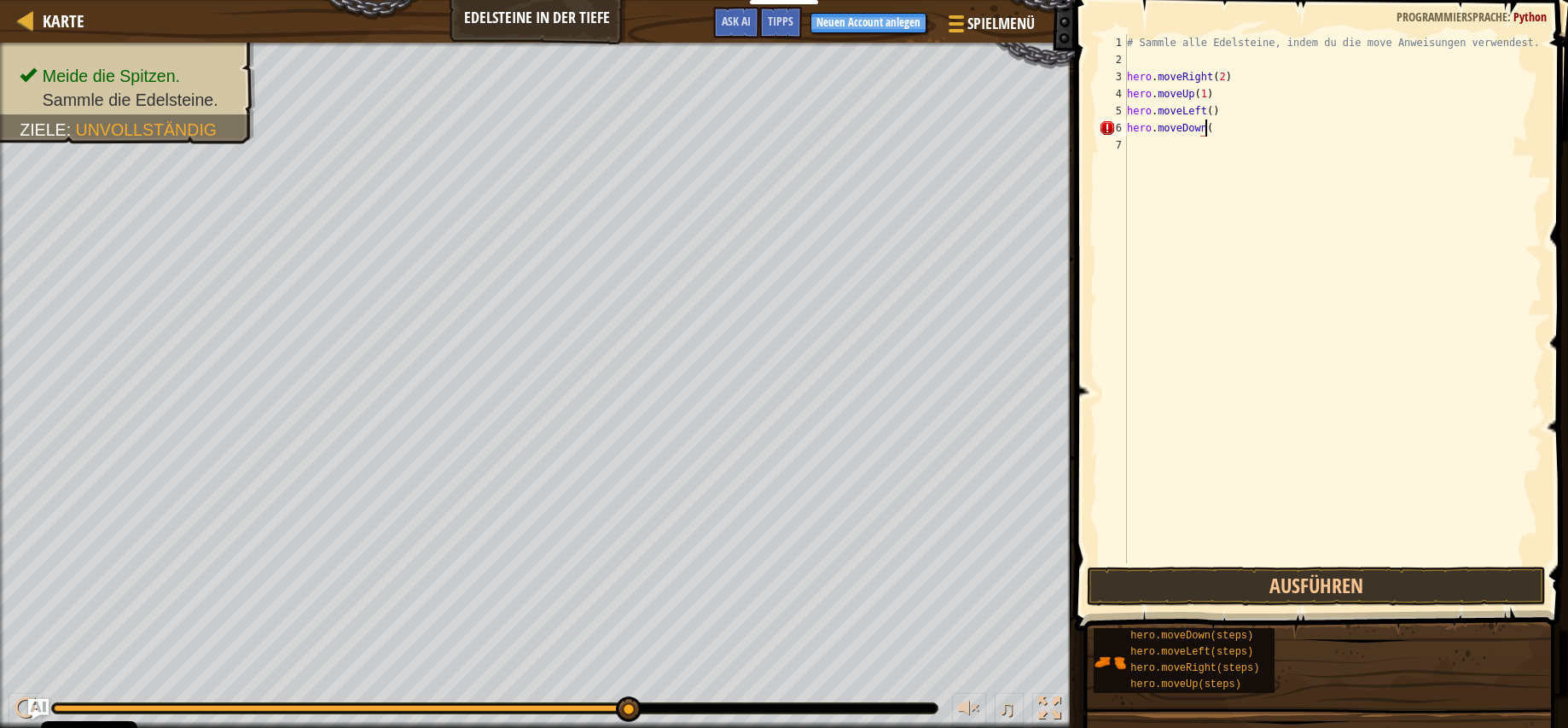
scroll to position [8, 6]
type textarea "hero.moveDown(2)"
click at [1194, 586] on button "Ausführen" at bounding box center [1316, 586] width 459 height 39
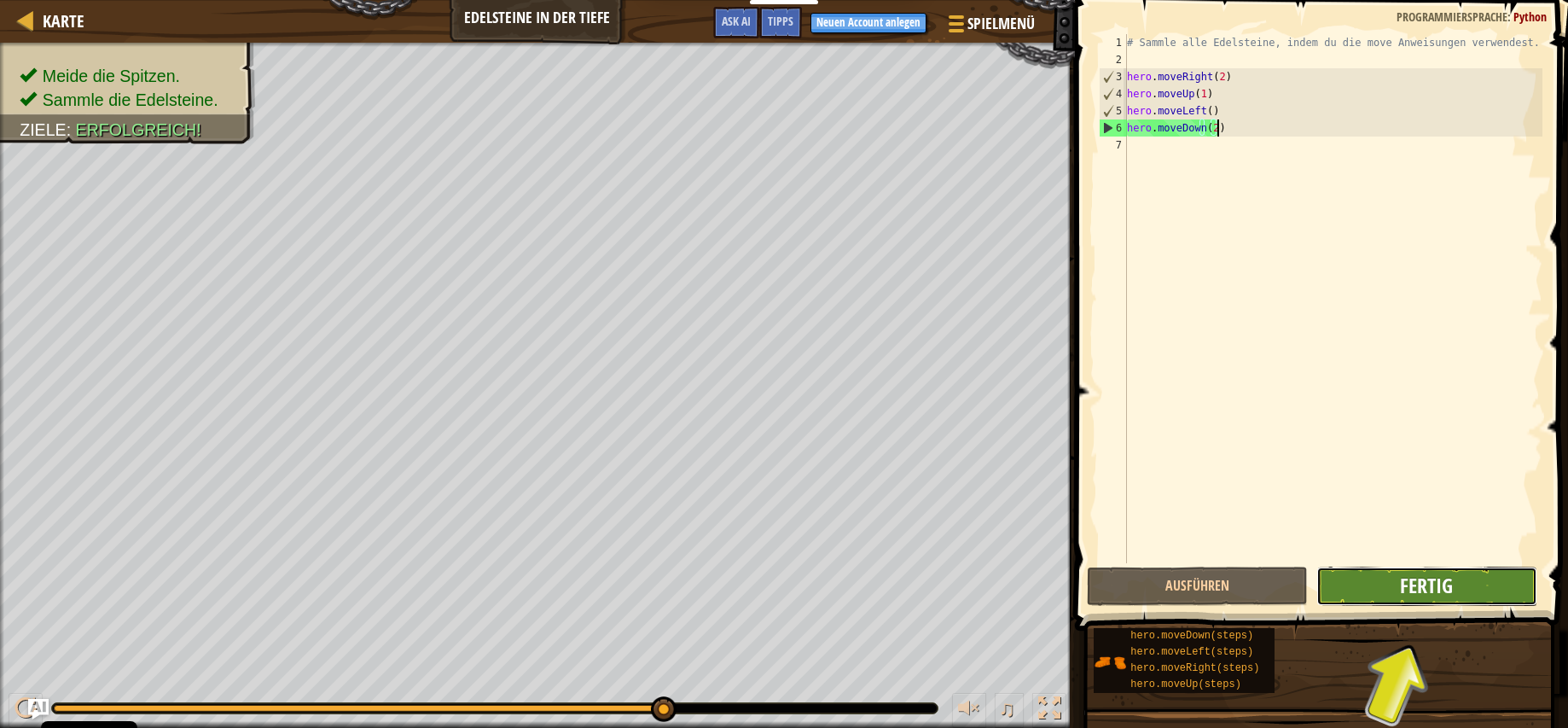
click at [1394, 587] on button "Fertig" at bounding box center [1427, 586] width 221 height 39
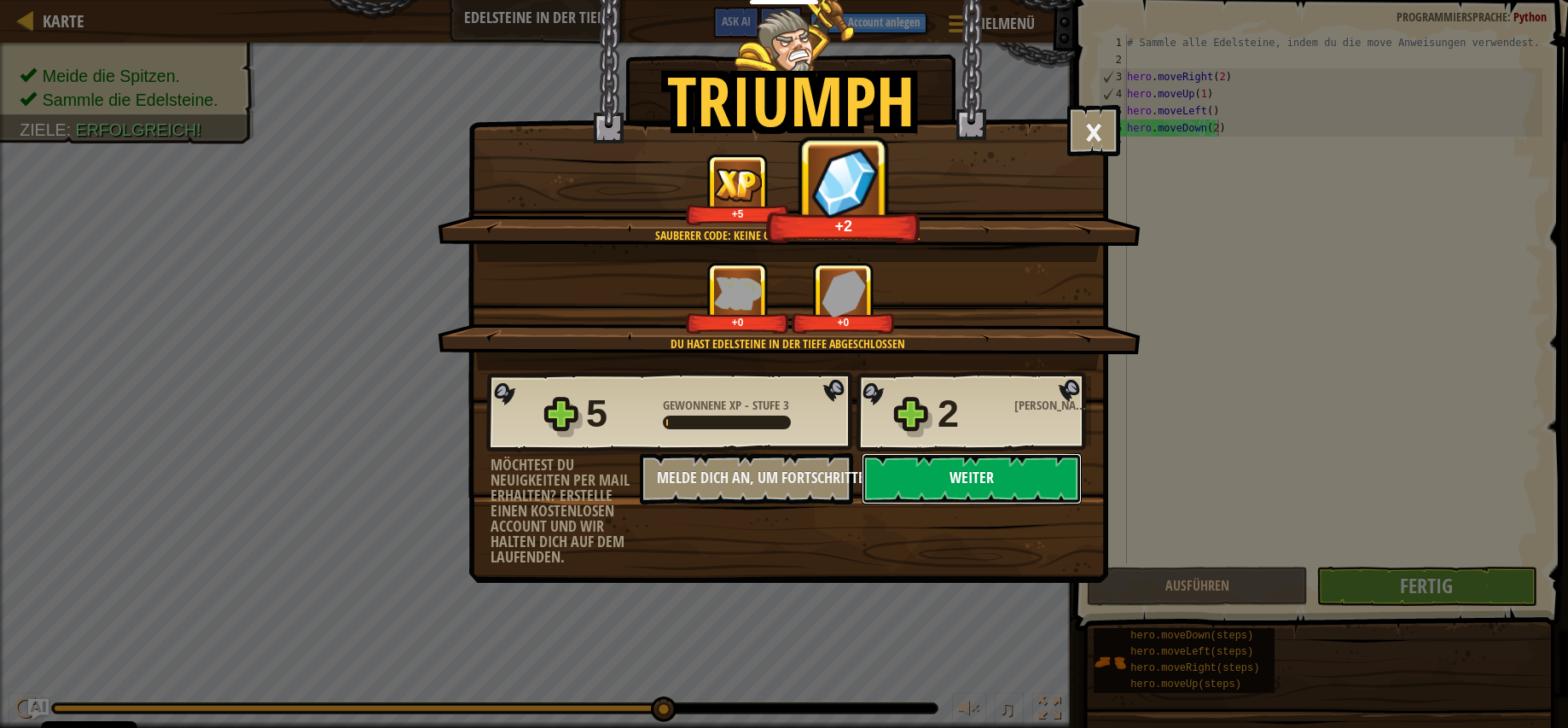
click at [990, 480] on button "Weiter" at bounding box center [971, 478] width 220 height 51
select select "de-DE"
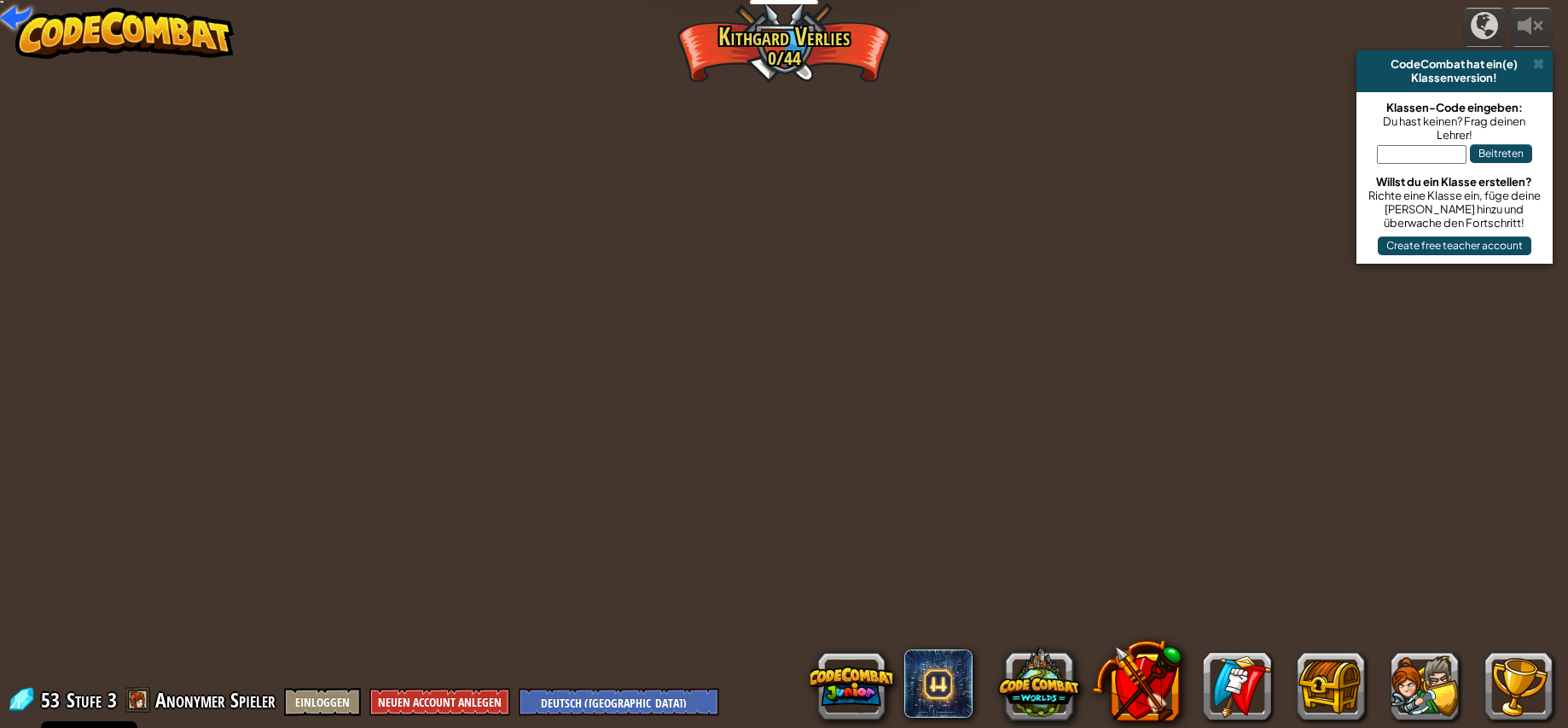
select select "de-DE"
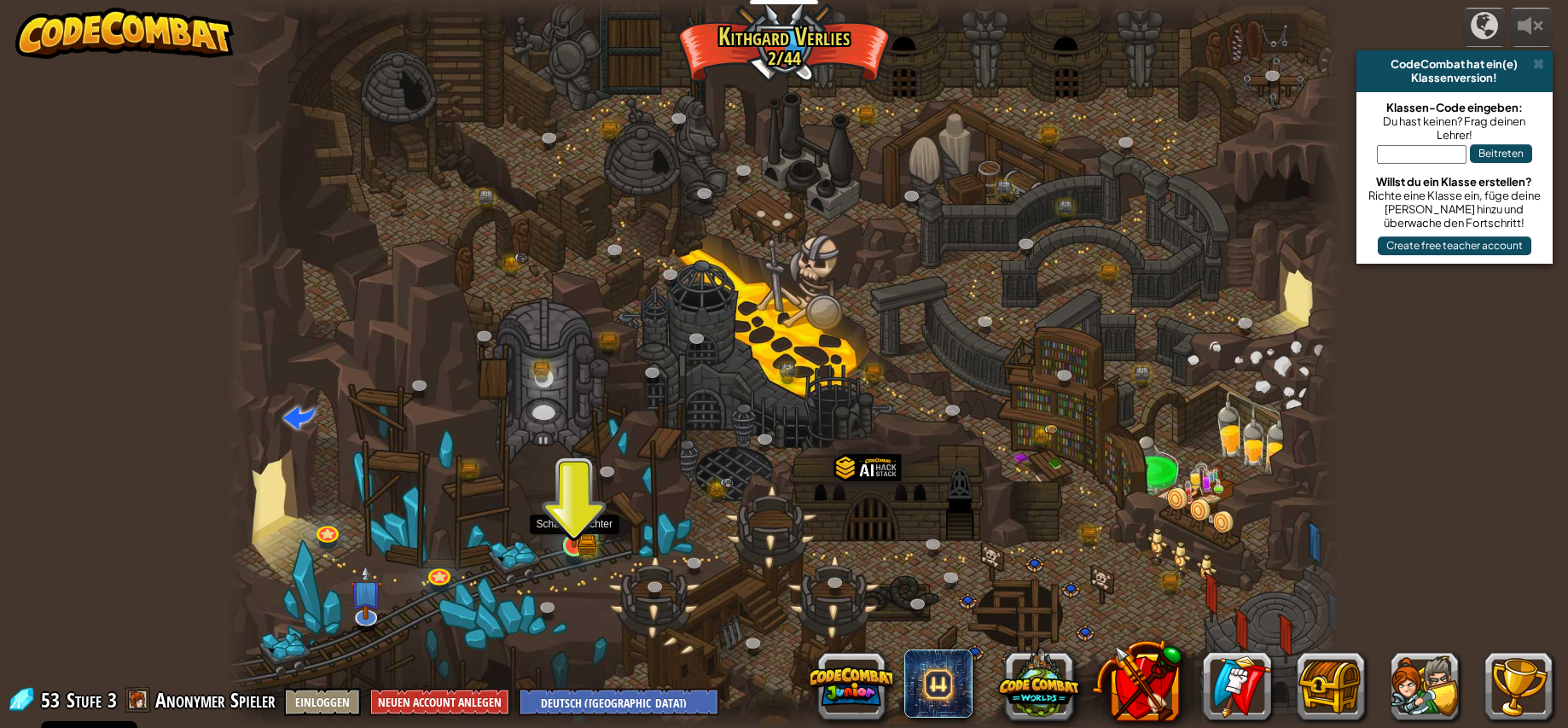
click at [580, 524] on img at bounding box center [574, 516] width 17 height 17
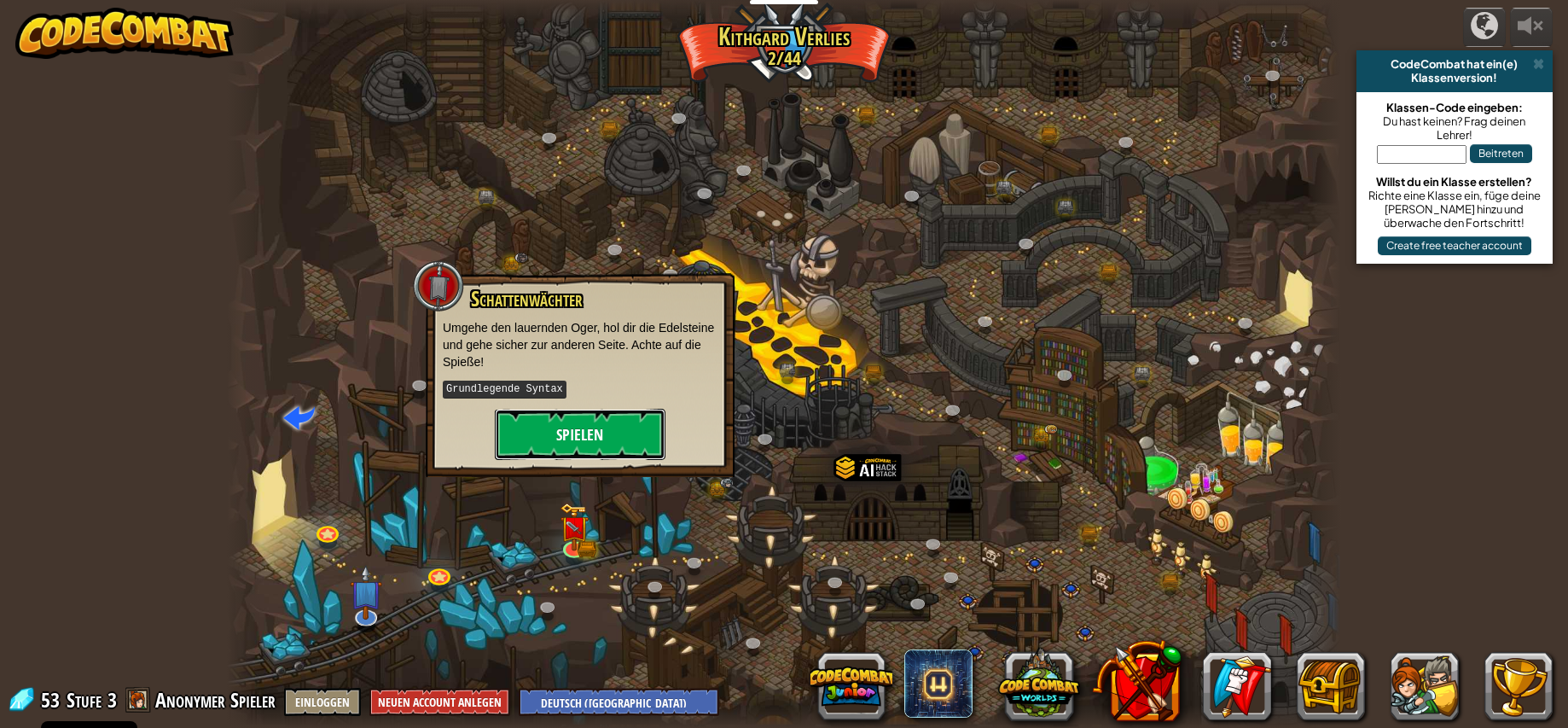
click at [581, 432] on button "Spielen" at bounding box center [580, 434] width 171 height 51
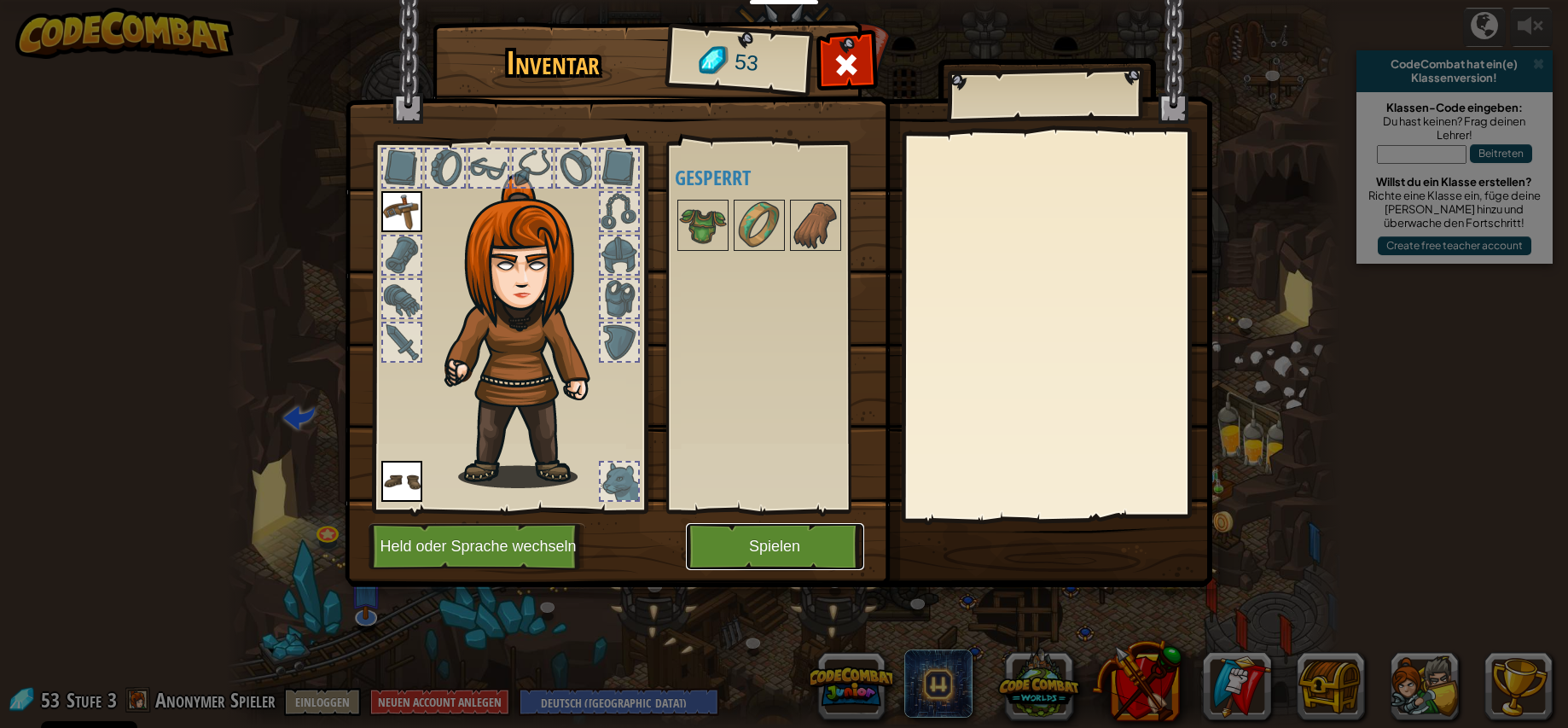
click at [754, 537] on button "Spielen" at bounding box center [775, 546] width 179 height 47
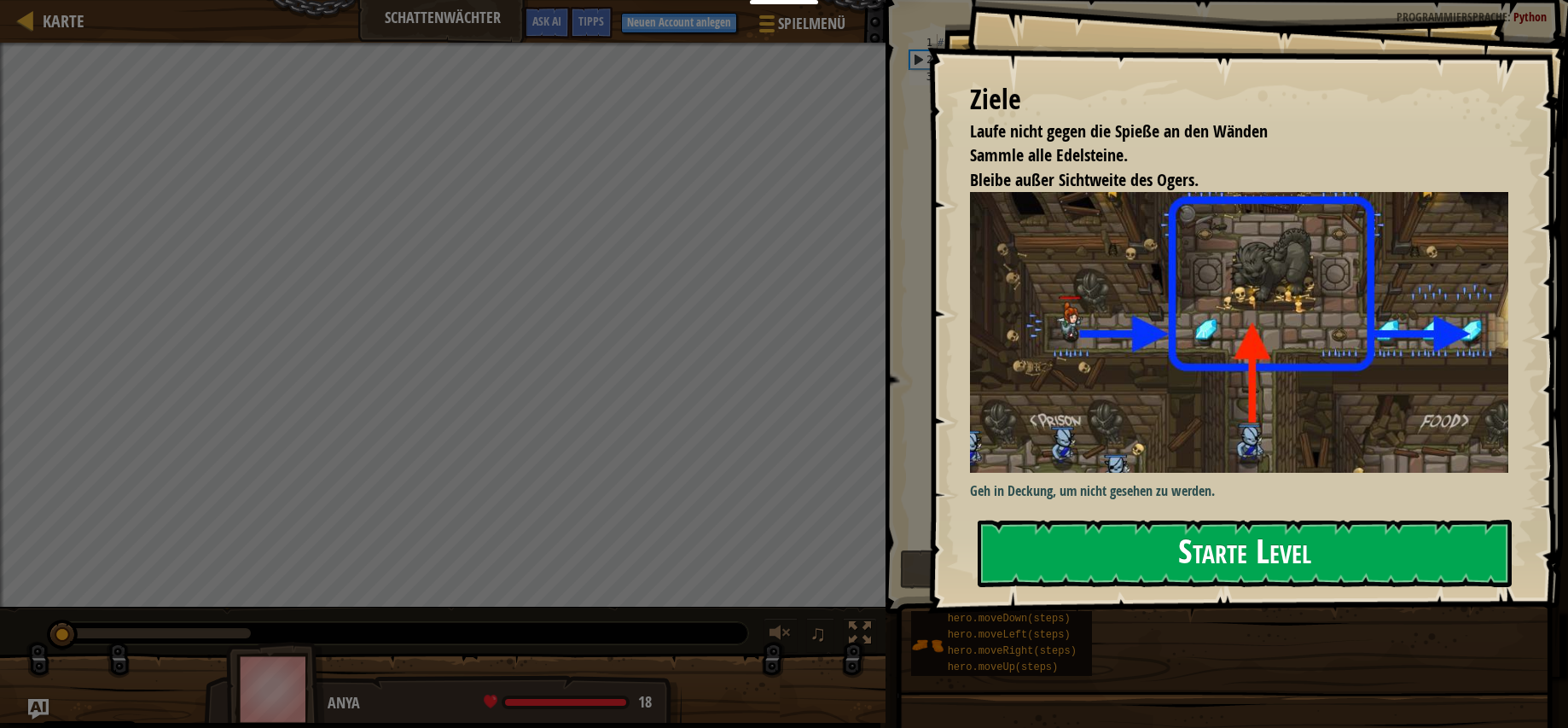
click at [1160, 541] on button "Starte Level" at bounding box center [1244, 553] width 534 height 67
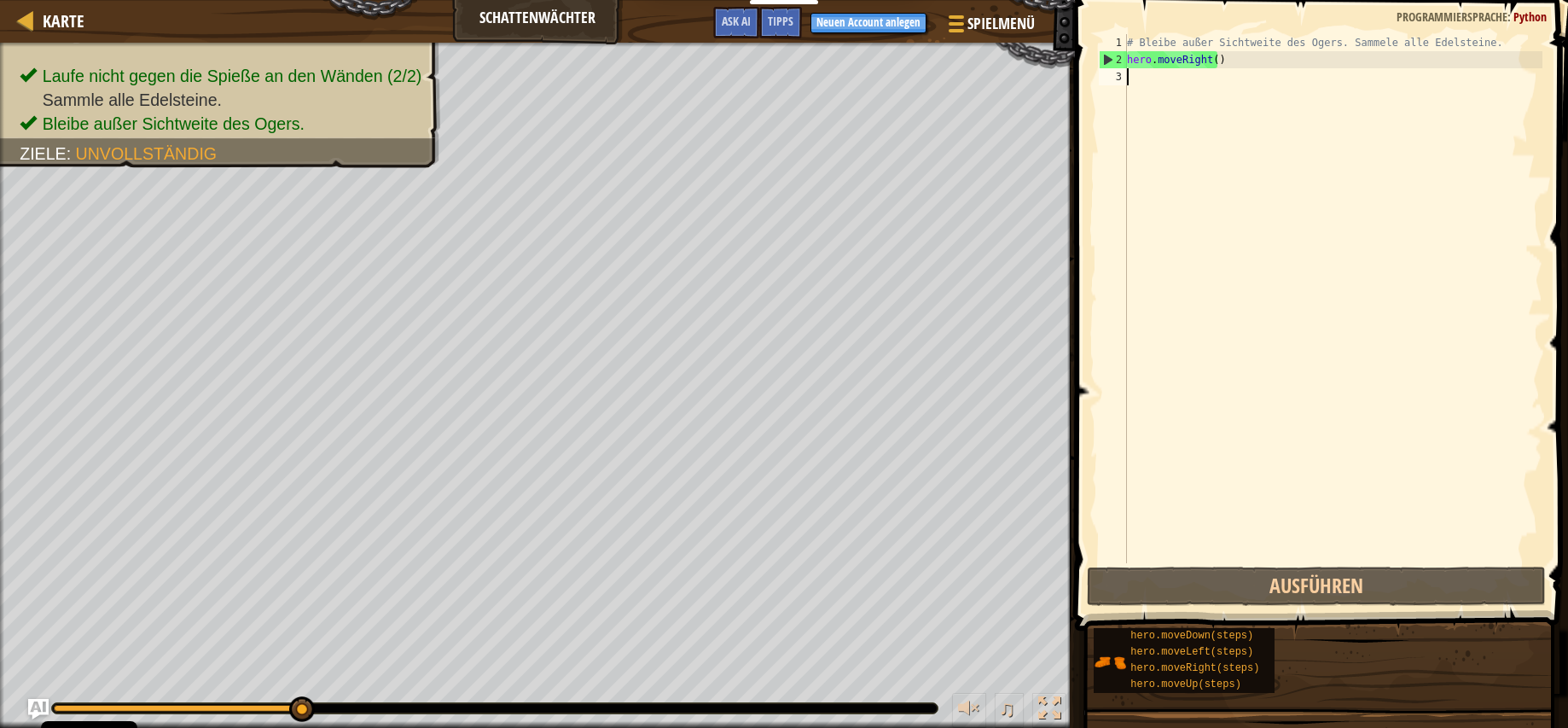
click at [1545, 661] on div "hero.moveDown(steps) hero.moveLeft(steps) hero.moveRight(steps) hero.moveUp(ste…" at bounding box center [1324, 660] width 463 height 66
